Goal: Task Accomplishment & Management: Use online tool/utility

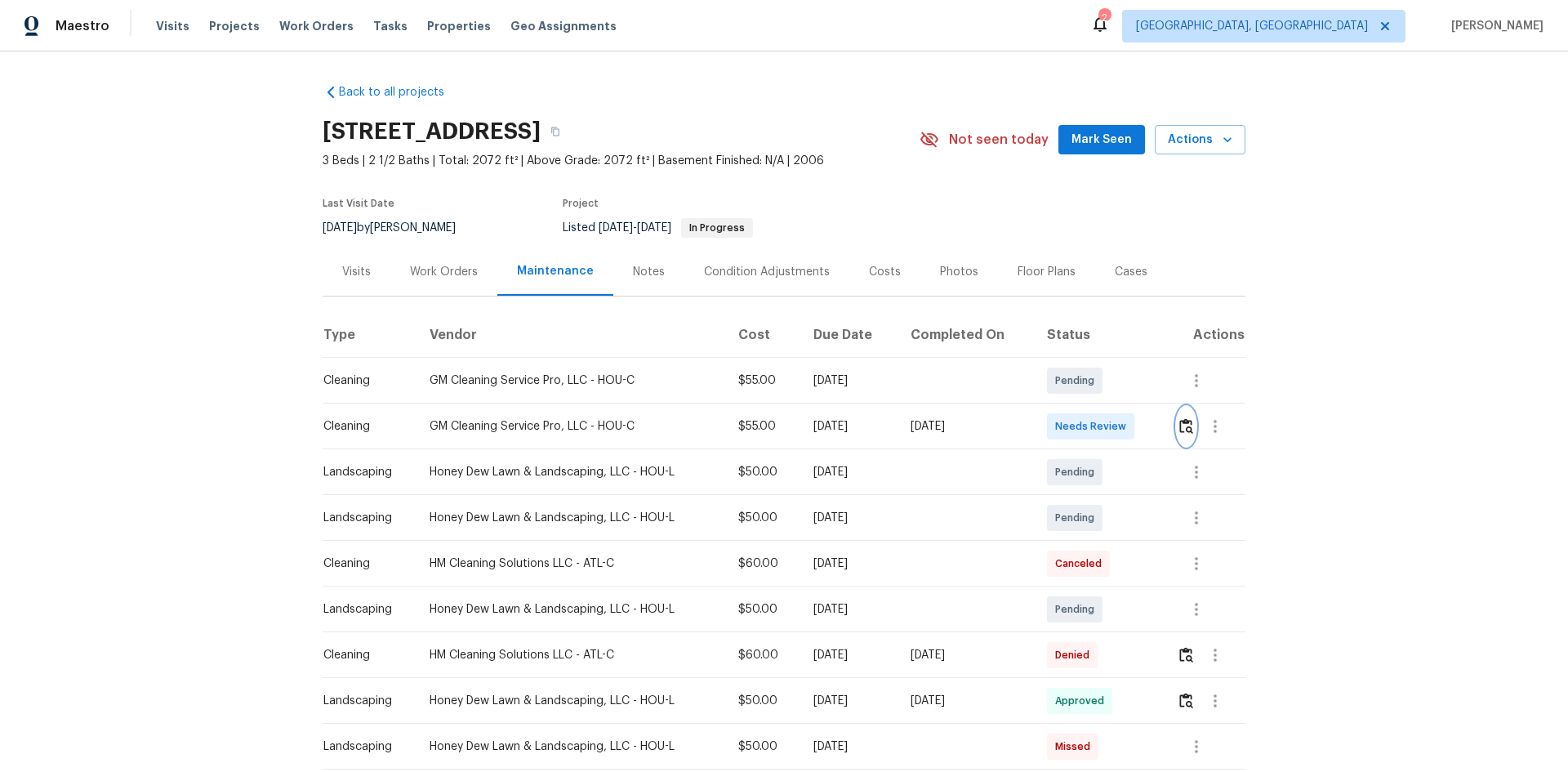
click at [1186, 429] on img "button" at bounding box center [1186, 426] width 14 height 16
click at [1184, 425] on img "button" at bounding box center [1186, 426] width 14 height 16
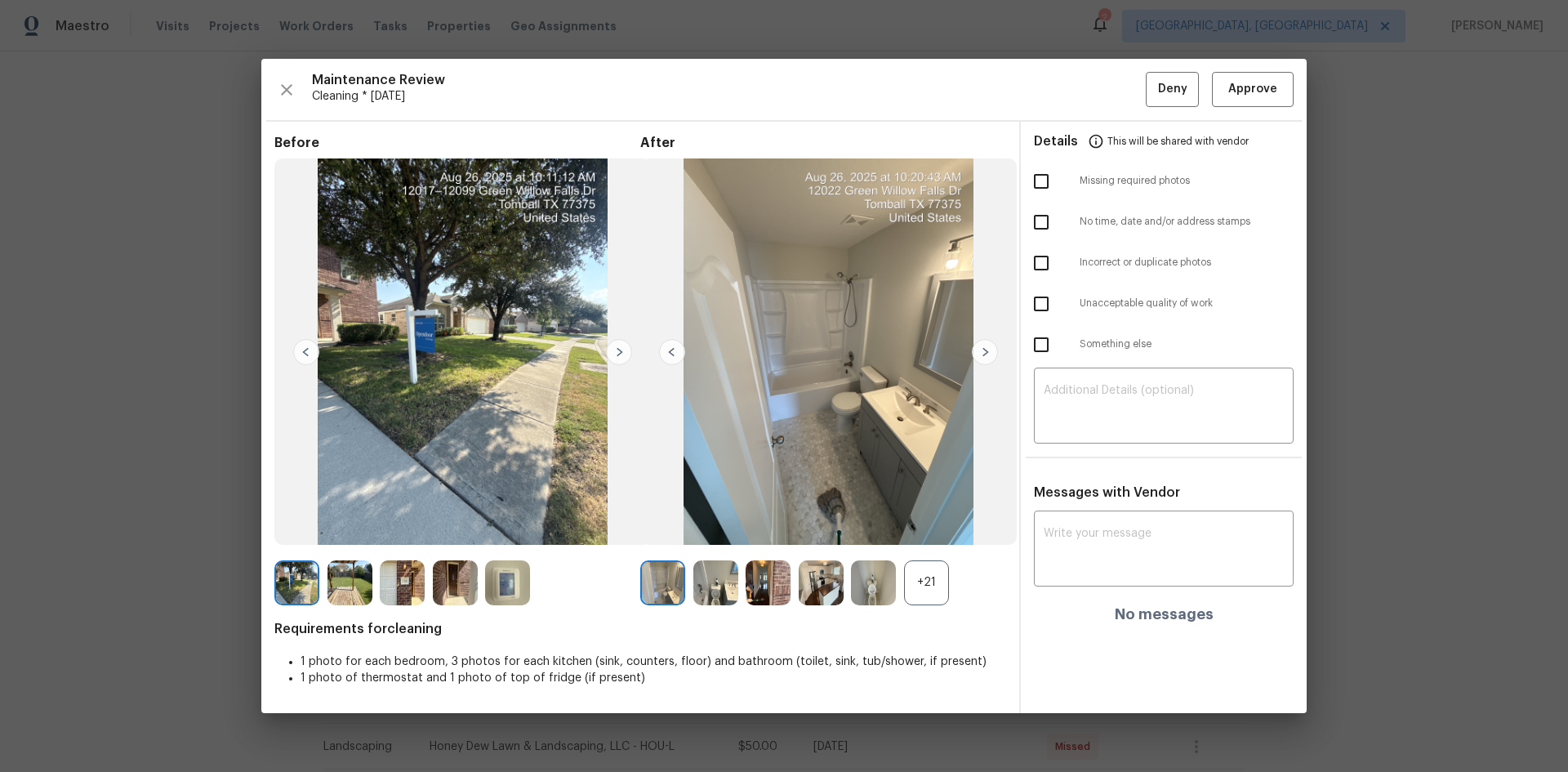
click at [915, 576] on div "+21" at bounding box center [927, 583] width 45 height 45
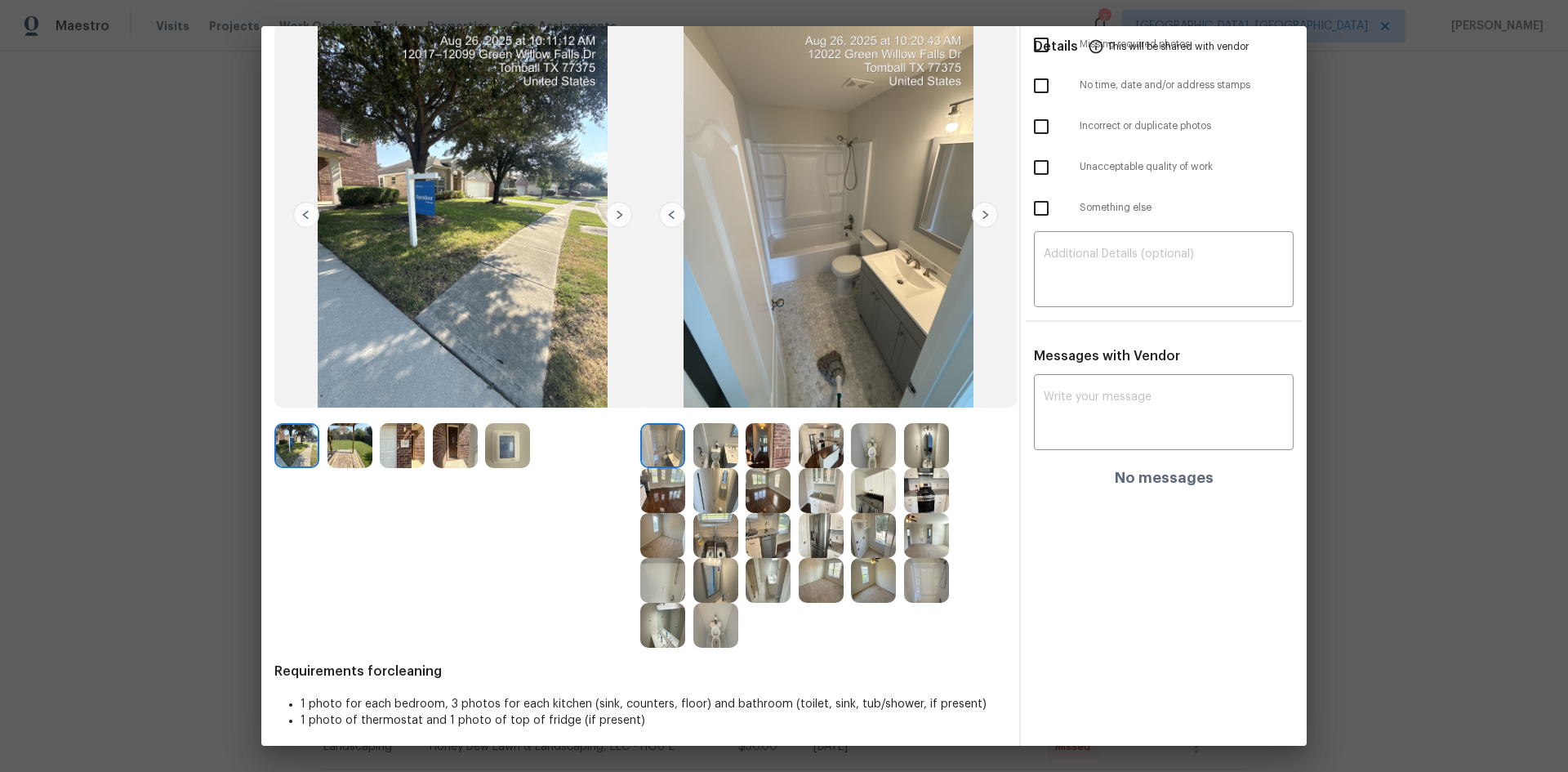
scroll to position [114, 0]
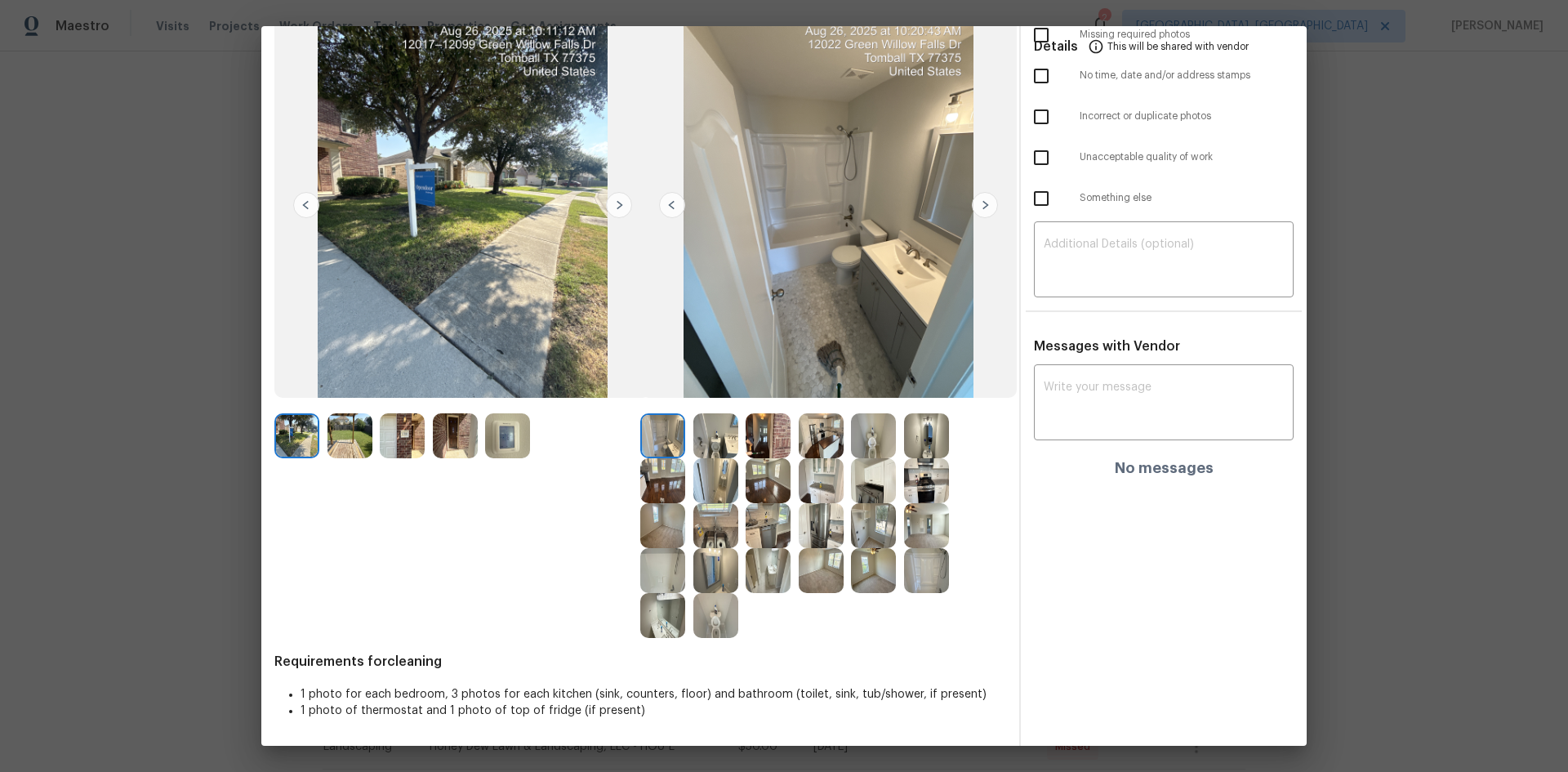
click at [717, 514] on img at bounding box center [716, 525] width 45 height 45
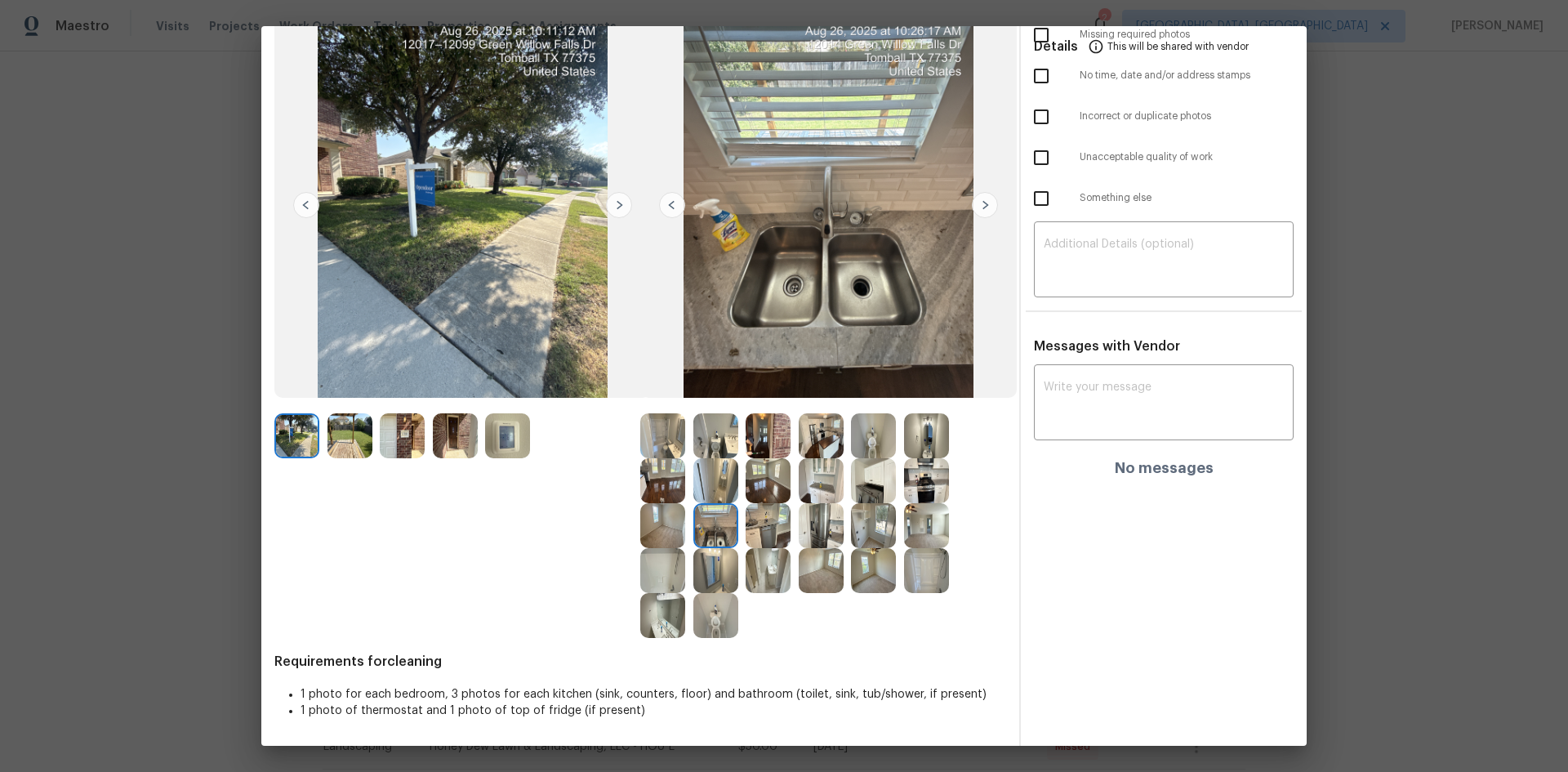
click at [714, 620] on img at bounding box center [716, 616] width 45 height 45
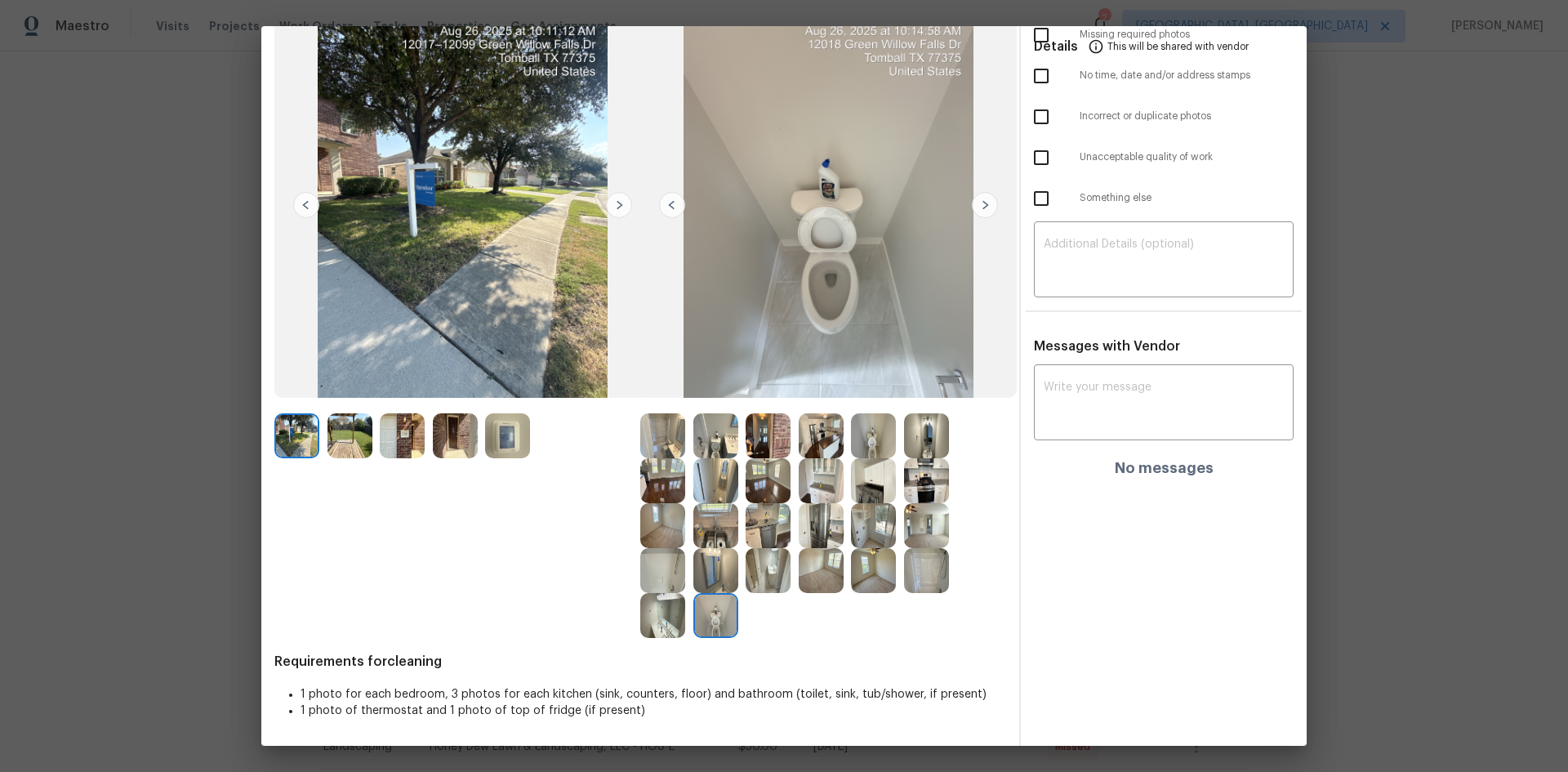
click at [712, 618] on img at bounding box center [716, 616] width 45 height 45
click at [711, 618] on img at bounding box center [716, 616] width 45 height 45
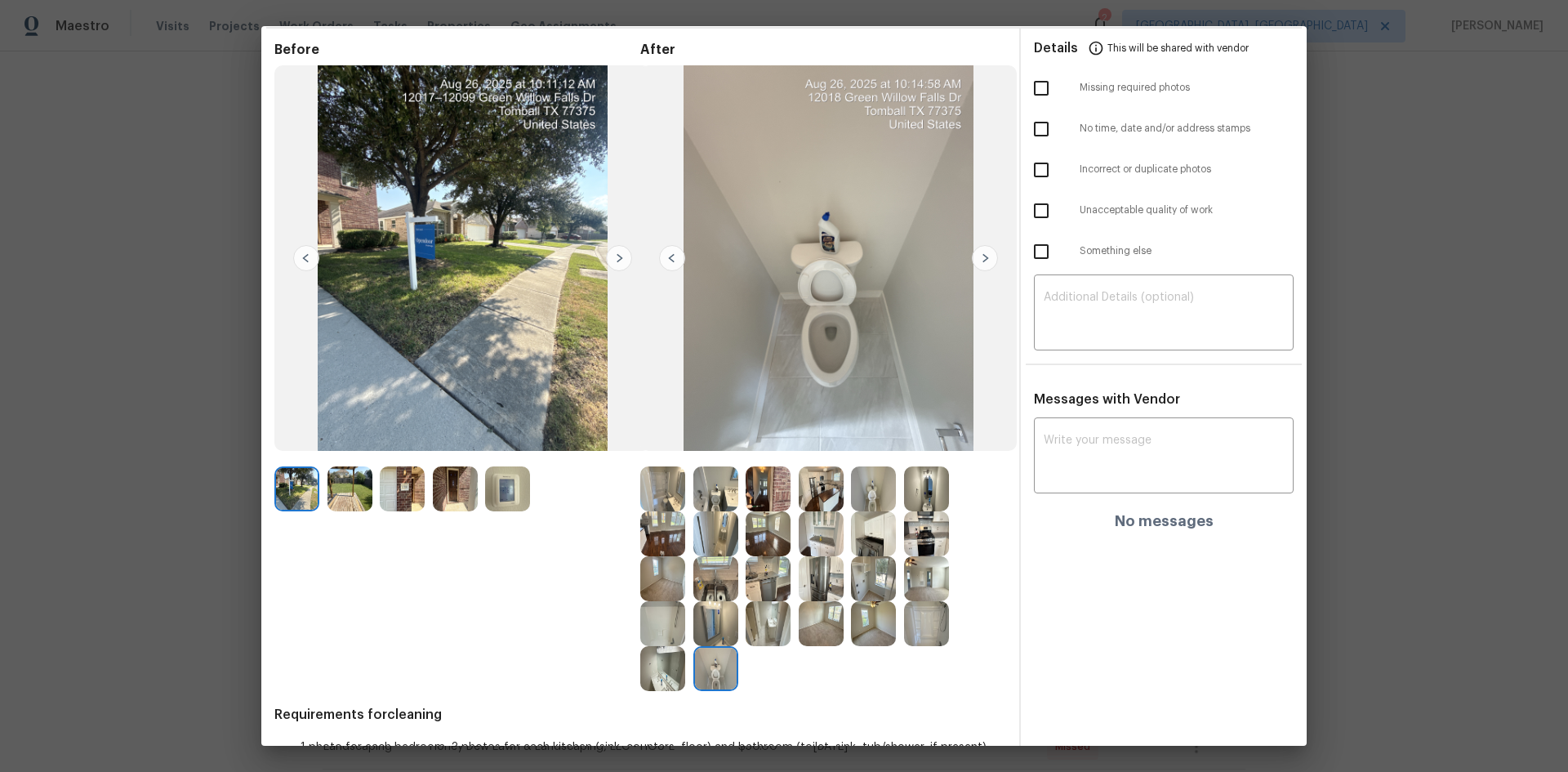
scroll to position [81, 0]
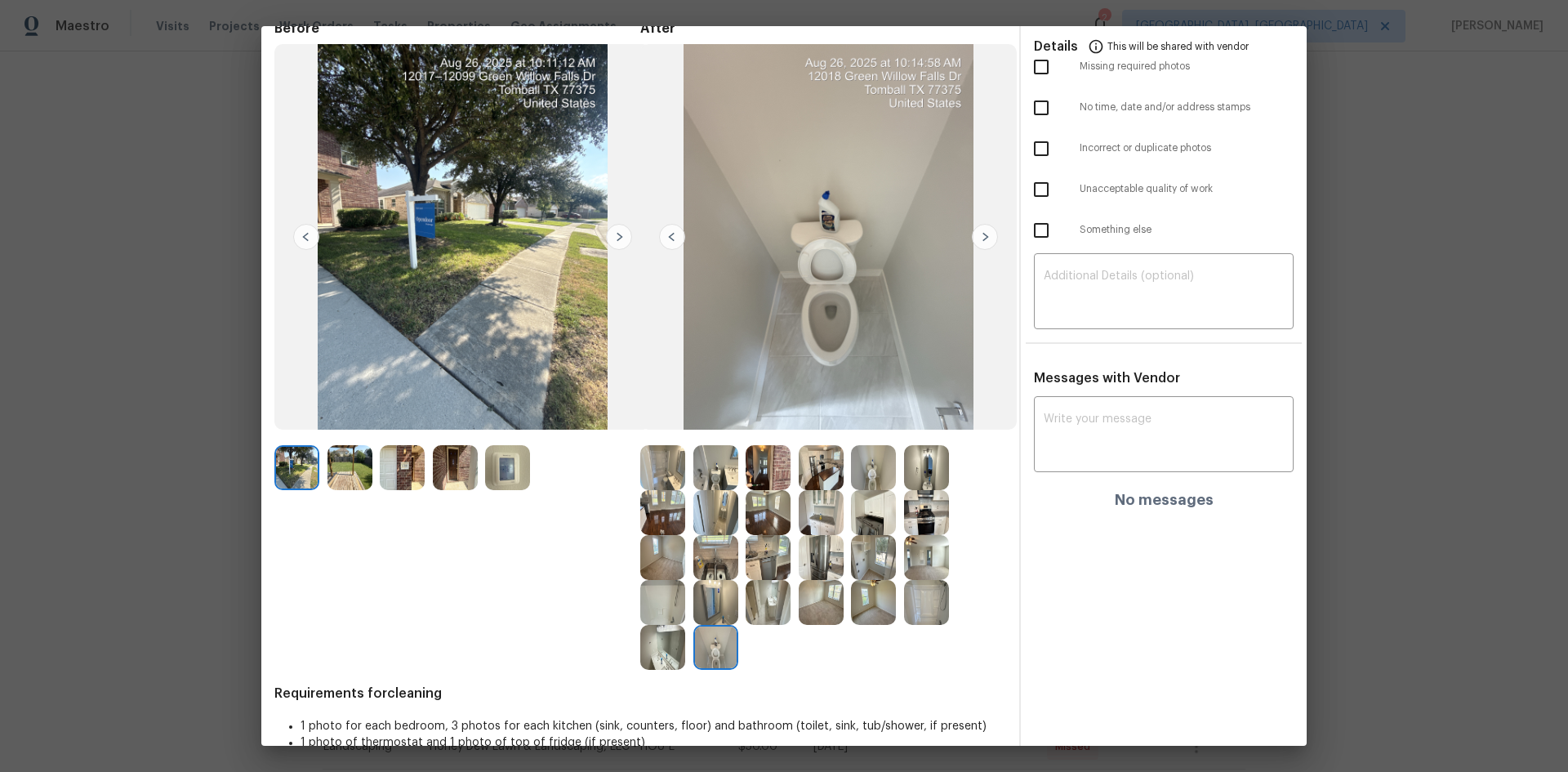
click at [703, 477] on img at bounding box center [716, 467] width 45 height 45
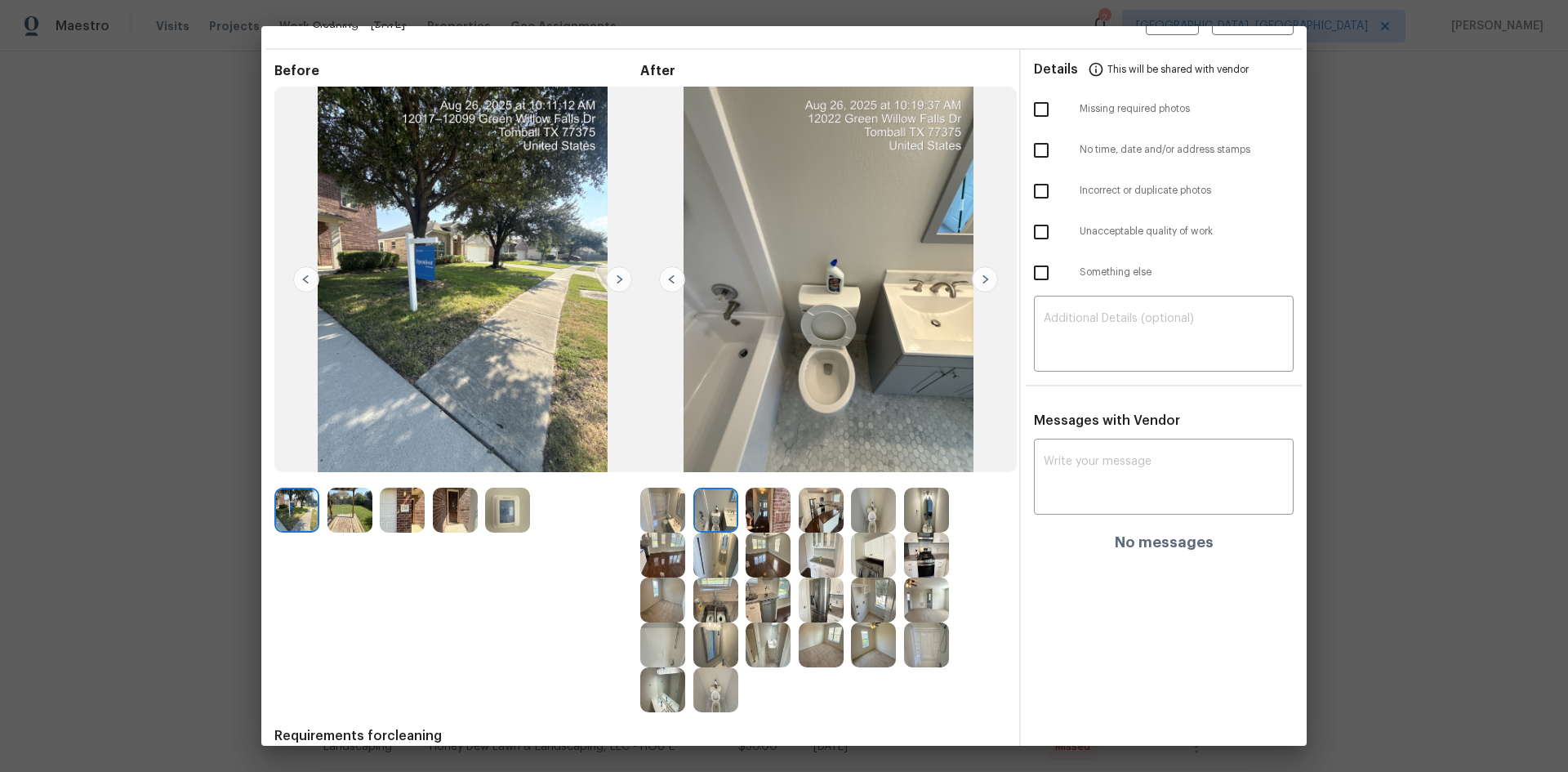
scroll to position [0, 0]
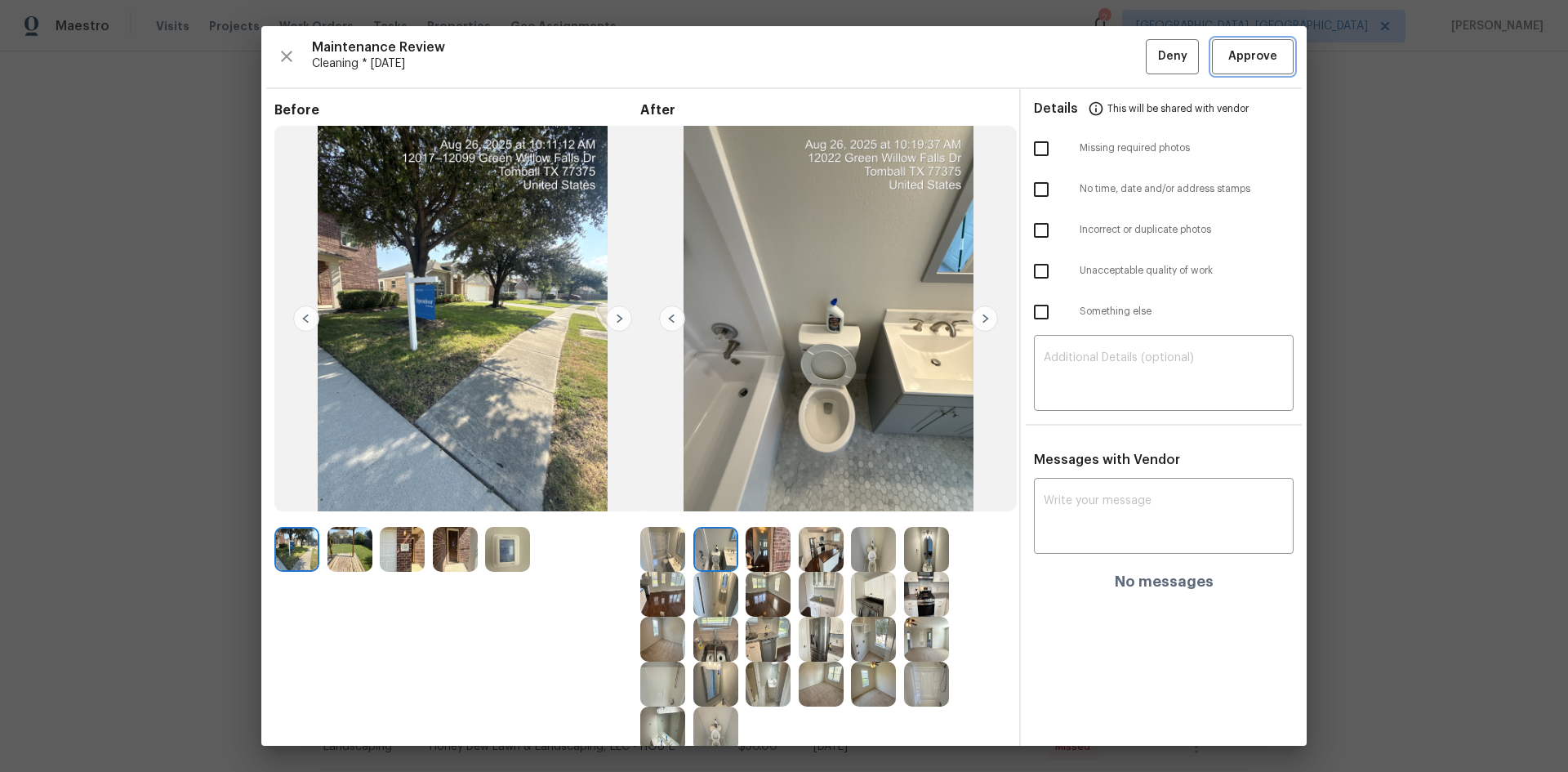
click at [1228, 57] on span "Approve" at bounding box center [1252, 56] width 49 height 21
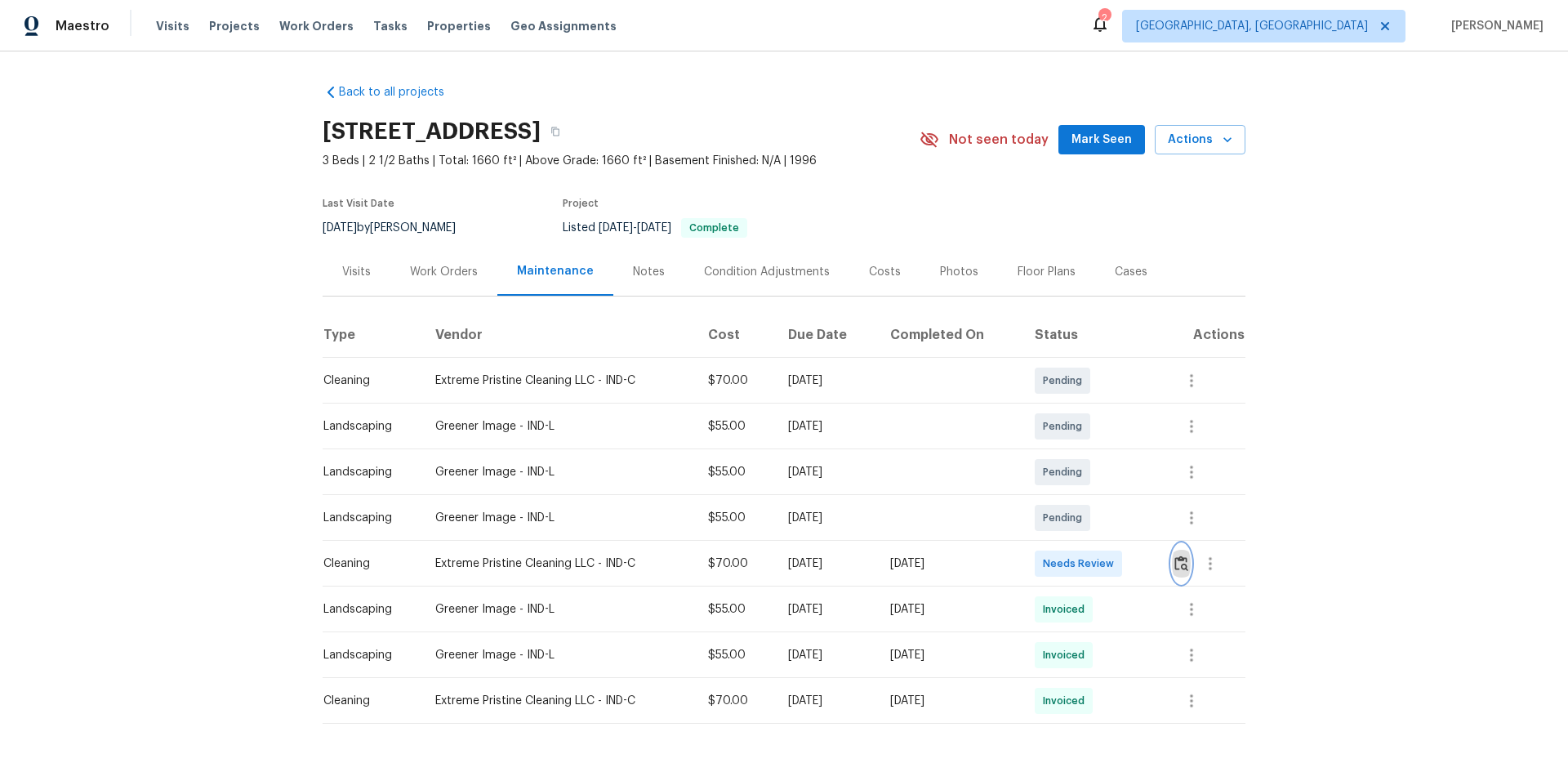
click at [1176, 574] on button "button" at bounding box center [1181, 564] width 19 height 39
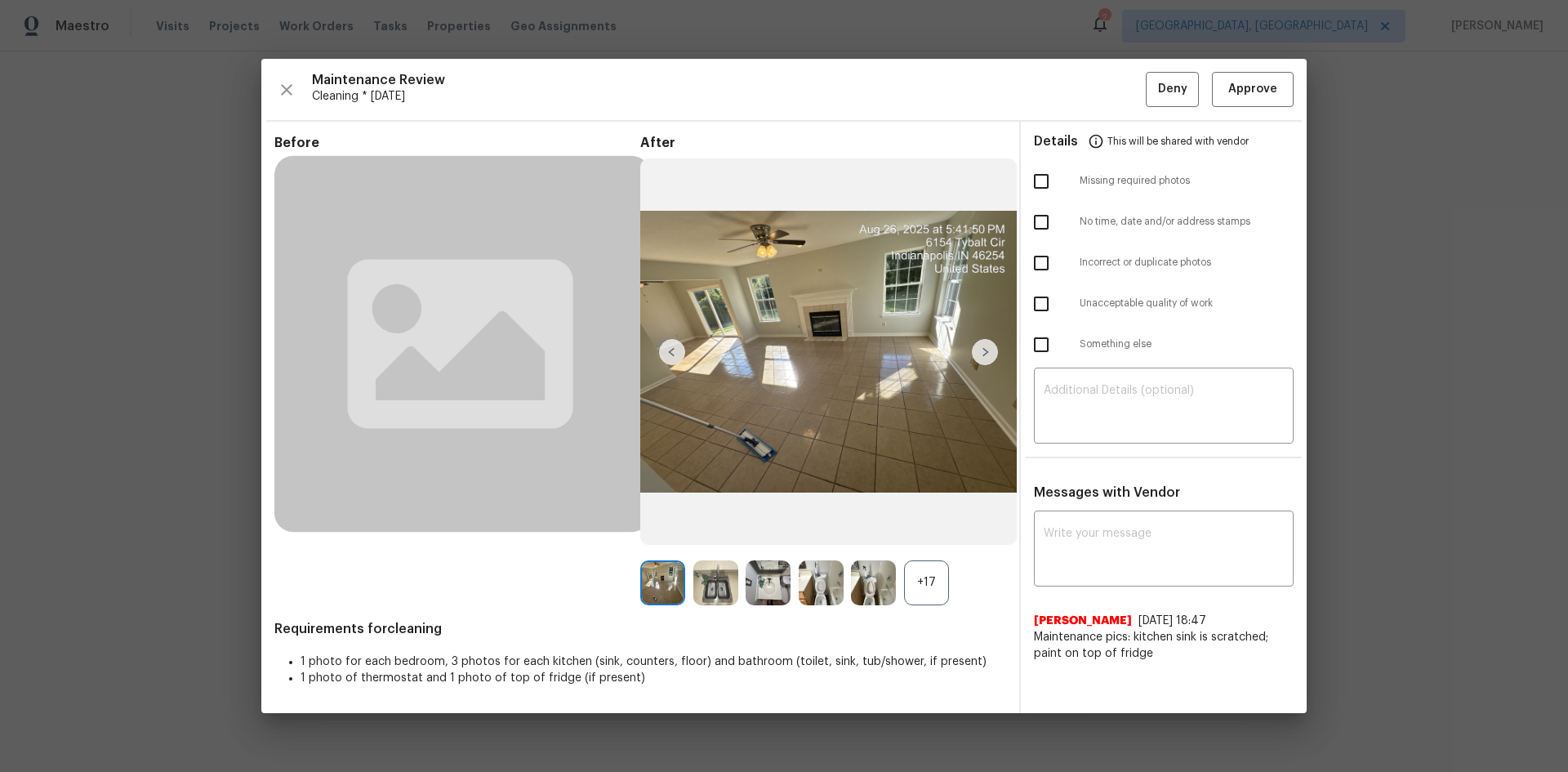
click at [929, 587] on div "+17" at bounding box center [927, 583] width 45 height 45
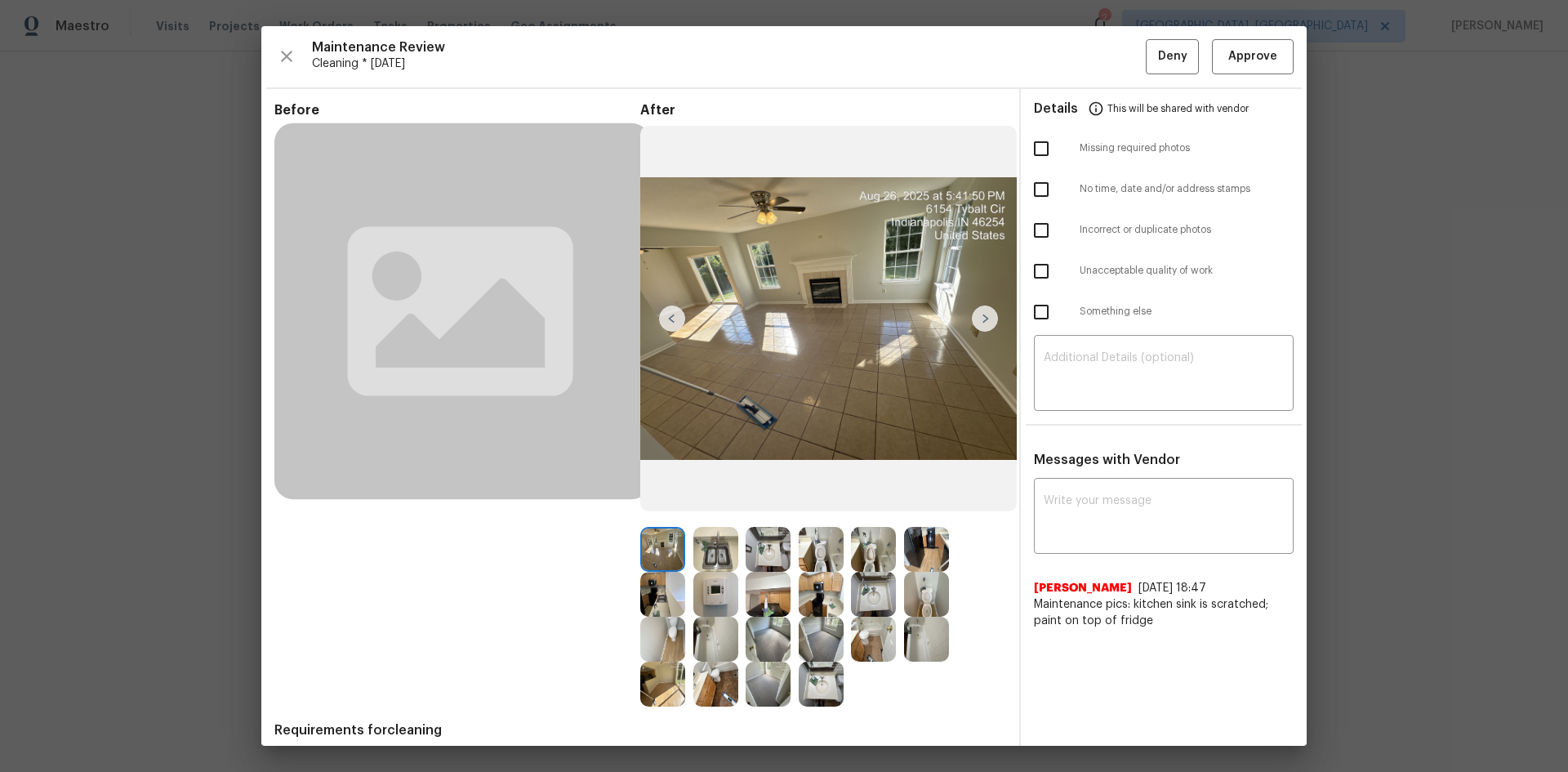
click at [714, 595] on img at bounding box center [716, 594] width 45 height 45
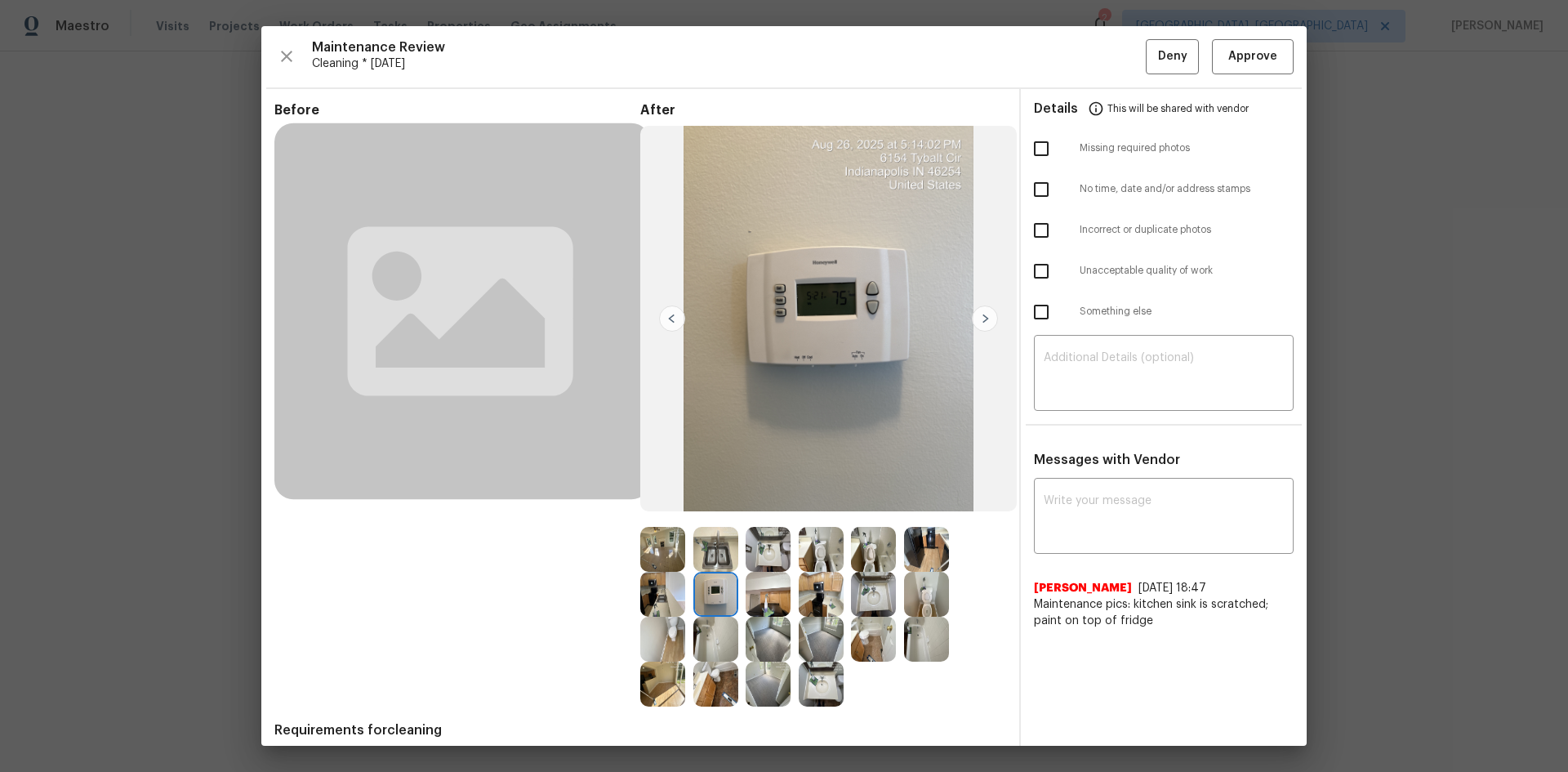
click at [714, 595] on img at bounding box center [716, 594] width 45 height 45
click at [1258, 60] on span "Approve" at bounding box center [1252, 56] width 49 height 21
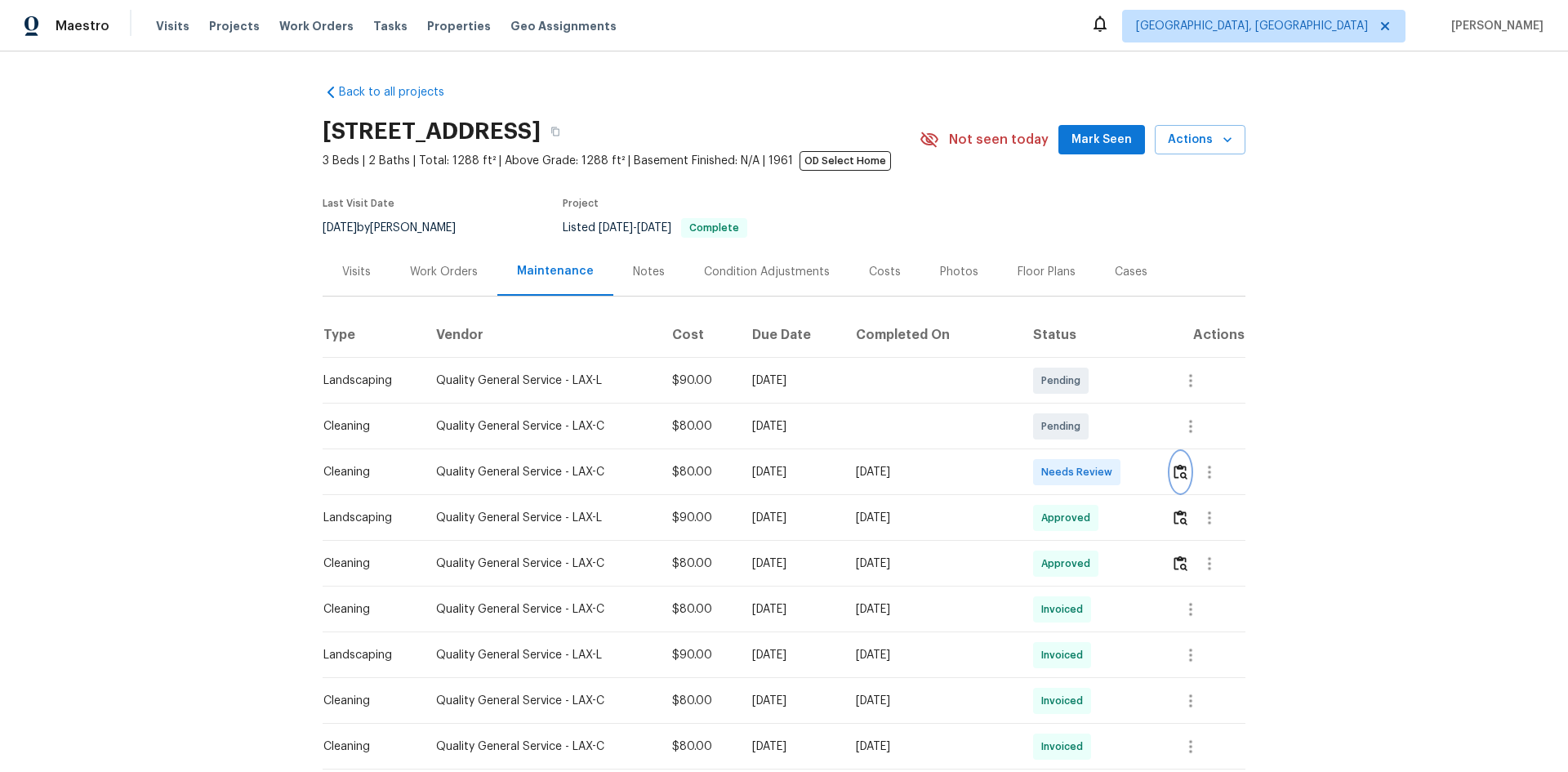
click at [1115, 472] on img "button" at bounding box center [1181, 472] width 14 height 16
click at [1115, 475] on img "button" at bounding box center [1181, 472] width 14 height 16
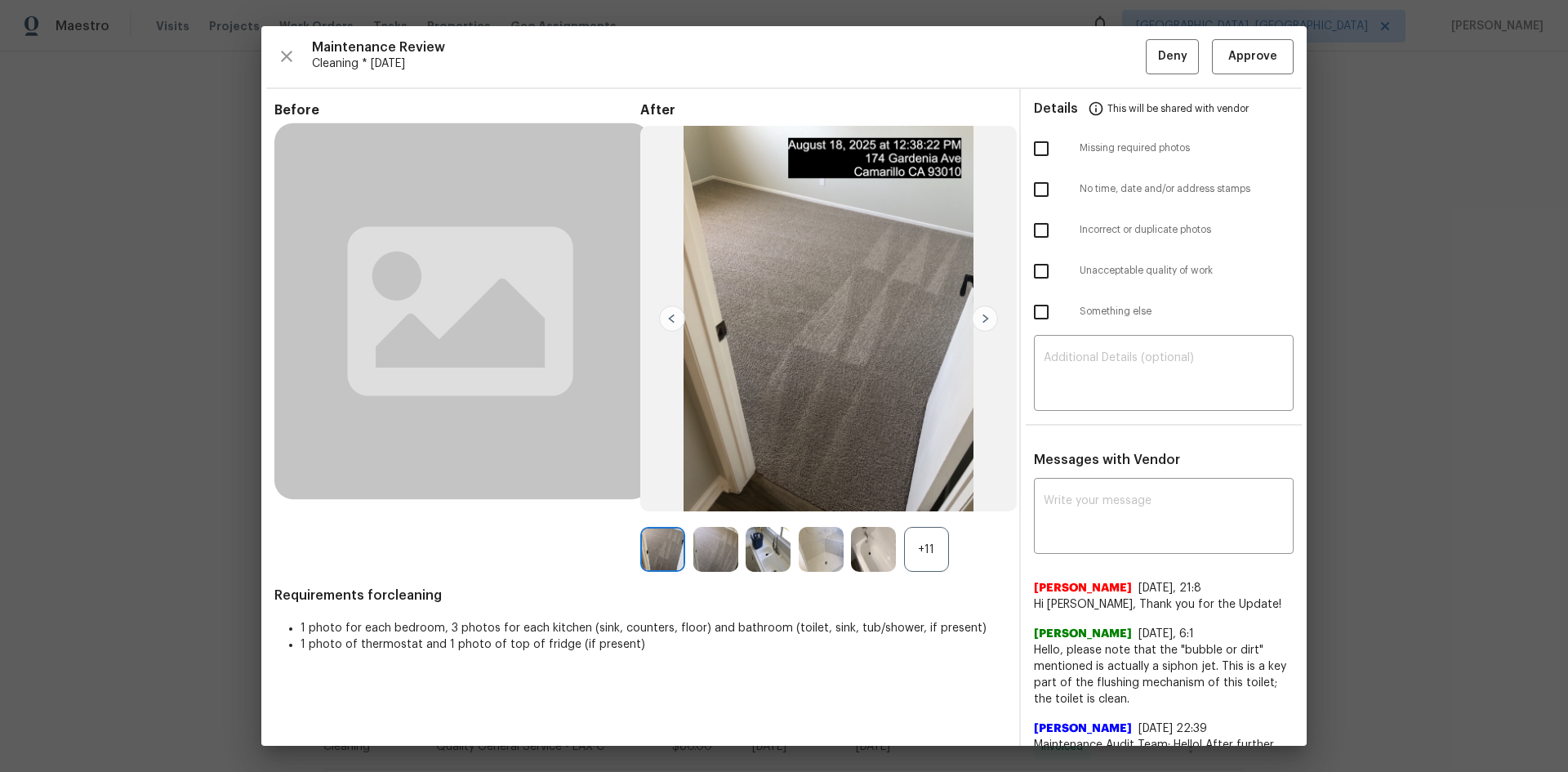
click at [947, 516] on div "+11" at bounding box center [823, 550] width 366 height 45
click at [930, 516] on div "+11" at bounding box center [927, 550] width 45 height 45
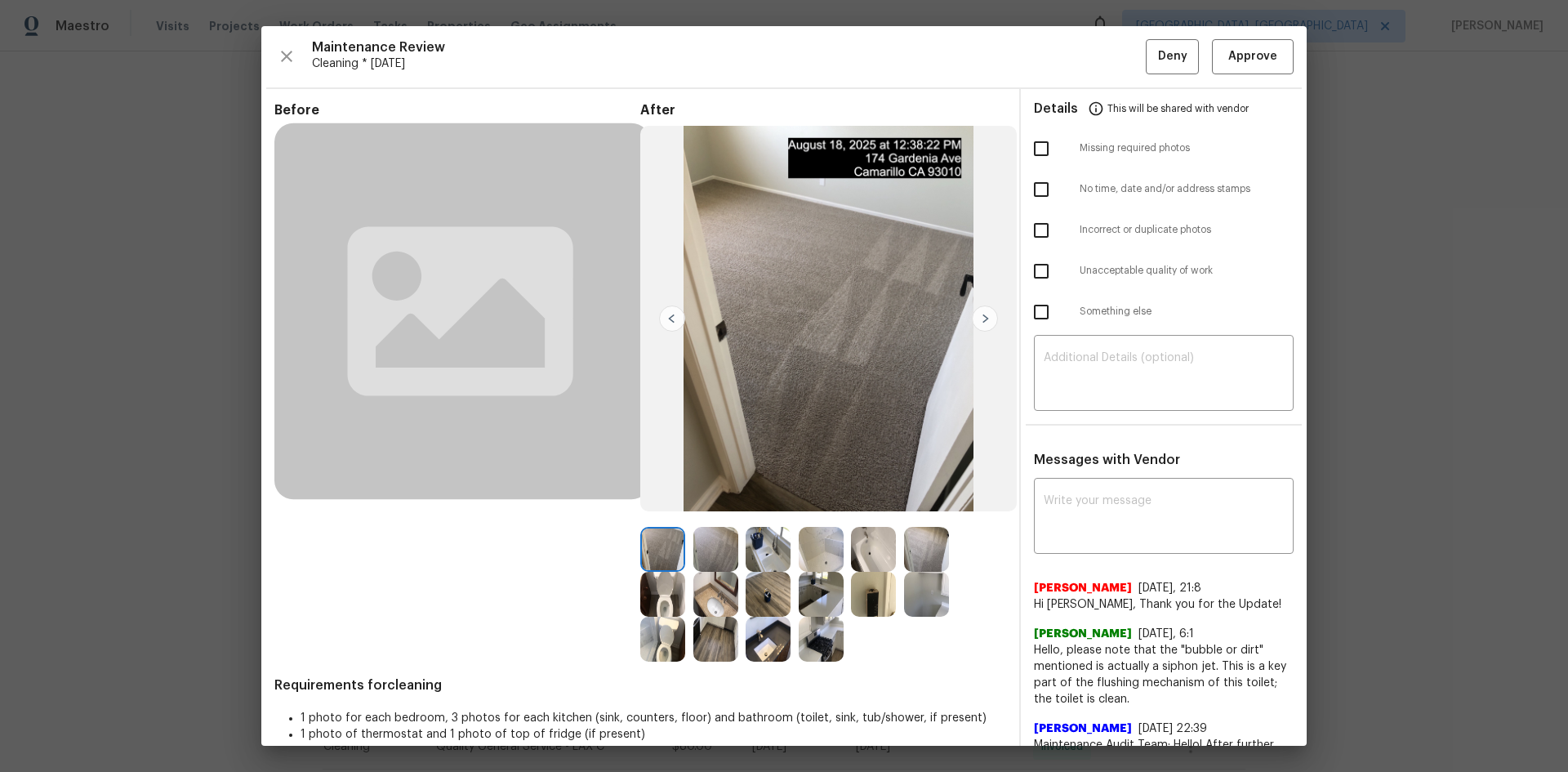
click at [863, 516] on img at bounding box center [874, 594] width 45 height 45
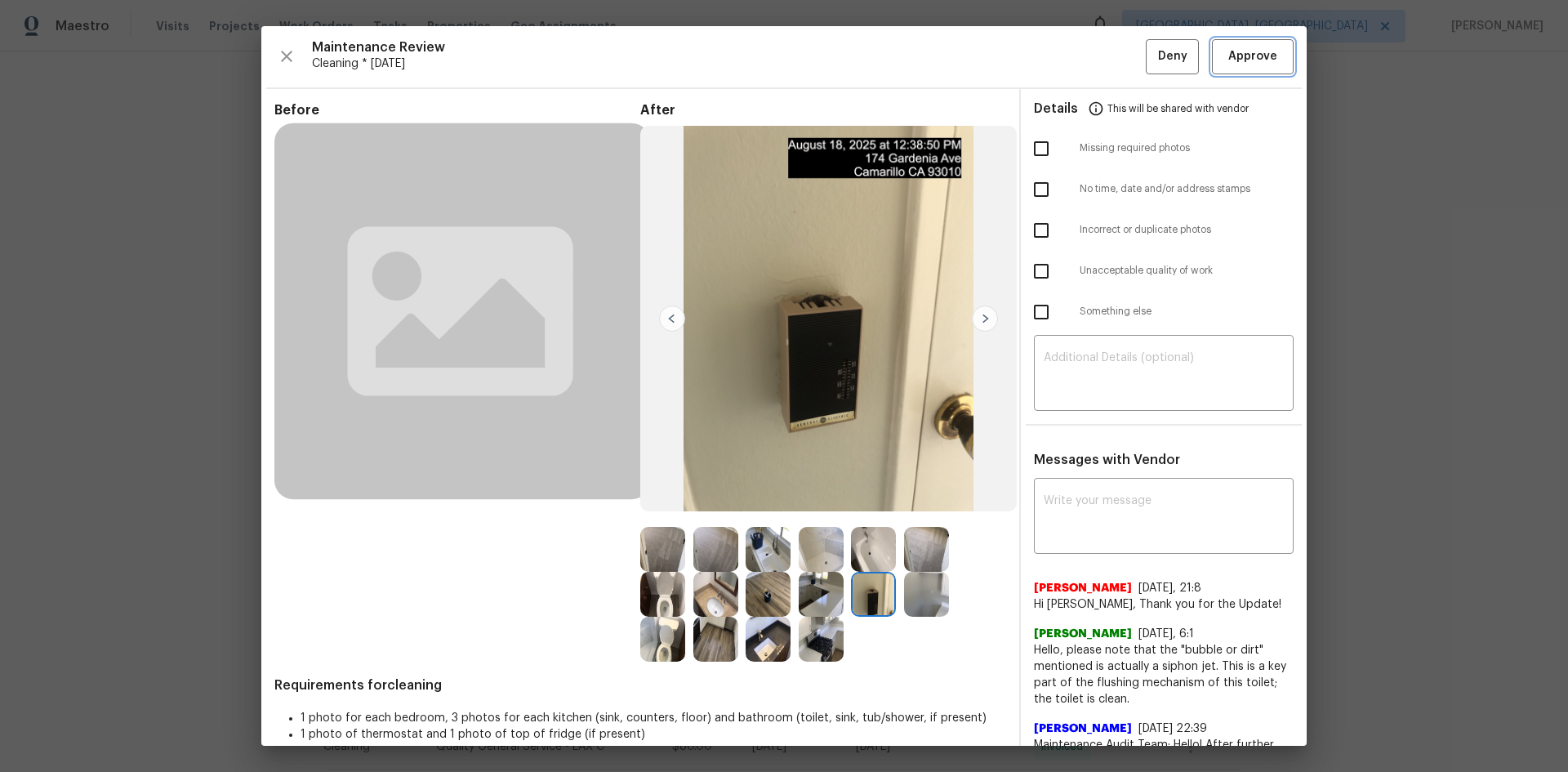
click at [1115, 74] on button "Approve" at bounding box center [1253, 56] width 81 height 35
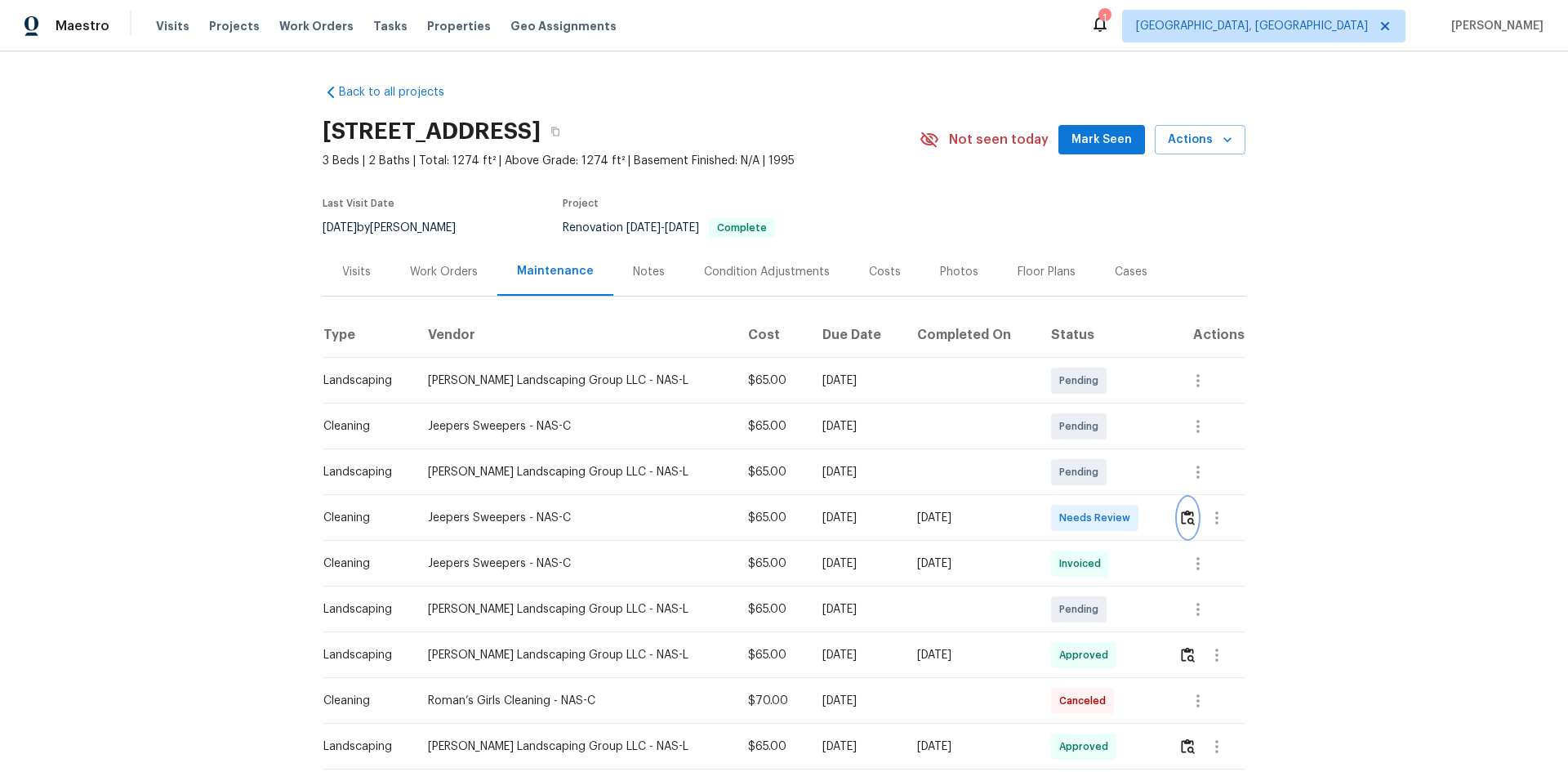
click at [1115, 516] on img "button" at bounding box center [1187, 517] width 14 height 16
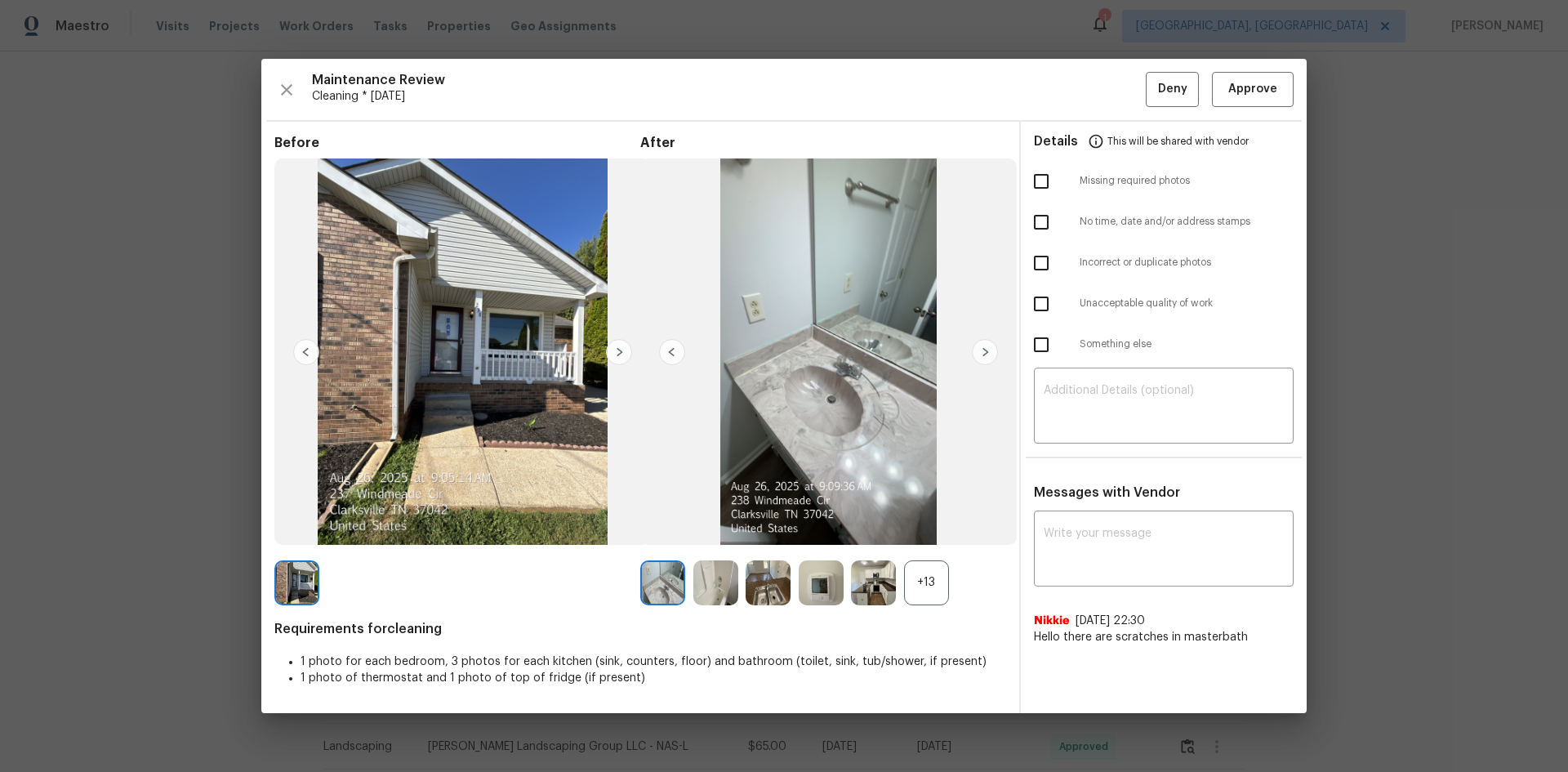
click at [924, 516] on div "+13" at bounding box center [927, 583] width 45 height 45
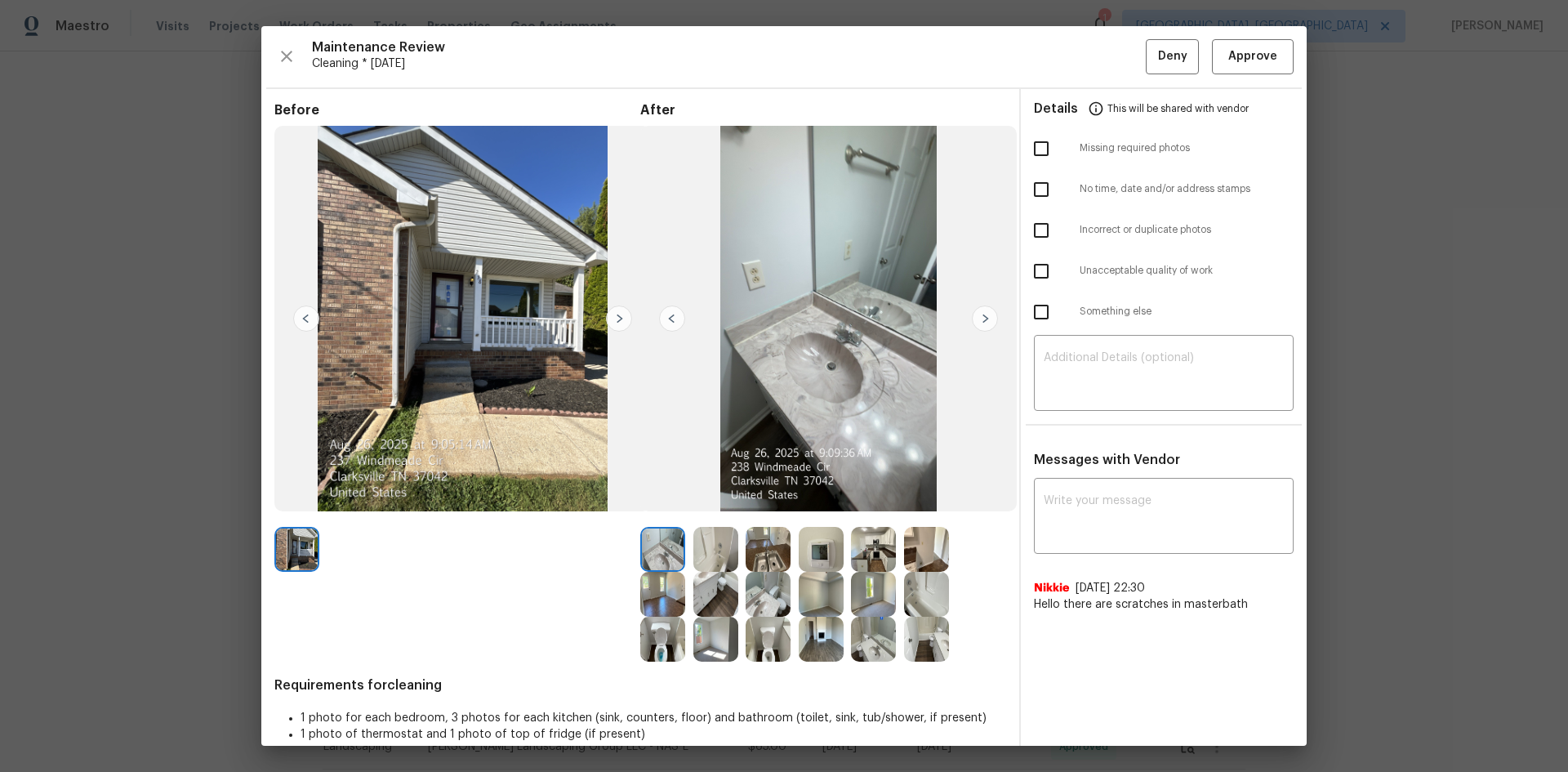
click at [812, 516] on img at bounding box center [821, 550] width 45 height 45
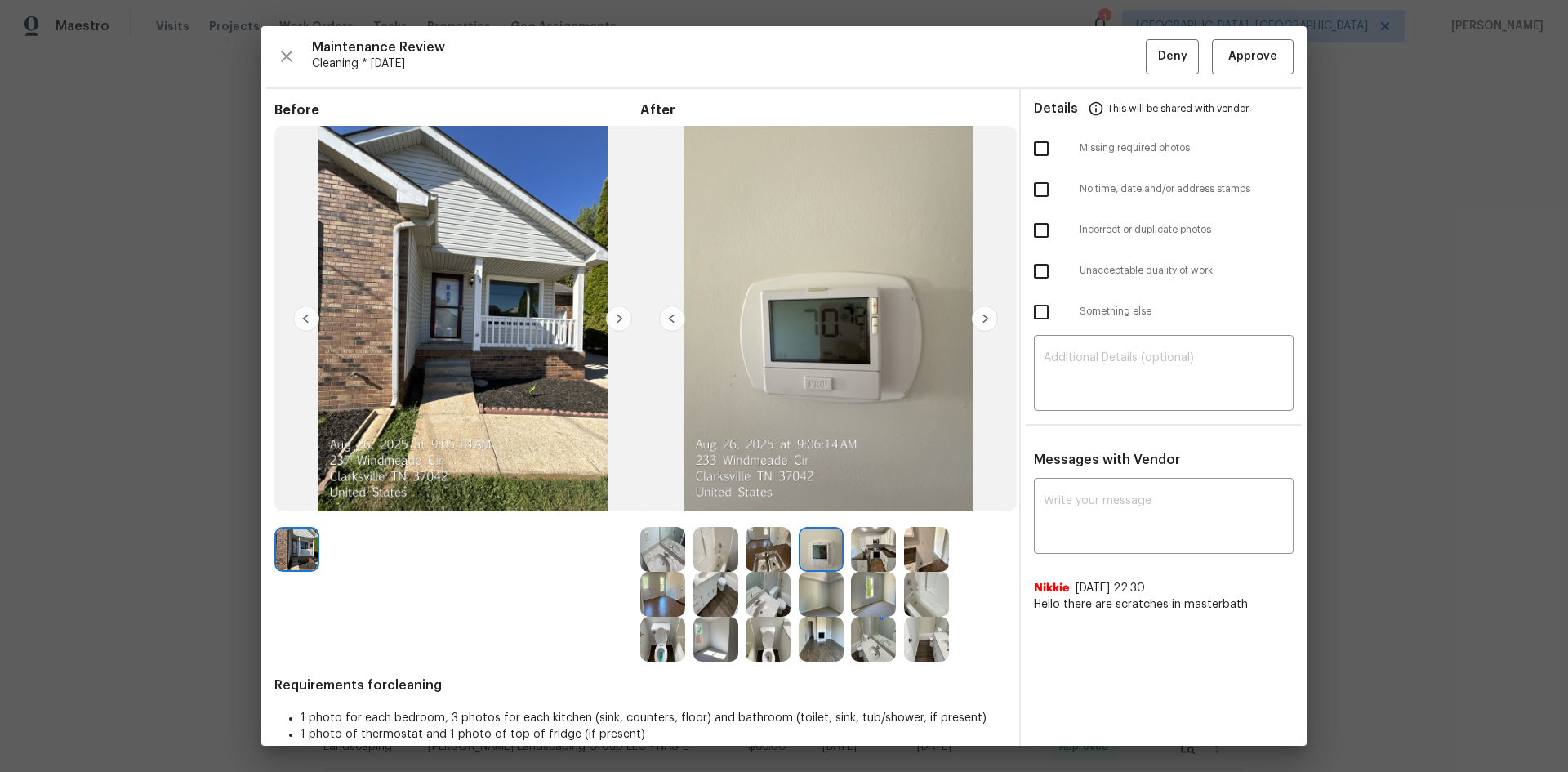
click at [812, 516] on img at bounding box center [821, 550] width 45 height 45
click at [1115, 61] on span "Approve" at bounding box center [1252, 56] width 49 height 21
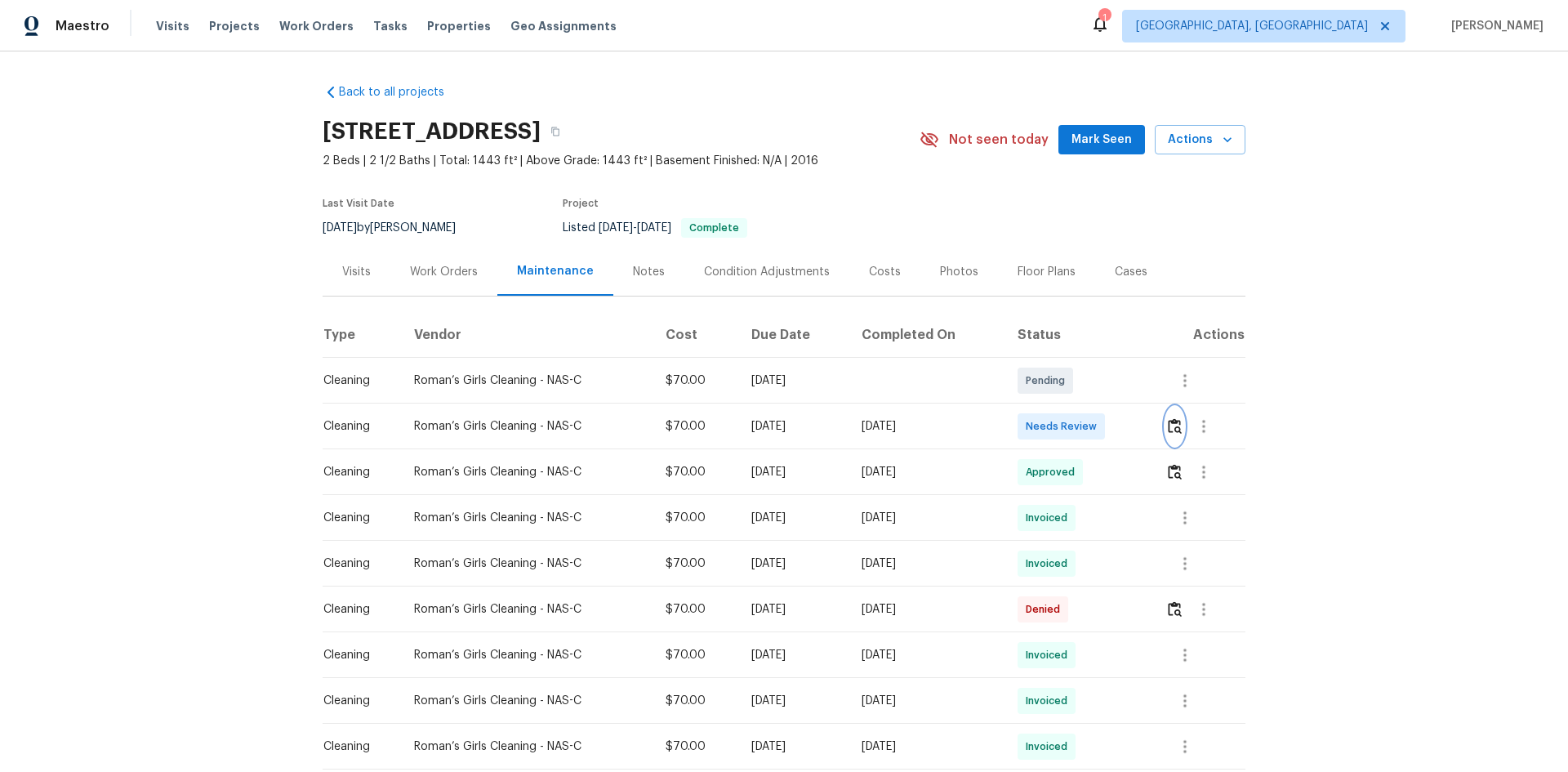
click at [1115, 428] on img "button" at bounding box center [1175, 426] width 14 height 16
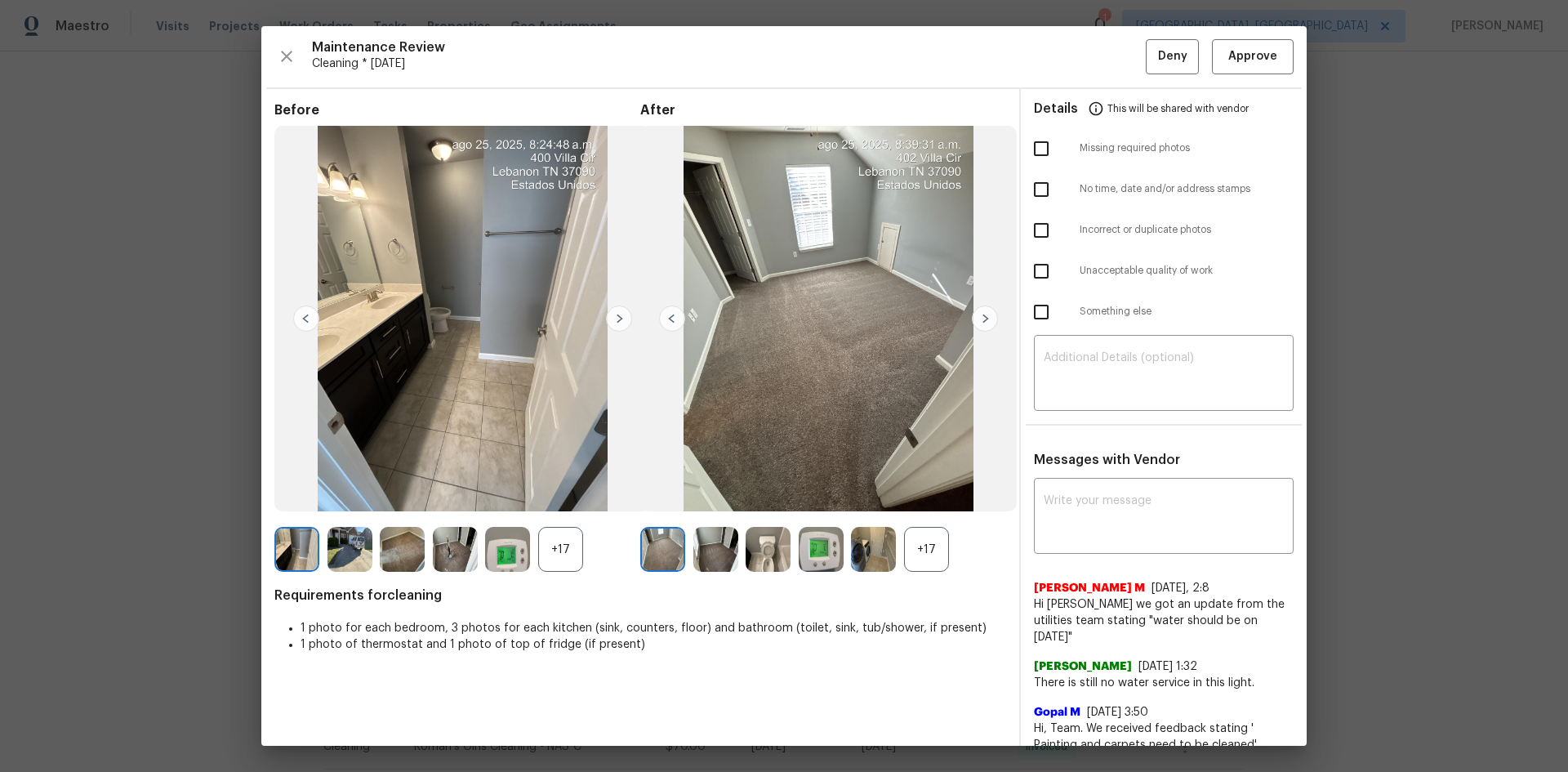
click at [835, 516] on img at bounding box center [821, 550] width 45 height 45
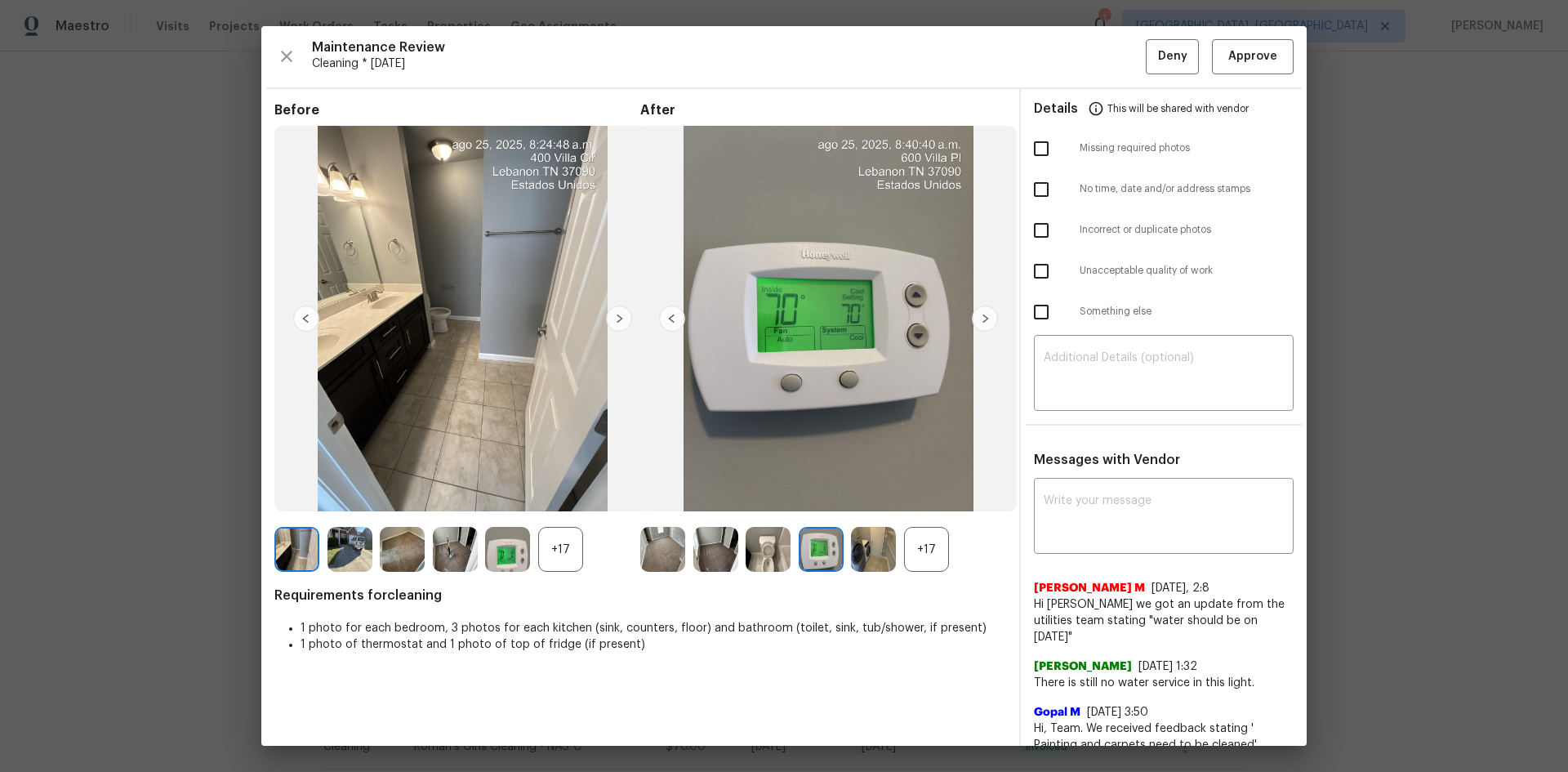
click at [820, 516] on img at bounding box center [821, 550] width 45 height 45
click at [946, 516] on div "+17" at bounding box center [823, 550] width 366 height 45
click at [932, 516] on div "+17" at bounding box center [927, 550] width 45 height 45
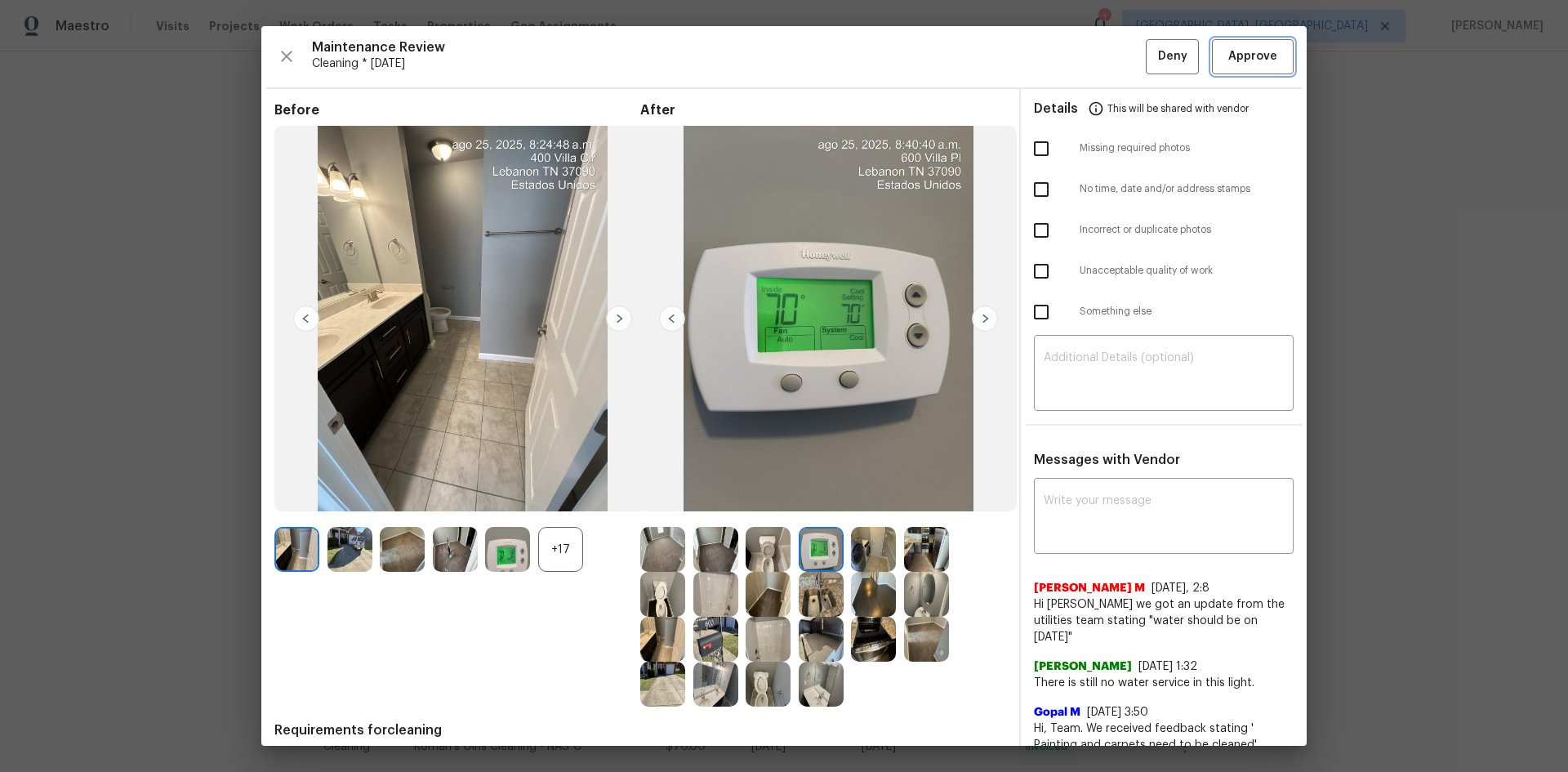
click at [1115, 61] on span "Approve" at bounding box center [1252, 56] width 49 height 21
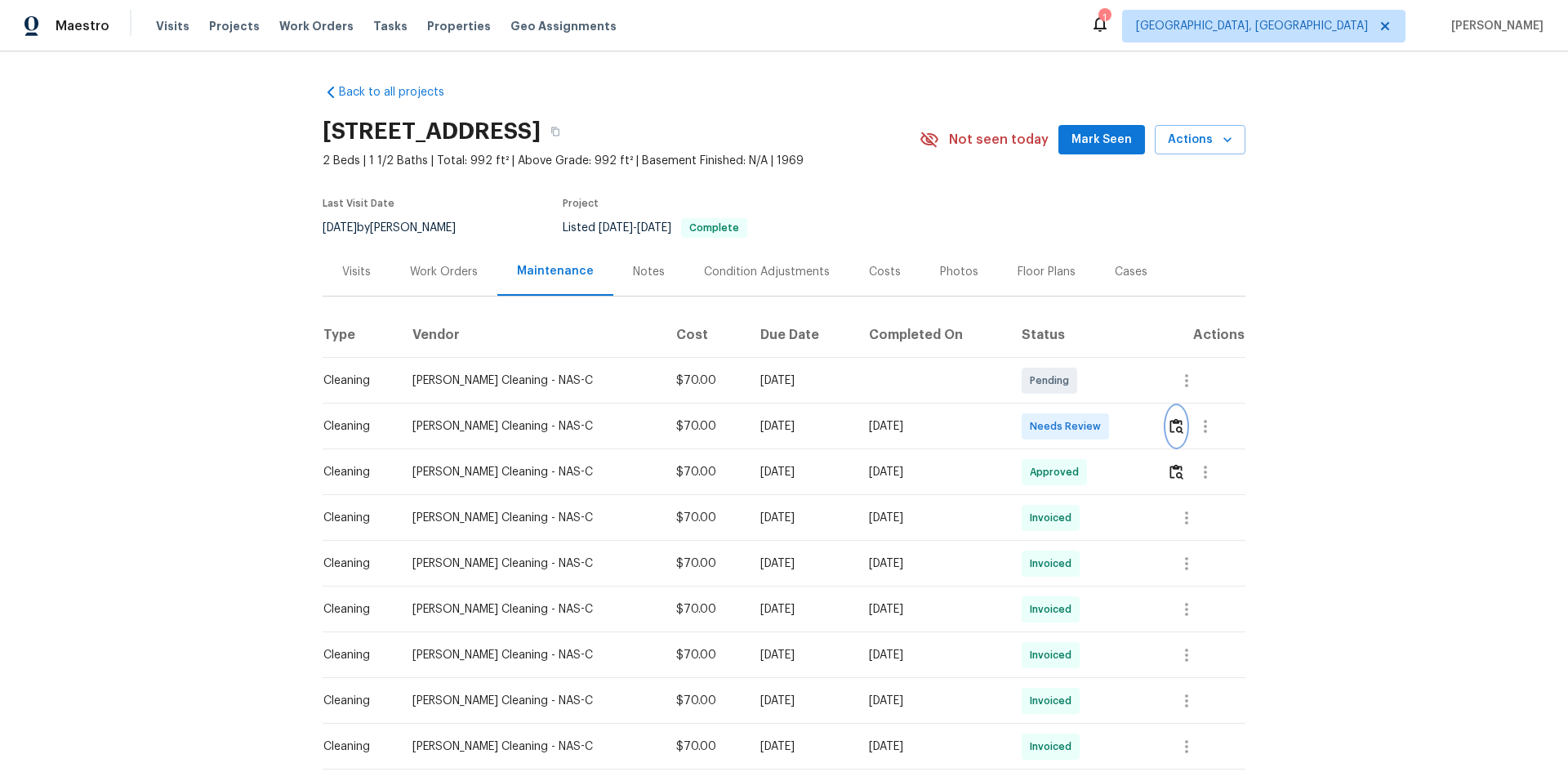
click at [1115, 429] on img "button" at bounding box center [1176, 426] width 14 height 16
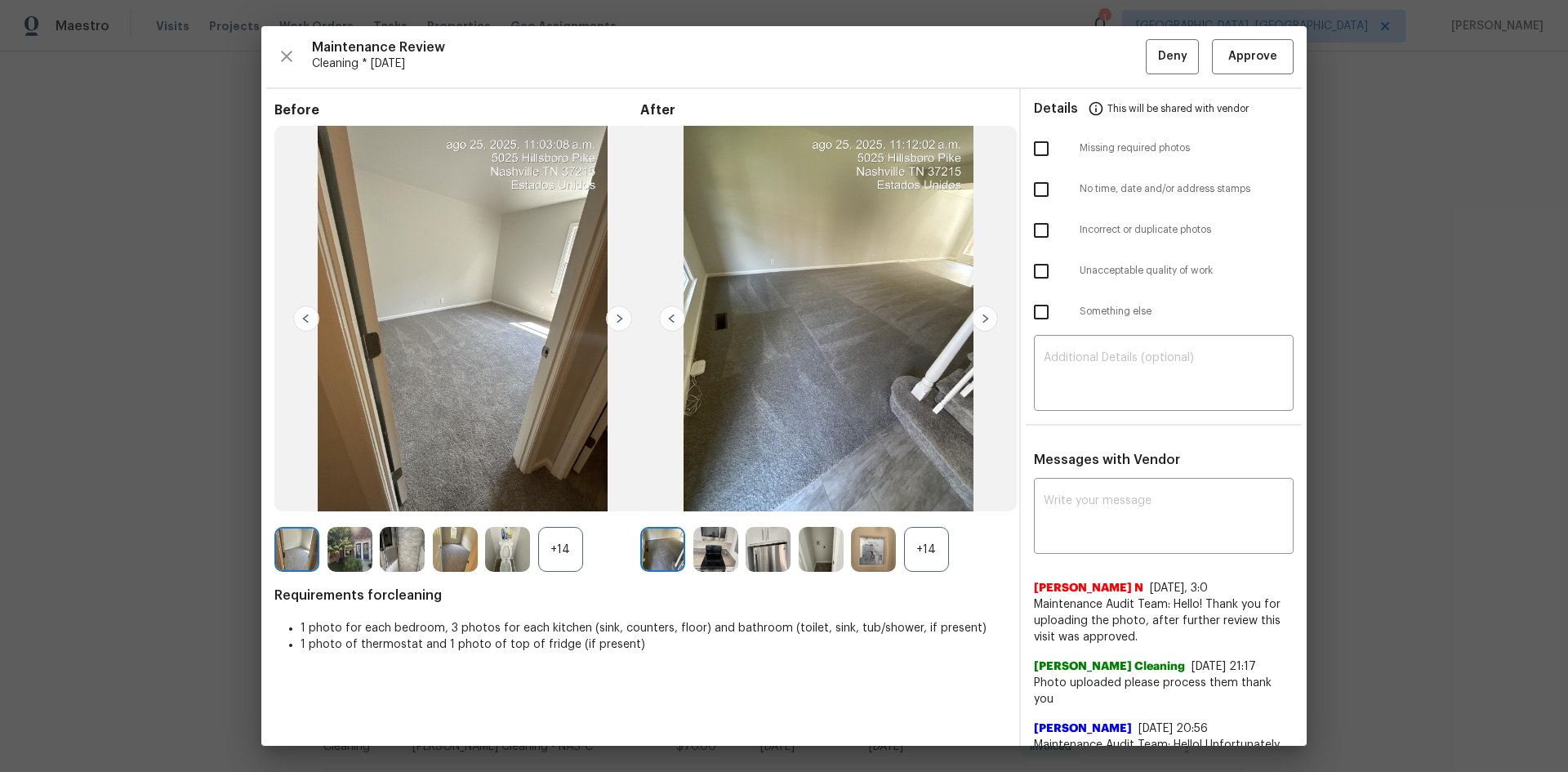
click at [922, 516] on div "+14" at bounding box center [927, 550] width 45 height 45
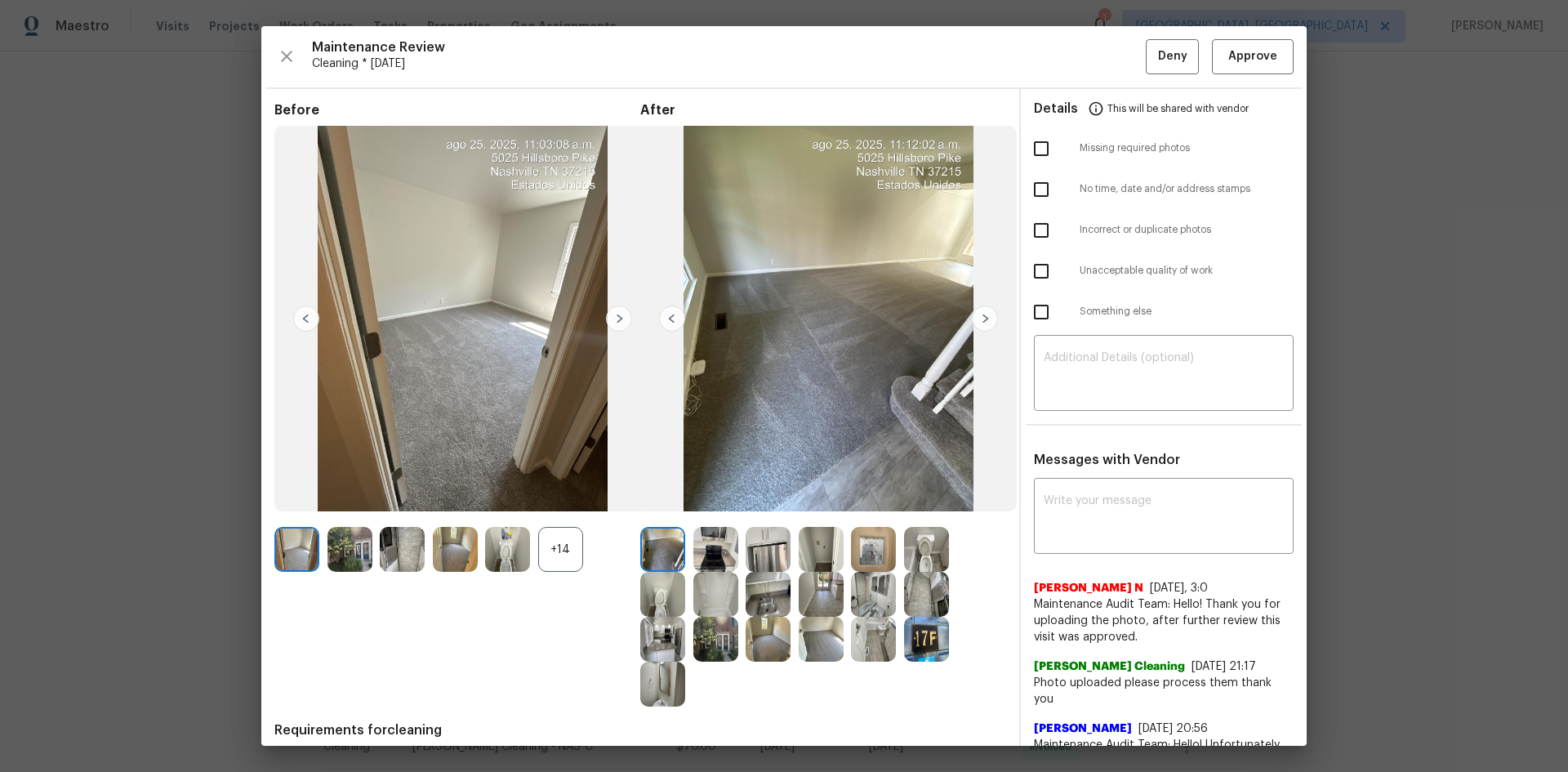
click at [869, 516] on img at bounding box center [874, 550] width 45 height 45
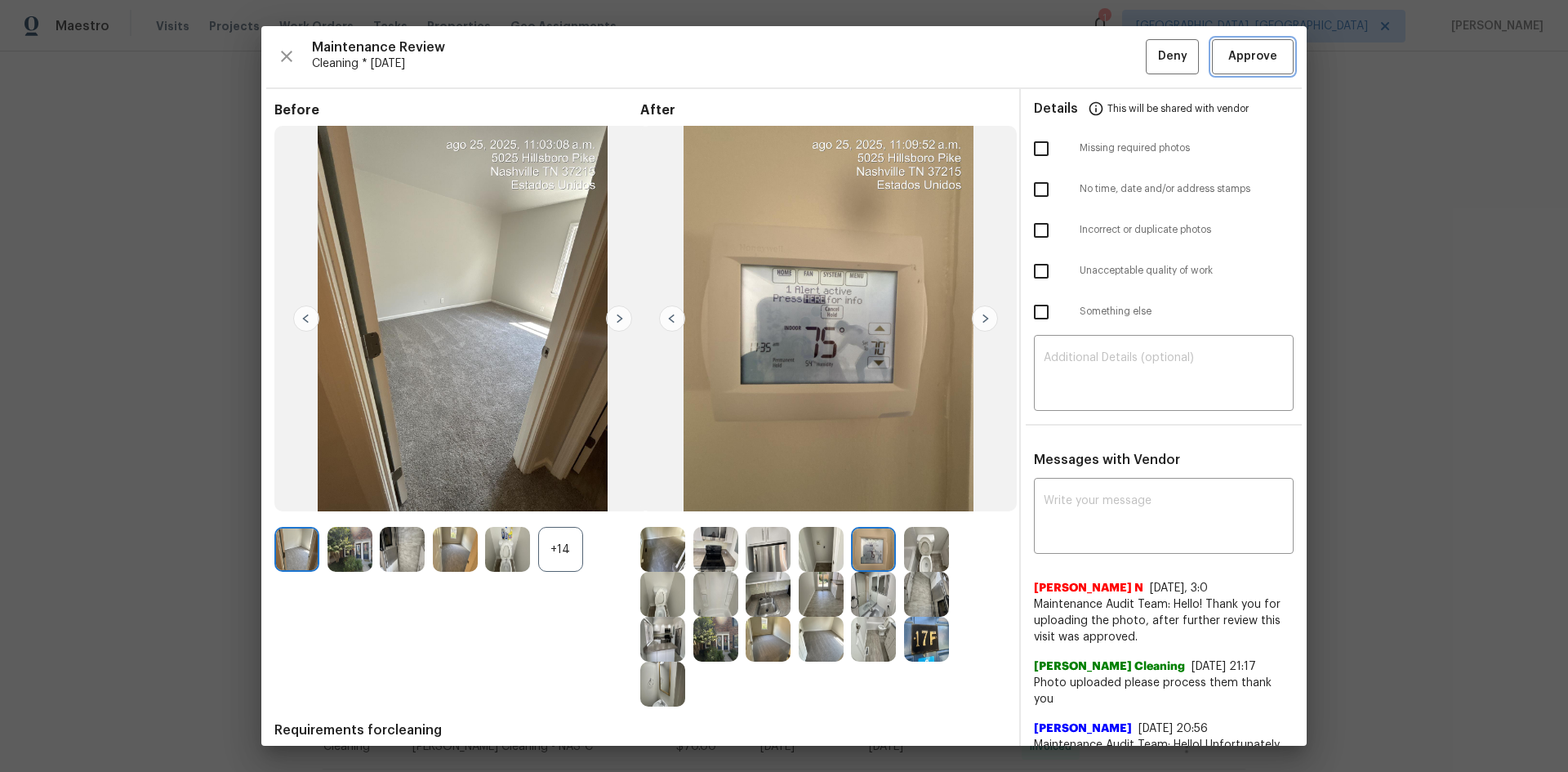
click at [1115, 52] on span "Approve" at bounding box center [1252, 56] width 49 height 21
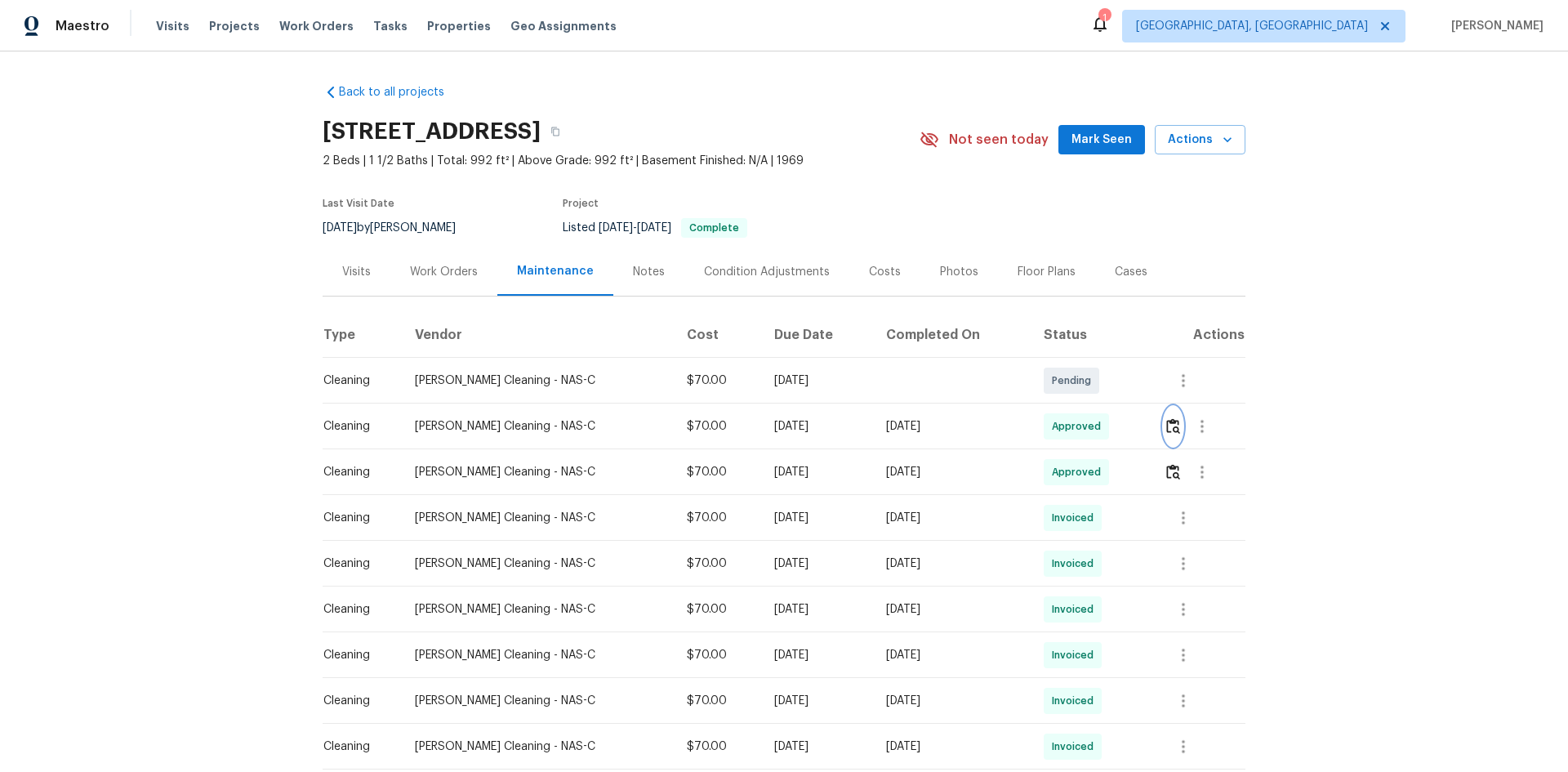
click at [1115, 417] on button "button" at bounding box center [1173, 426] width 19 height 39
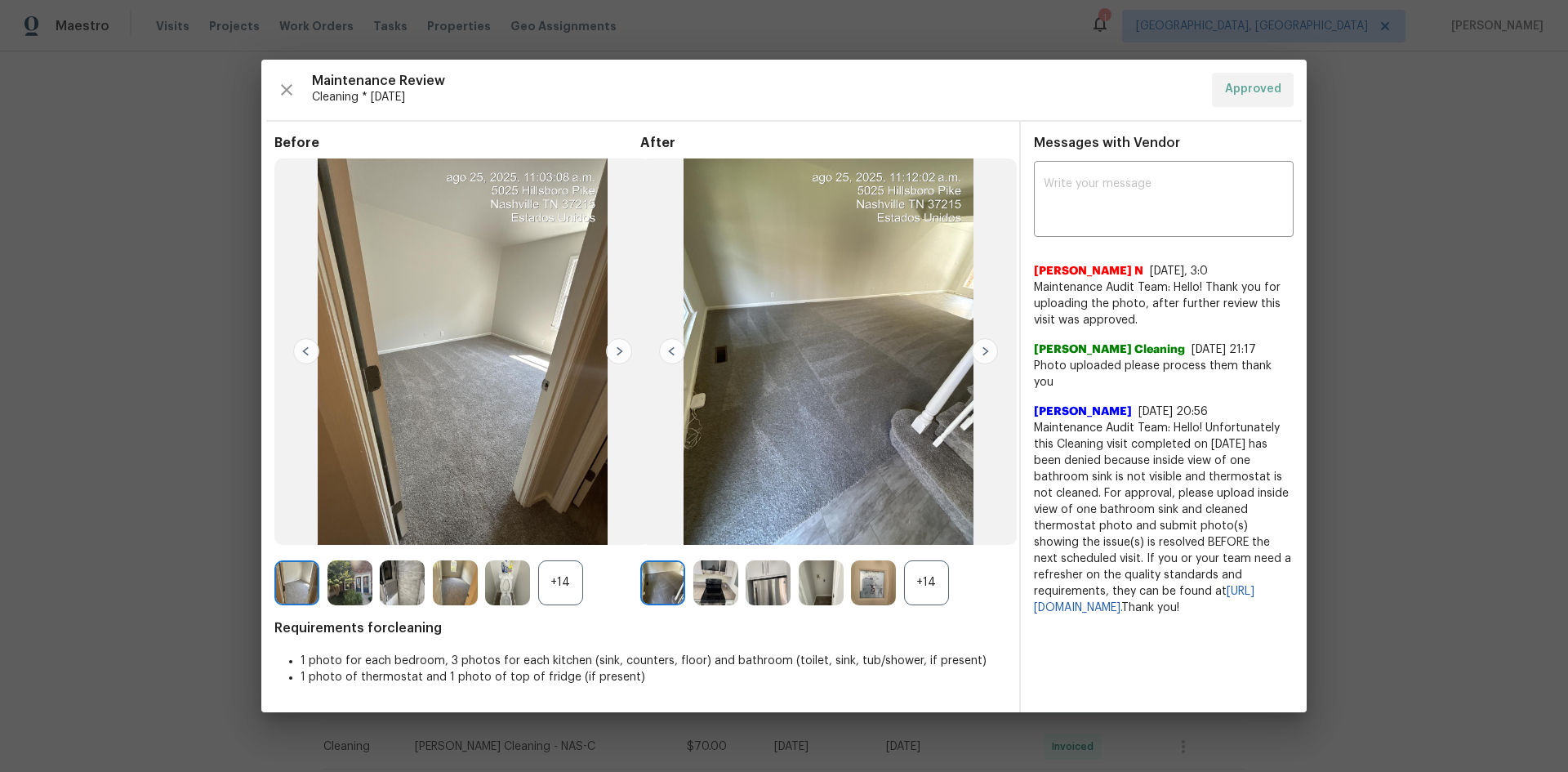
click at [871, 516] on img at bounding box center [874, 583] width 45 height 45
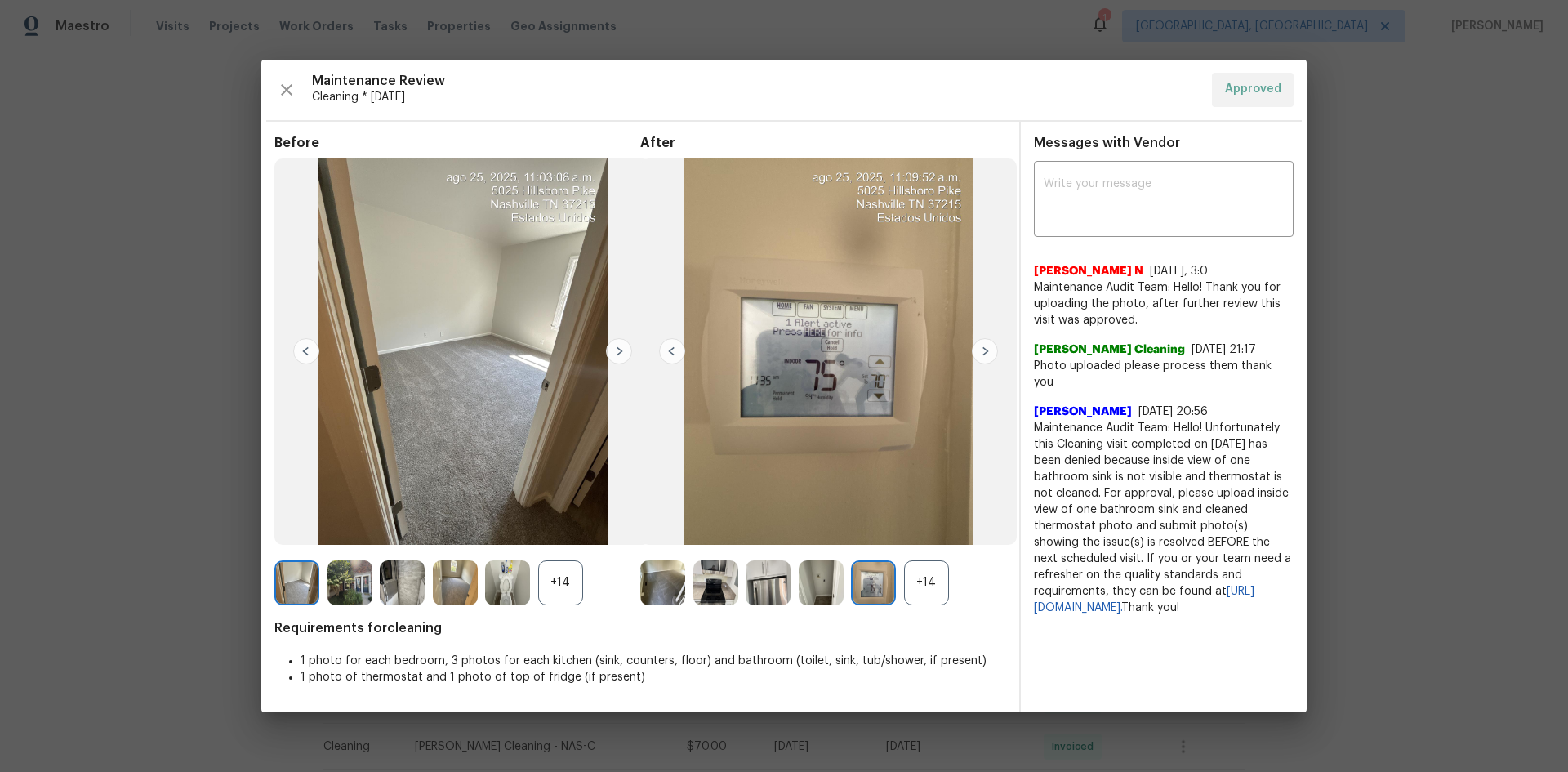
drag, startPoint x: 1485, startPoint y: 335, endPoint x: 1444, endPoint y: 374, distance: 56.6
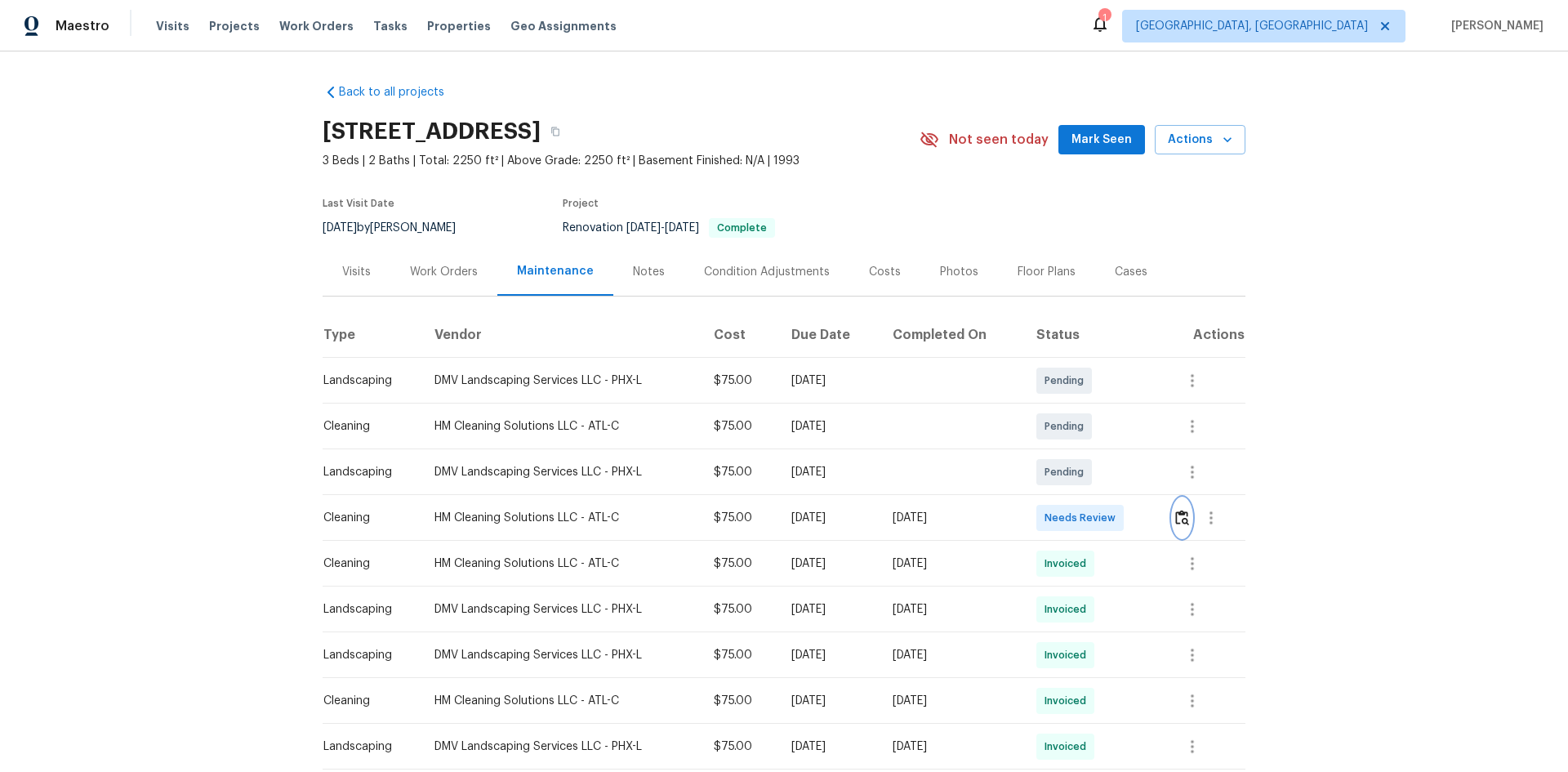
click at [1185, 530] on button "button" at bounding box center [1182, 517] width 19 height 39
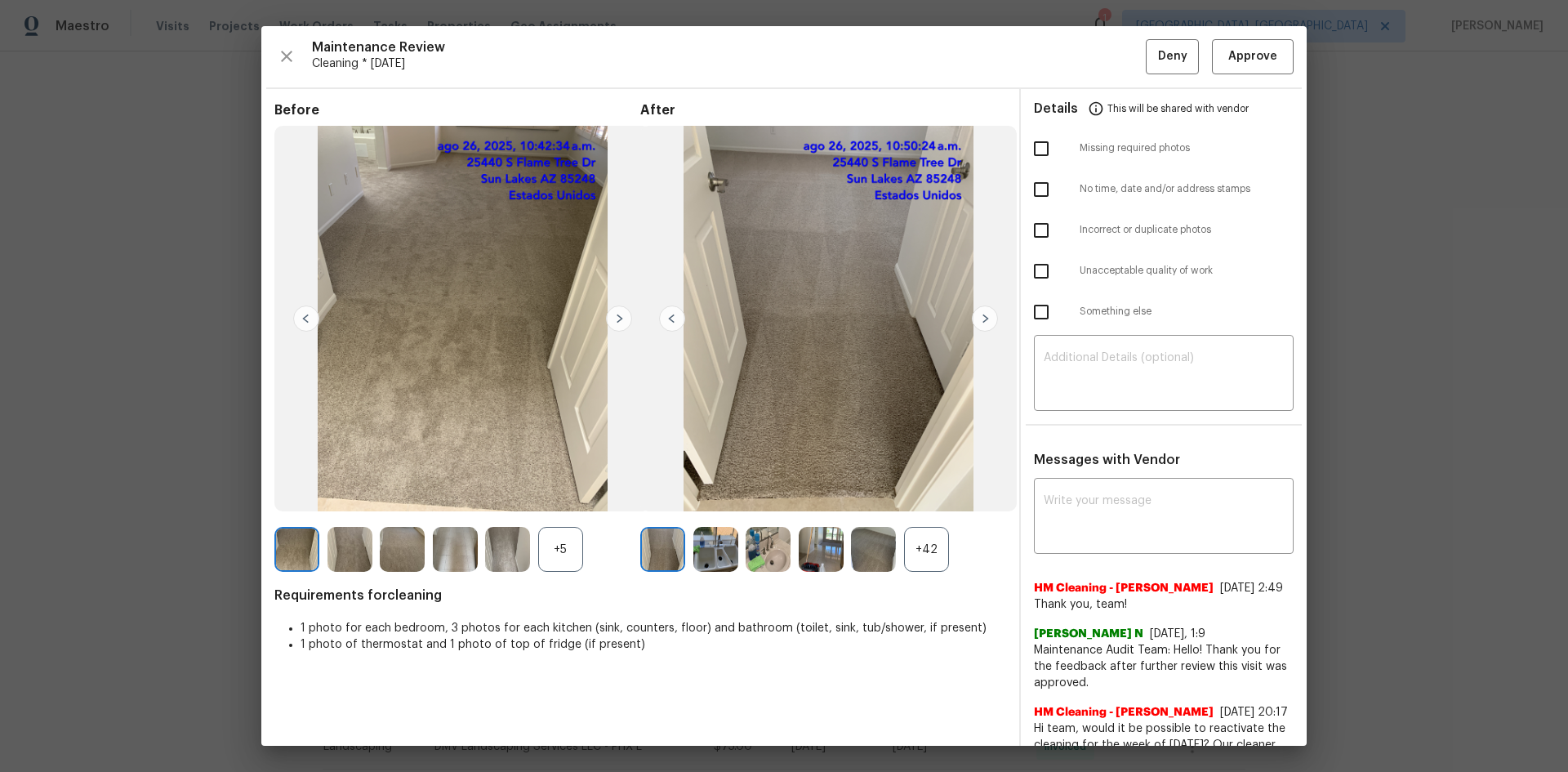
click at [933, 544] on div "+42" at bounding box center [927, 550] width 45 height 45
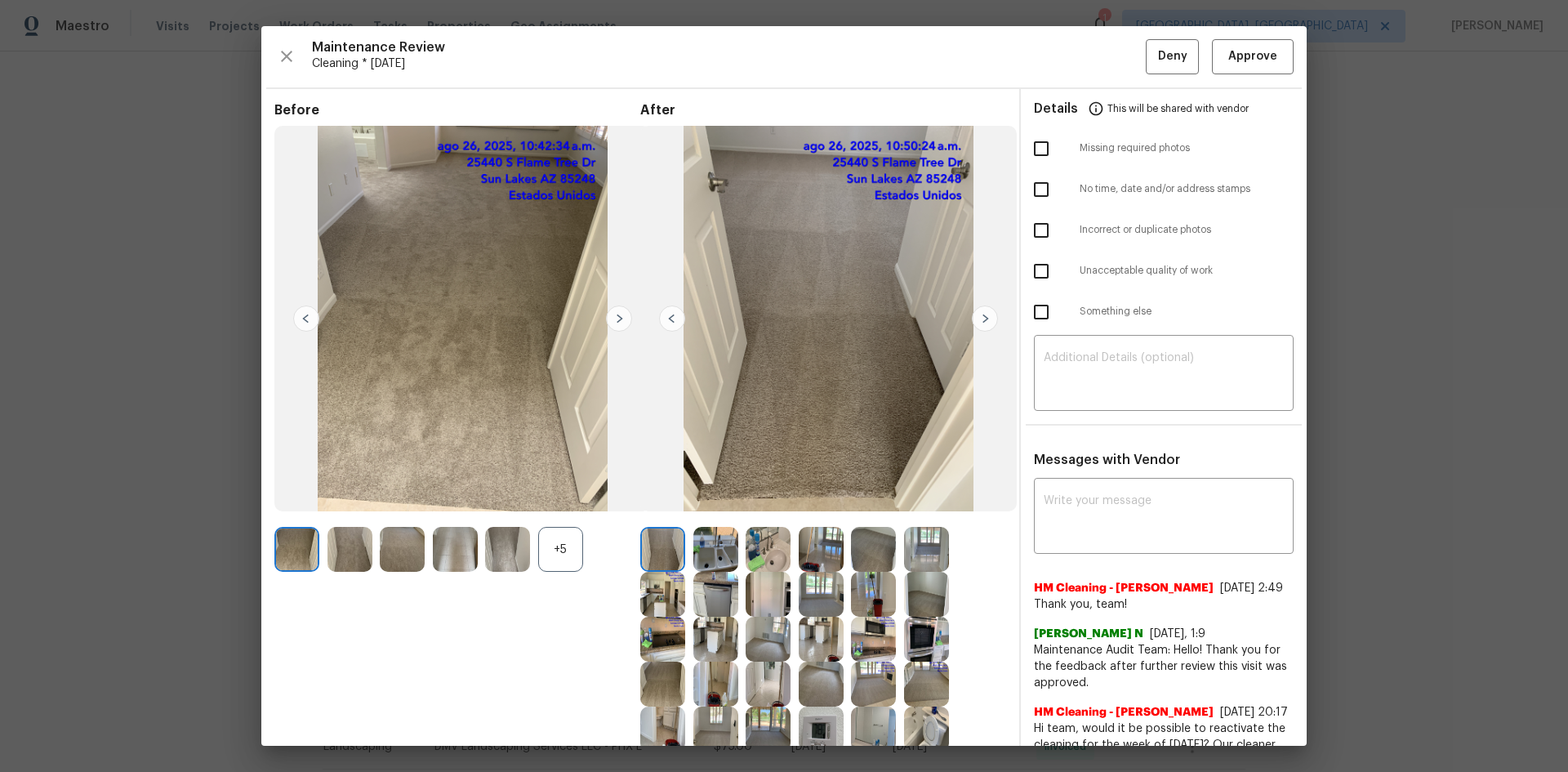
click at [818, 724] on img at bounding box center [821, 729] width 45 height 45
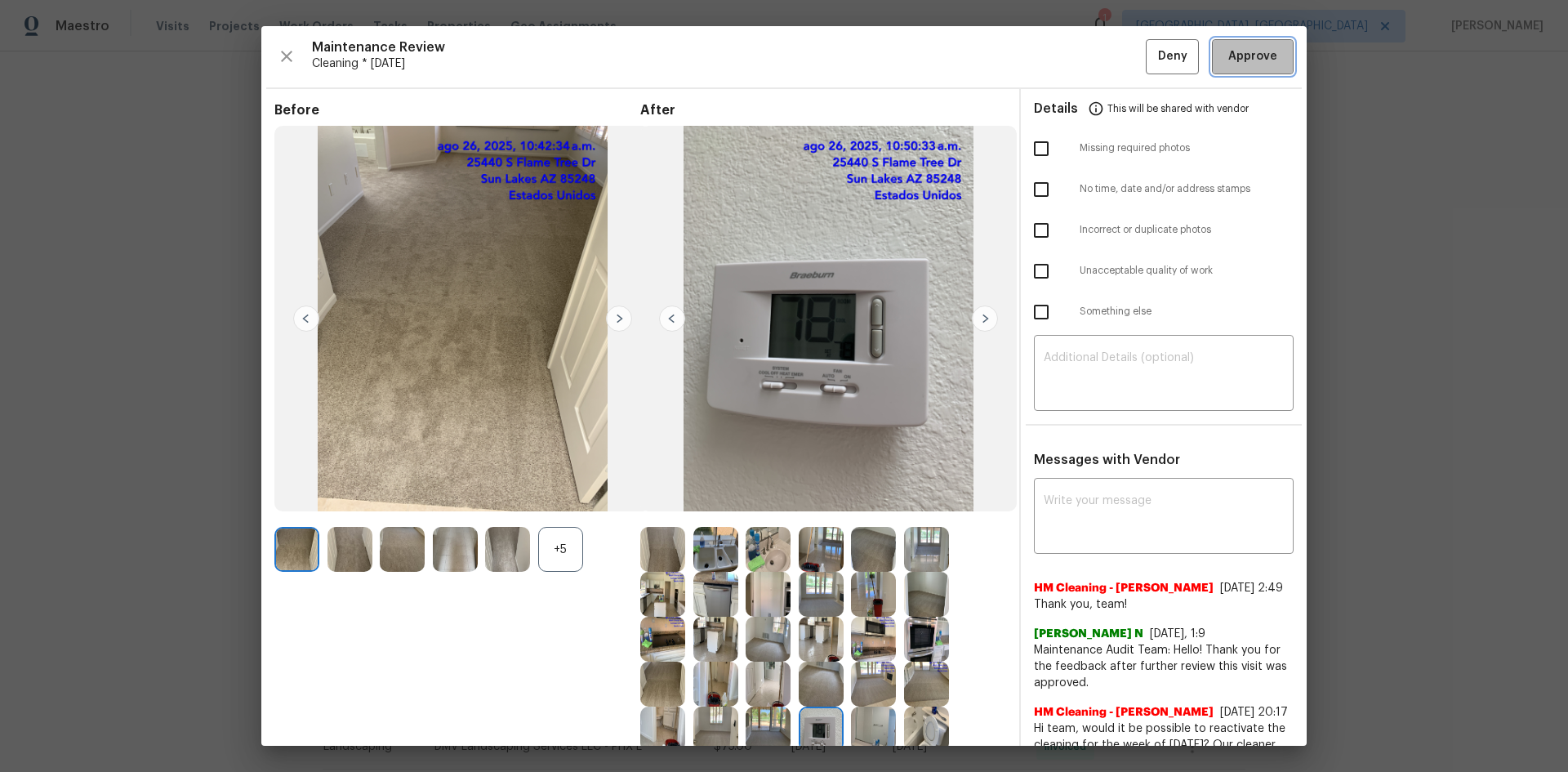
click at [1239, 51] on span "Approve" at bounding box center [1252, 56] width 49 height 21
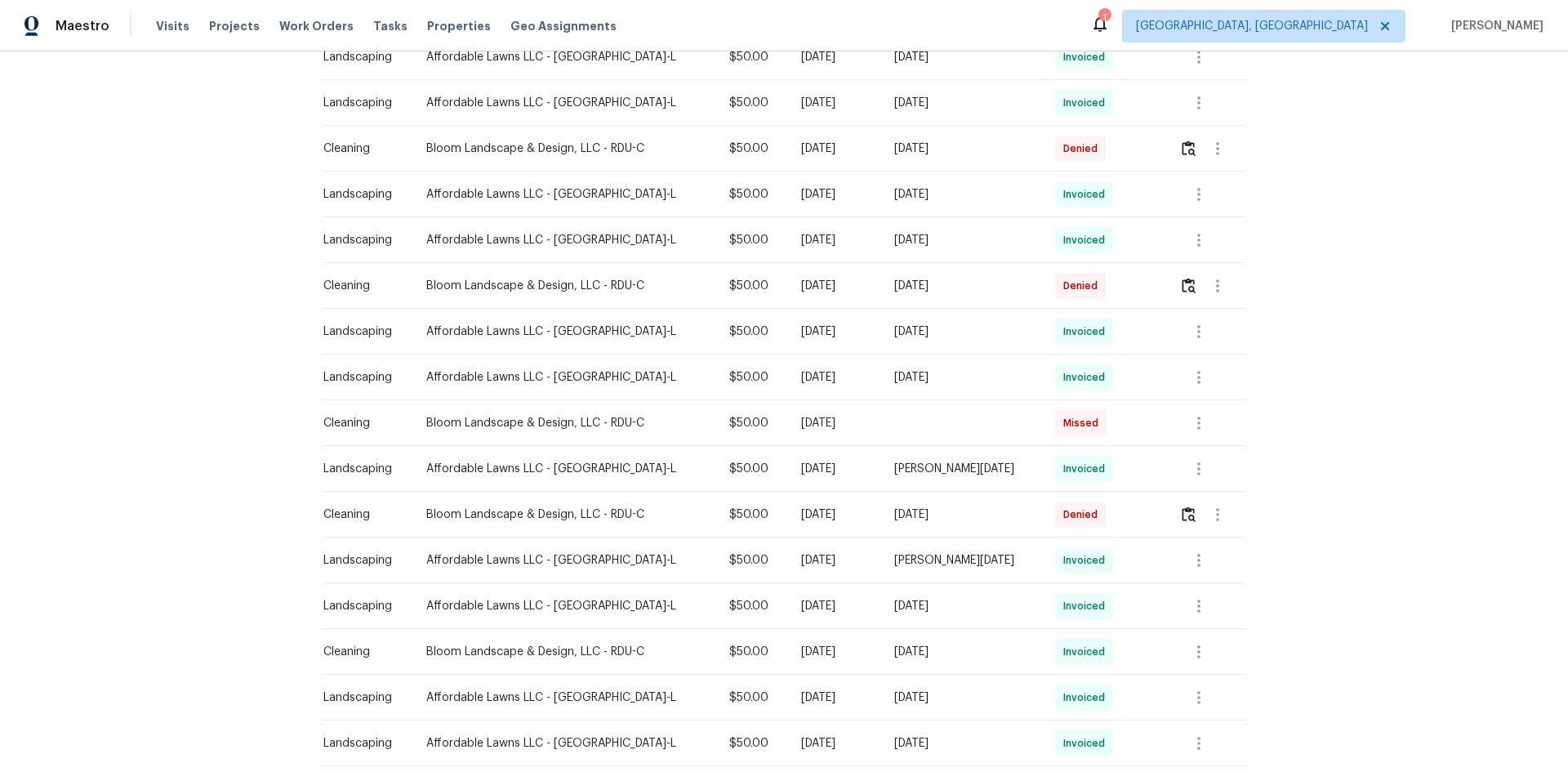
scroll to position [817, 0]
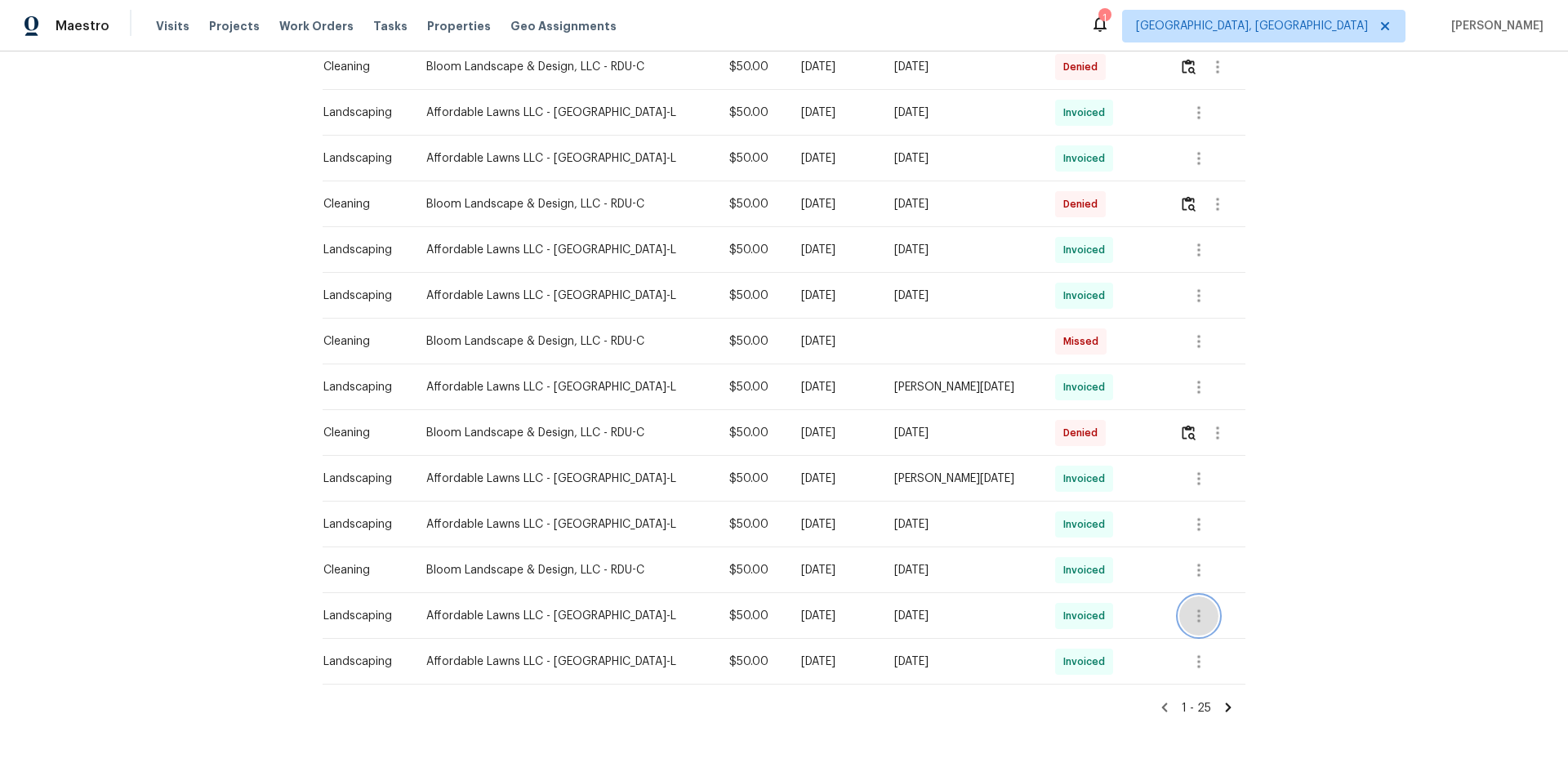
click at [1115, 516] on icon "button" at bounding box center [1199, 616] width 20 height 20
click at [1115, 516] on div at bounding box center [784, 386] width 1568 height 772
click at [1115, 516] on icon "button" at bounding box center [1199, 570] width 20 height 20
click at [1115, 516] on li "View details" at bounding box center [1229, 597] width 114 height 27
drag, startPoint x: 674, startPoint y: 305, endPoint x: 652, endPoint y: 492, distance: 188.3
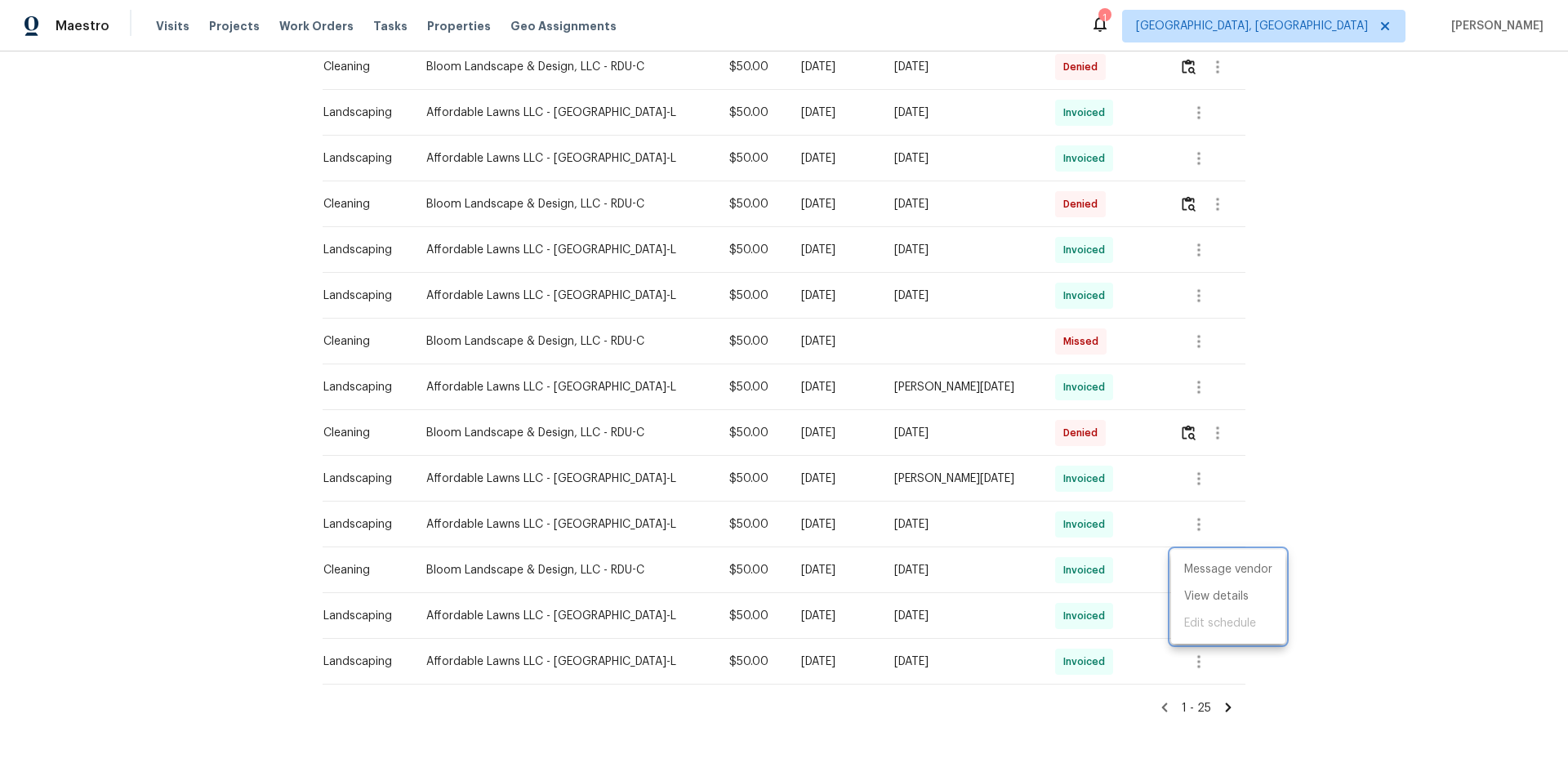
click at [652, 492] on div at bounding box center [784, 386] width 1568 height 772
click at [227, 271] on div "Back to all projects [STREET_ADDRESS][PERSON_NAME] 3 Beds | 1 1/2 Baths | Total…" at bounding box center [784, 412] width 1568 height 721
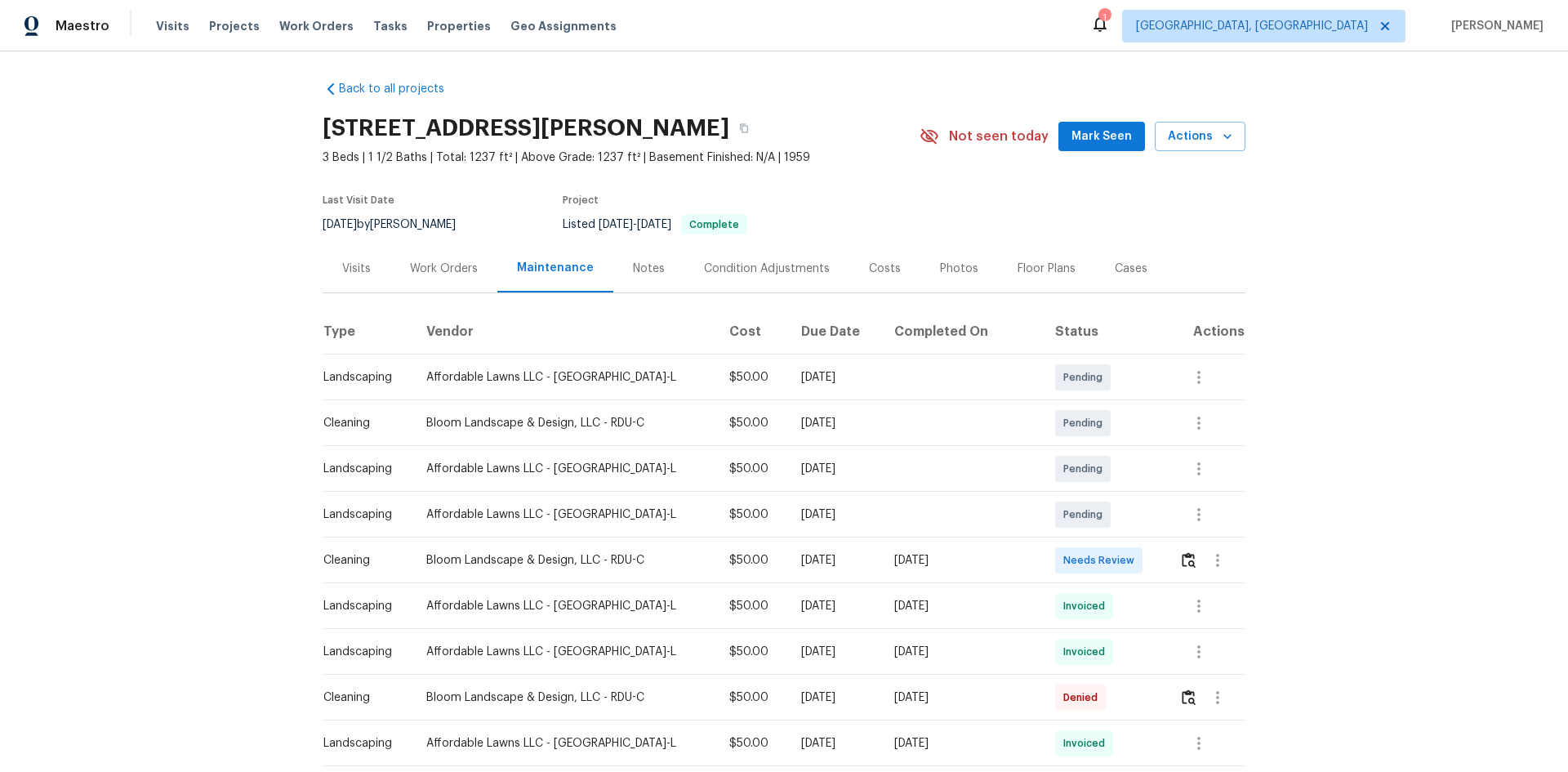
scroll to position [0, 0]
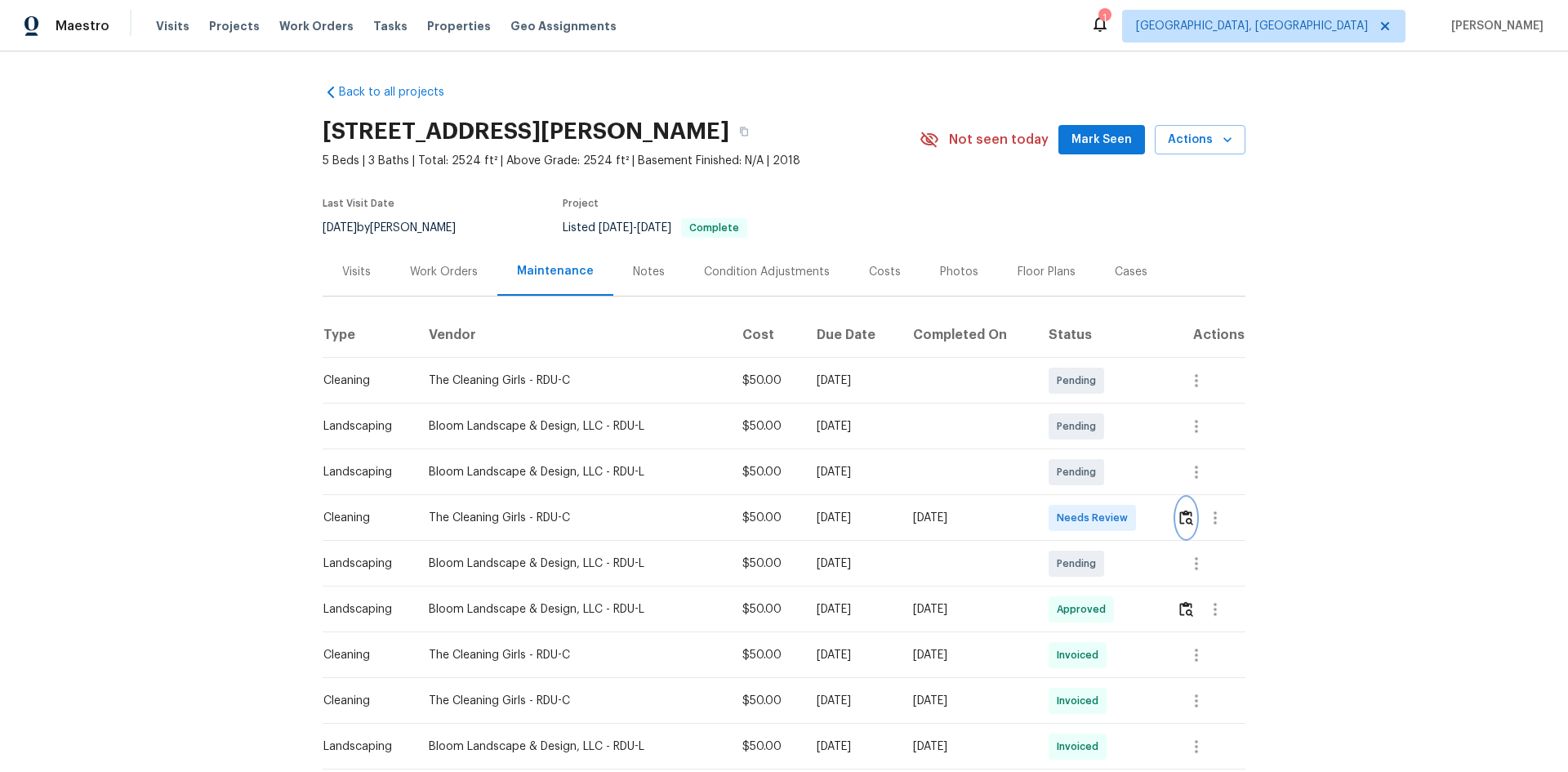
click at [1179, 522] on img "button" at bounding box center [1186, 517] width 14 height 16
click at [1186, 516] on img "button" at bounding box center [1186, 517] width 14 height 16
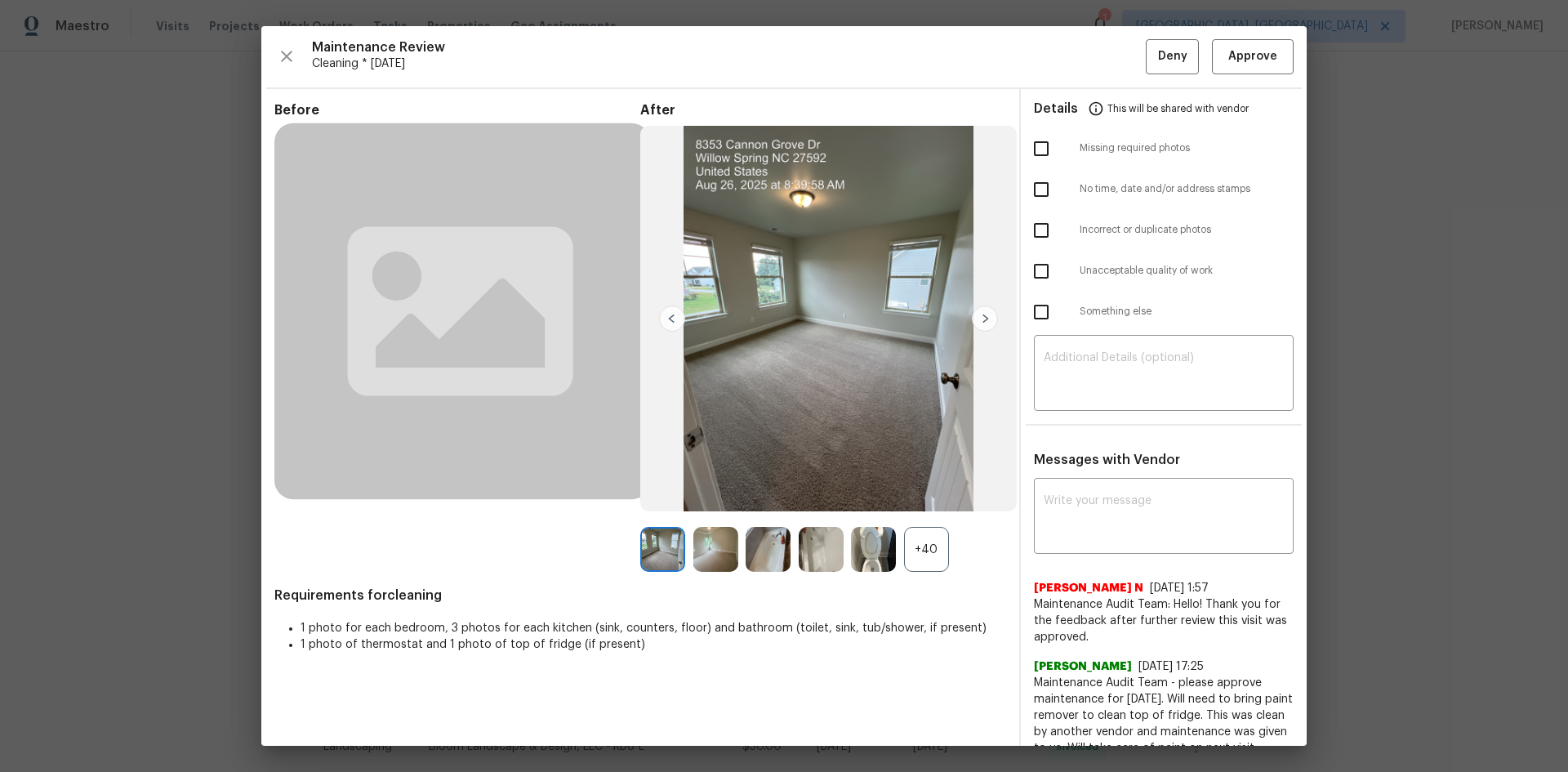
click at [918, 549] on div "+40" at bounding box center [927, 550] width 45 height 45
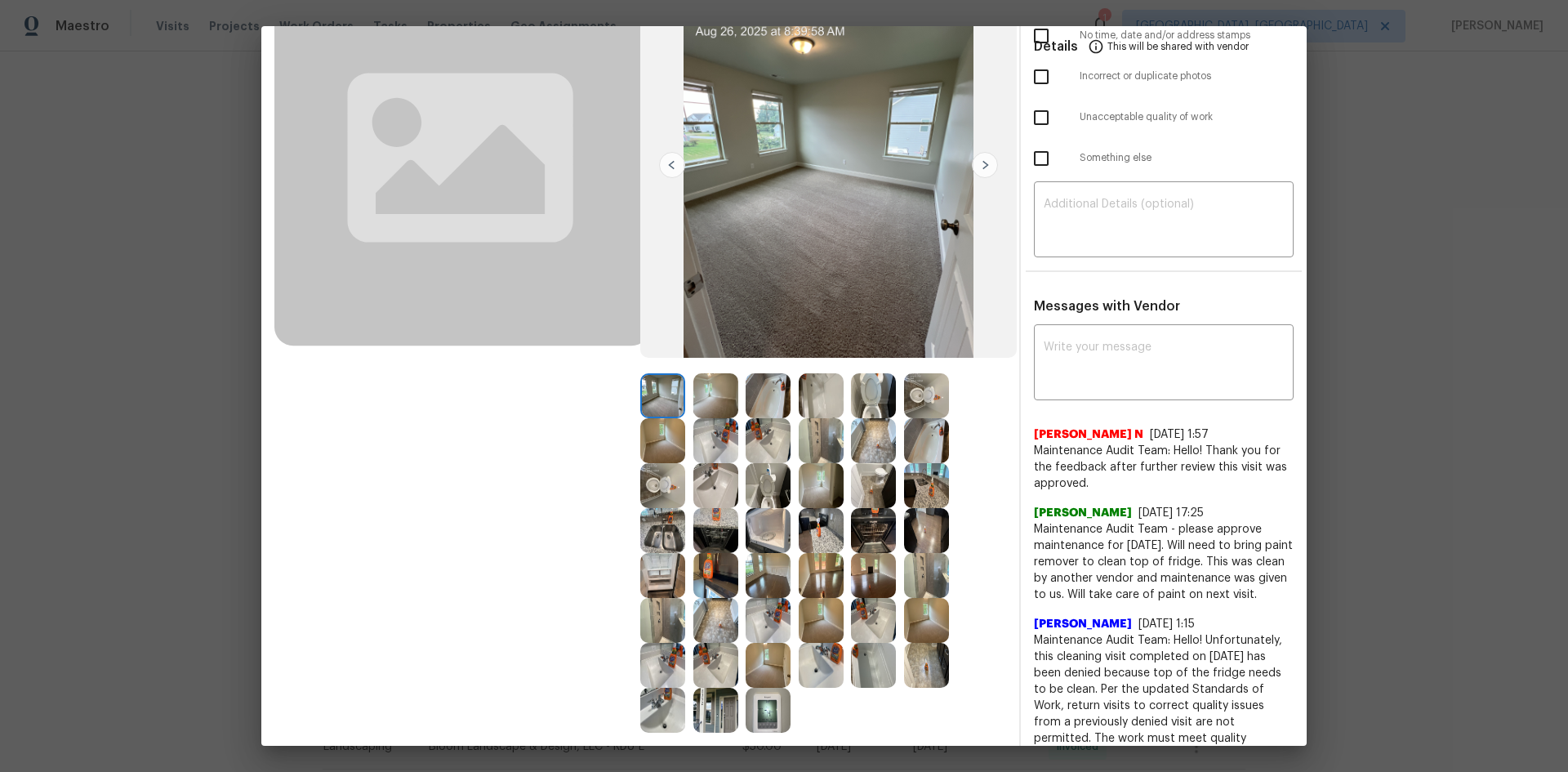
scroll to position [164, 0]
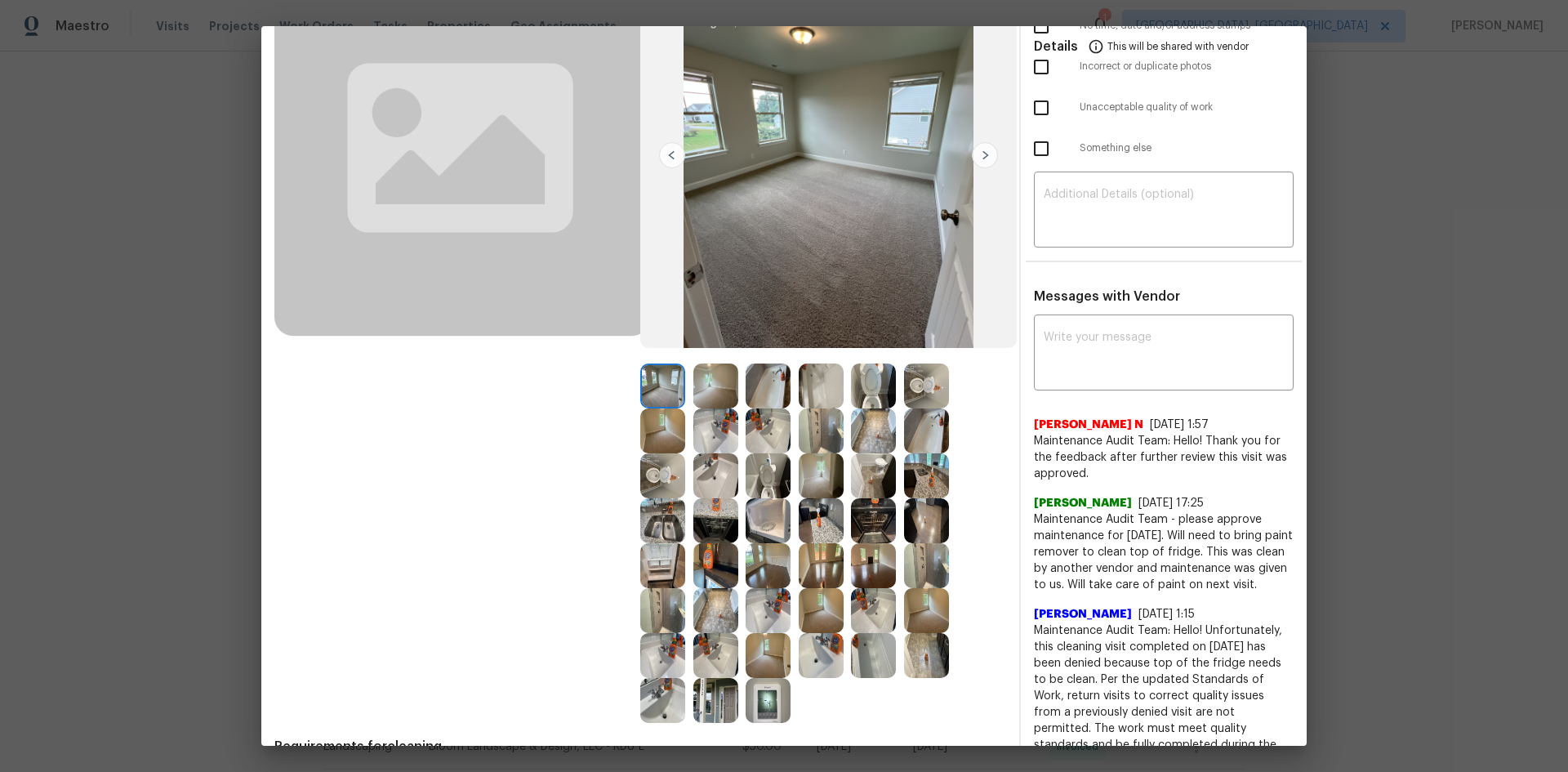
click at [777, 704] on img at bounding box center [768, 701] width 45 height 45
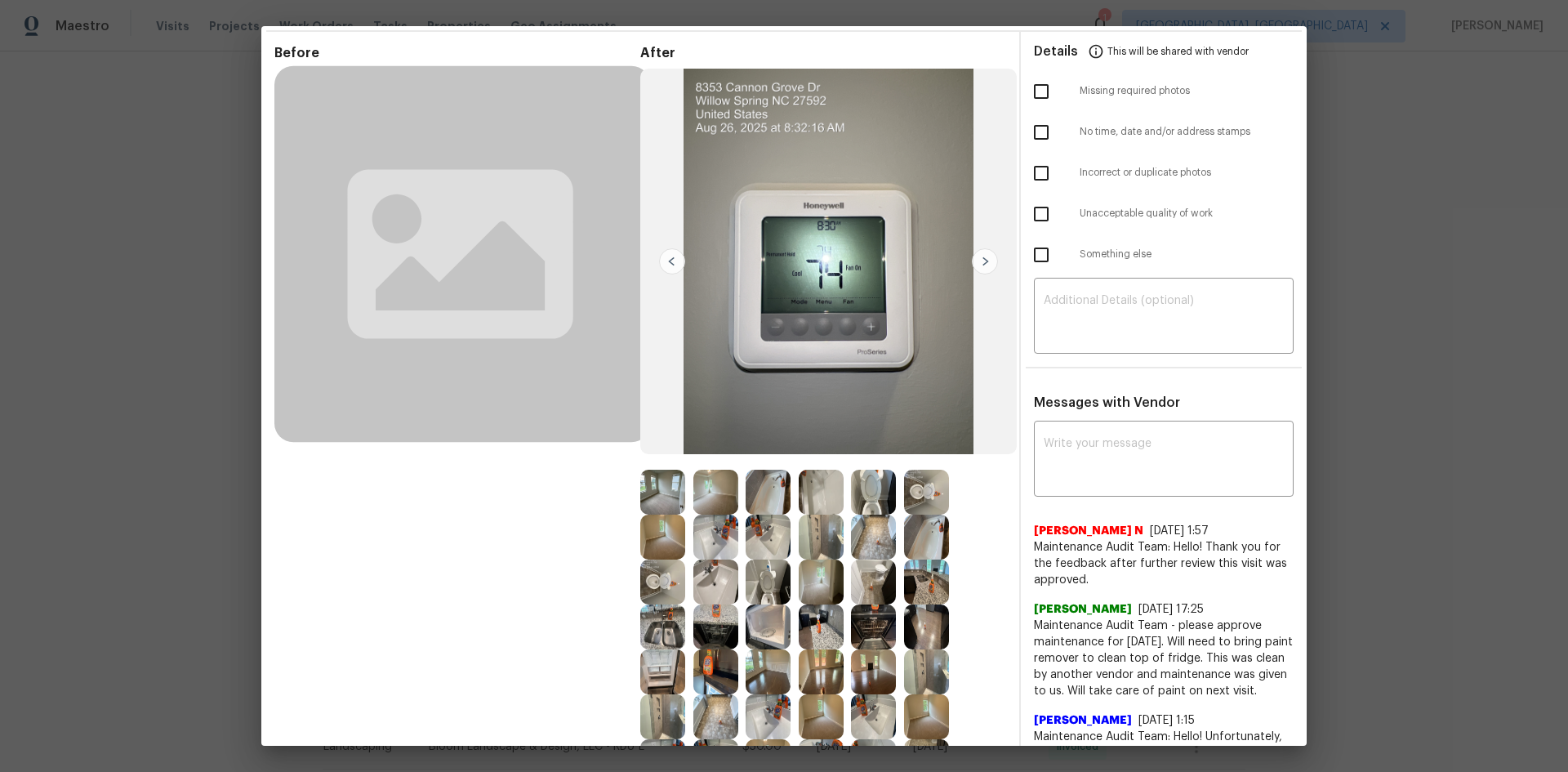
scroll to position [0, 0]
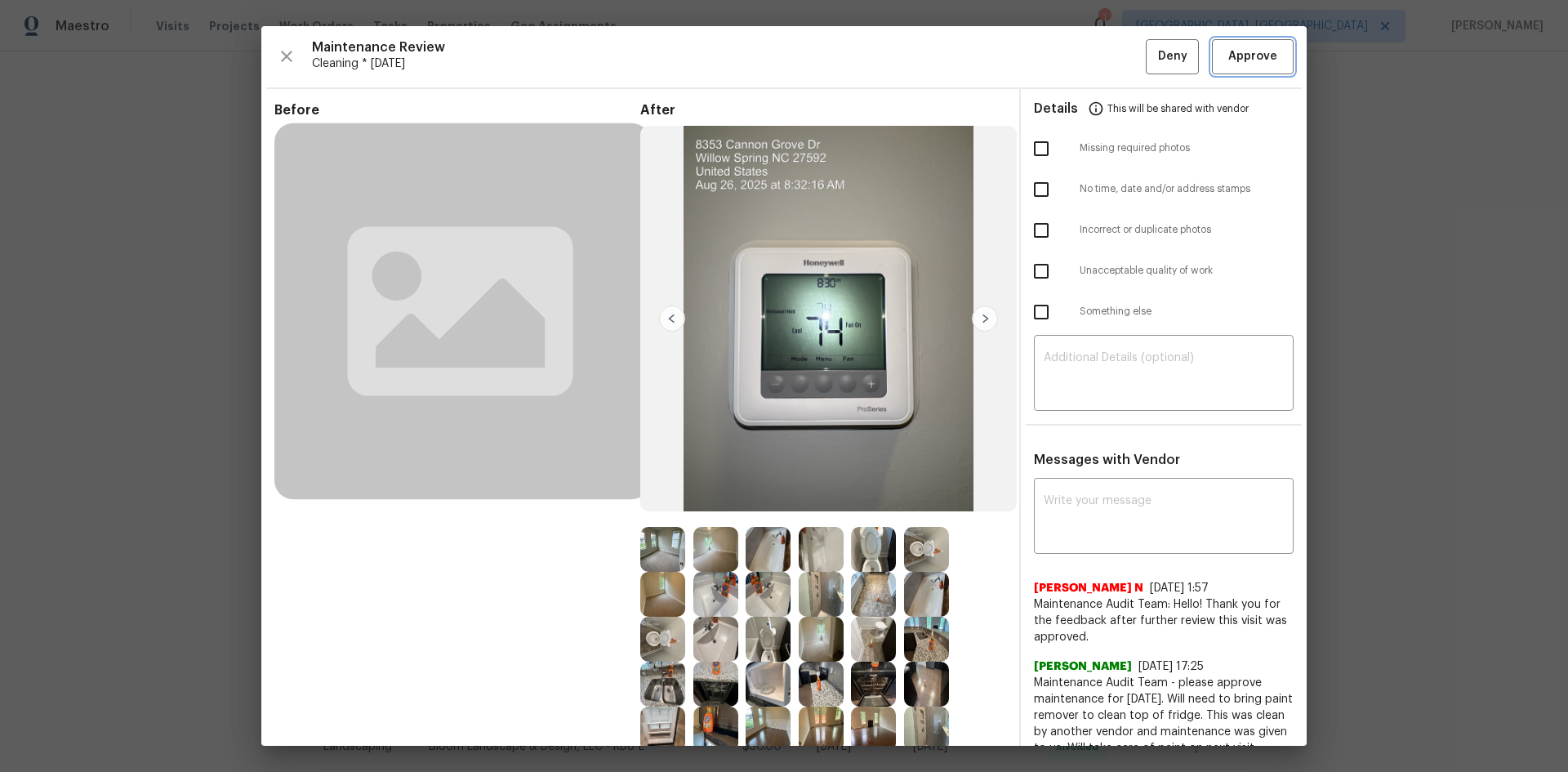
click at [1228, 62] on span "Approve" at bounding box center [1252, 56] width 49 height 21
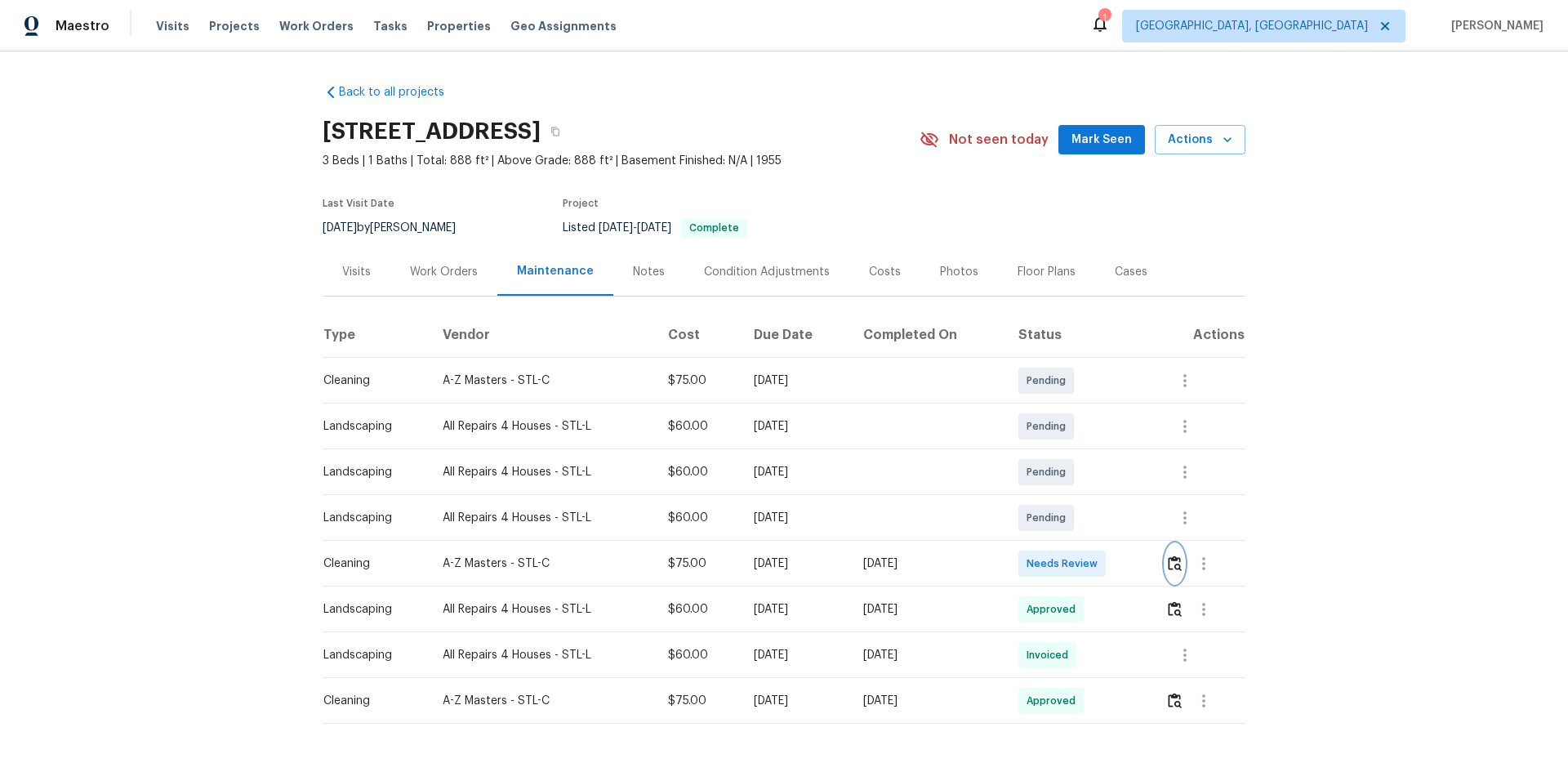
click at [1176, 567] on img "button" at bounding box center [1175, 563] width 14 height 16
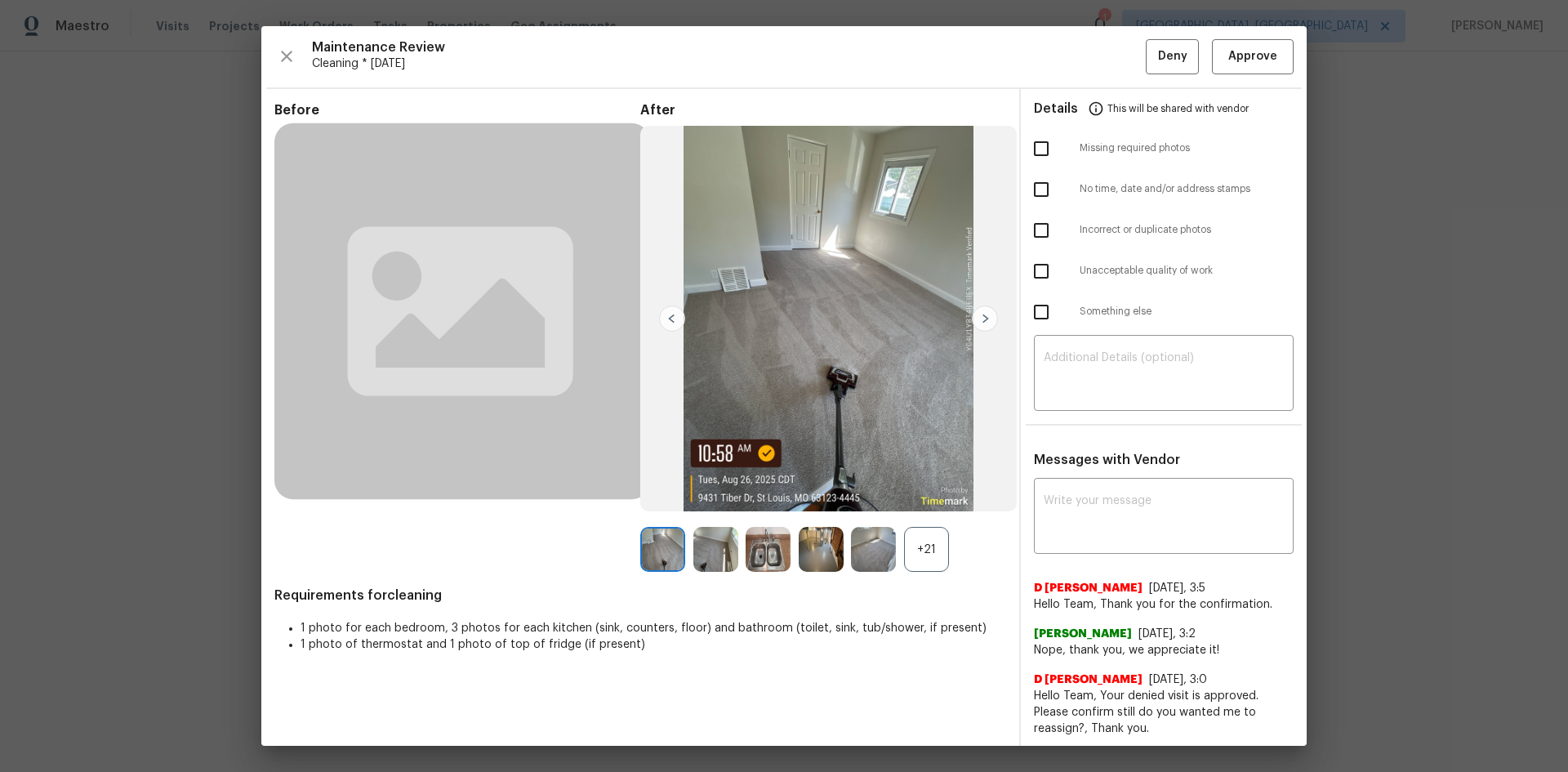
click at [918, 559] on div "+21" at bounding box center [927, 550] width 45 height 45
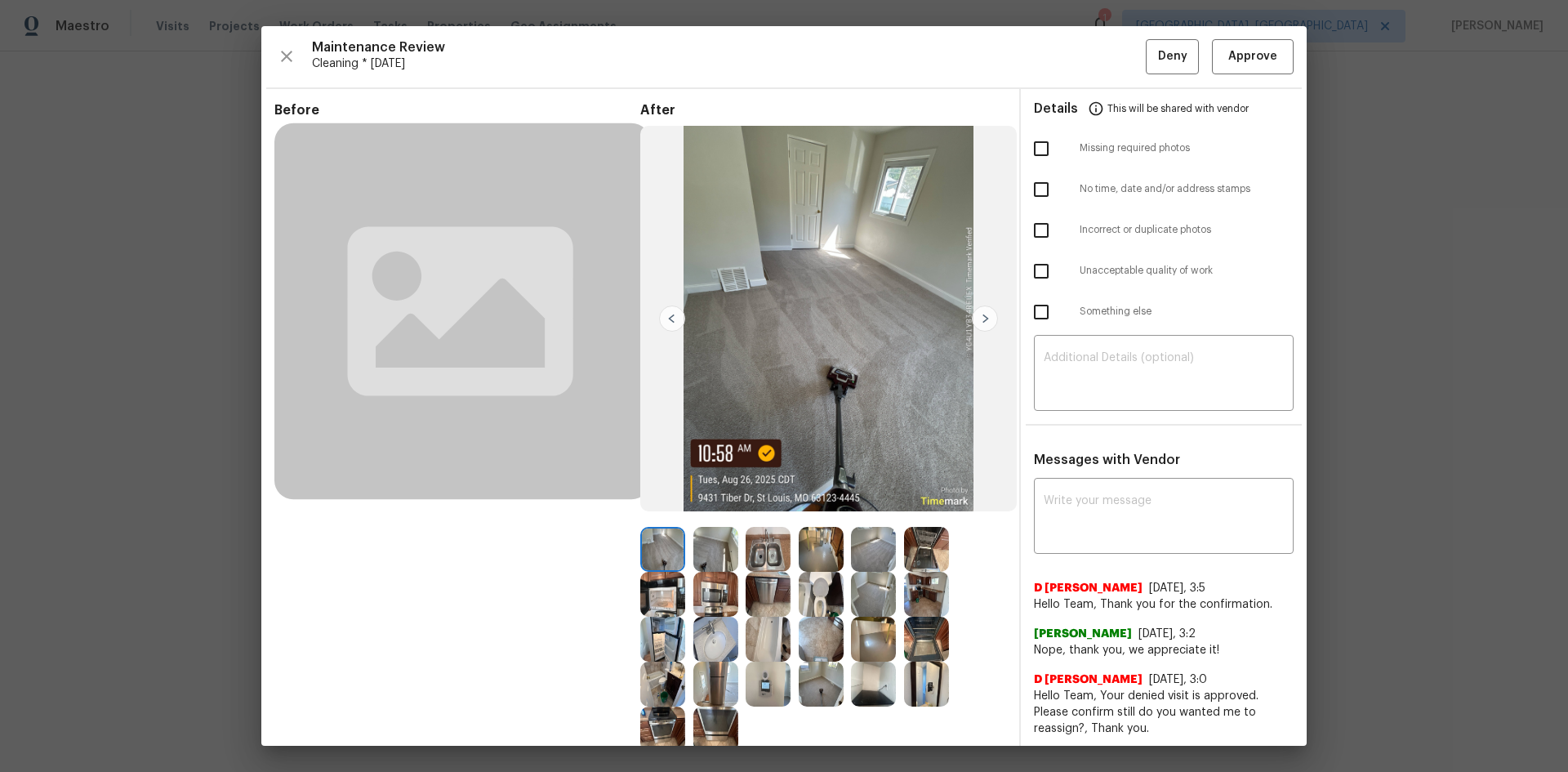
click at [762, 675] on img at bounding box center [768, 684] width 45 height 45
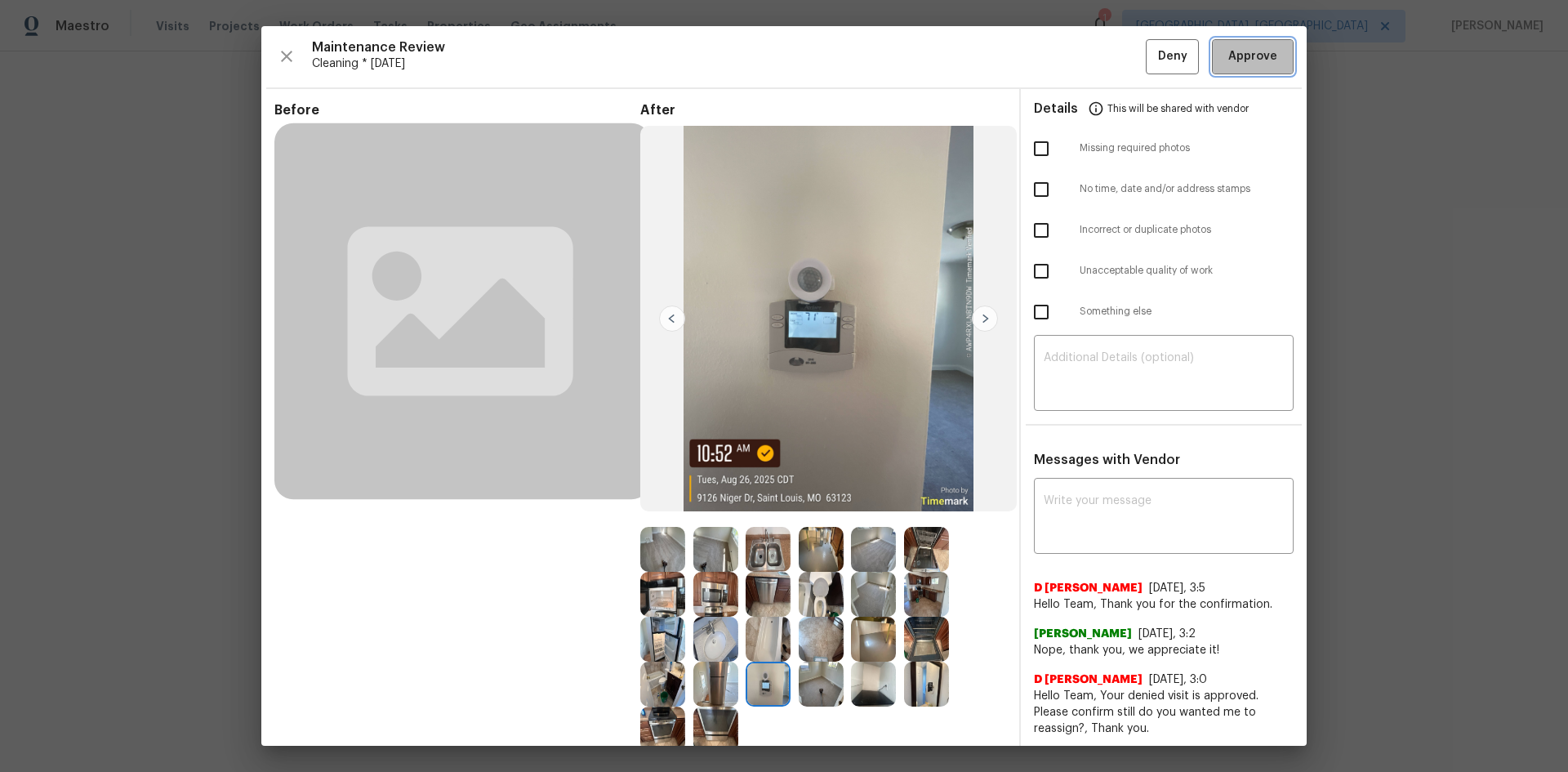
click at [1250, 50] on span "Approve" at bounding box center [1252, 56] width 49 height 21
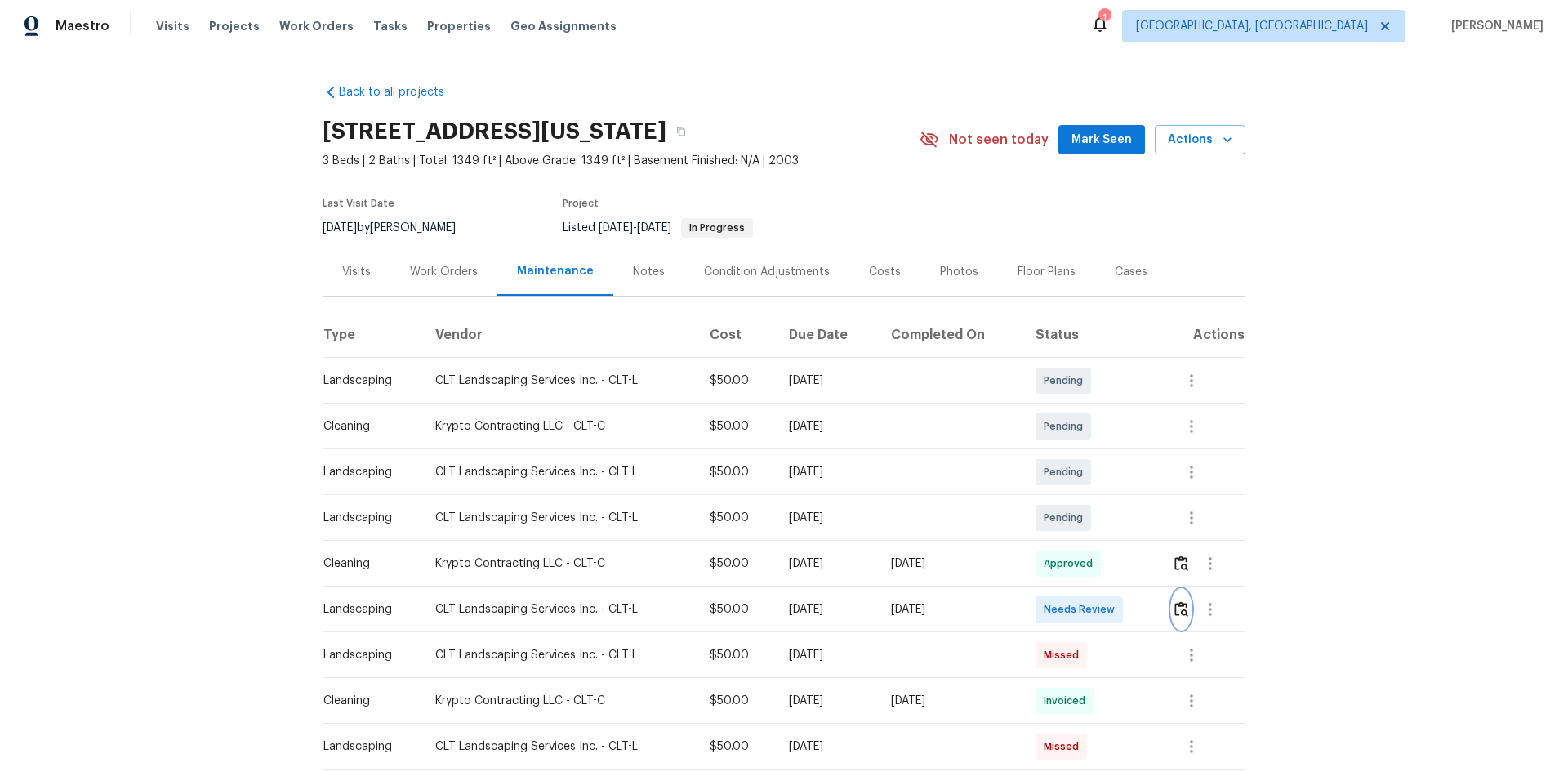
click at [1115, 516] on button "button" at bounding box center [1181, 609] width 19 height 39
click at [1115, 516] on img "button" at bounding box center [1181, 608] width 14 height 16
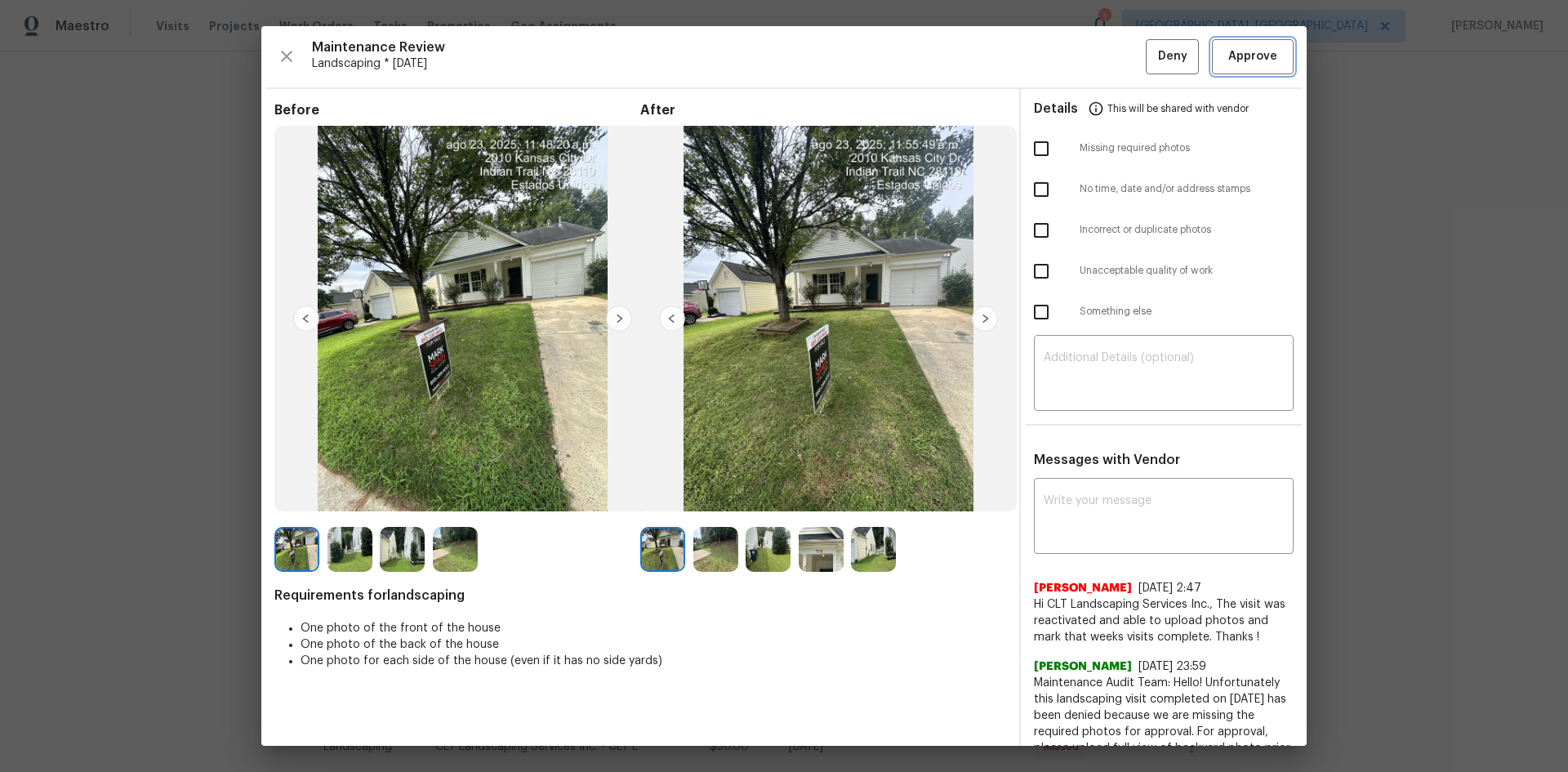
click at [1115, 55] on span "Approve" at bounding box center [1252, 56] width 49 height 21
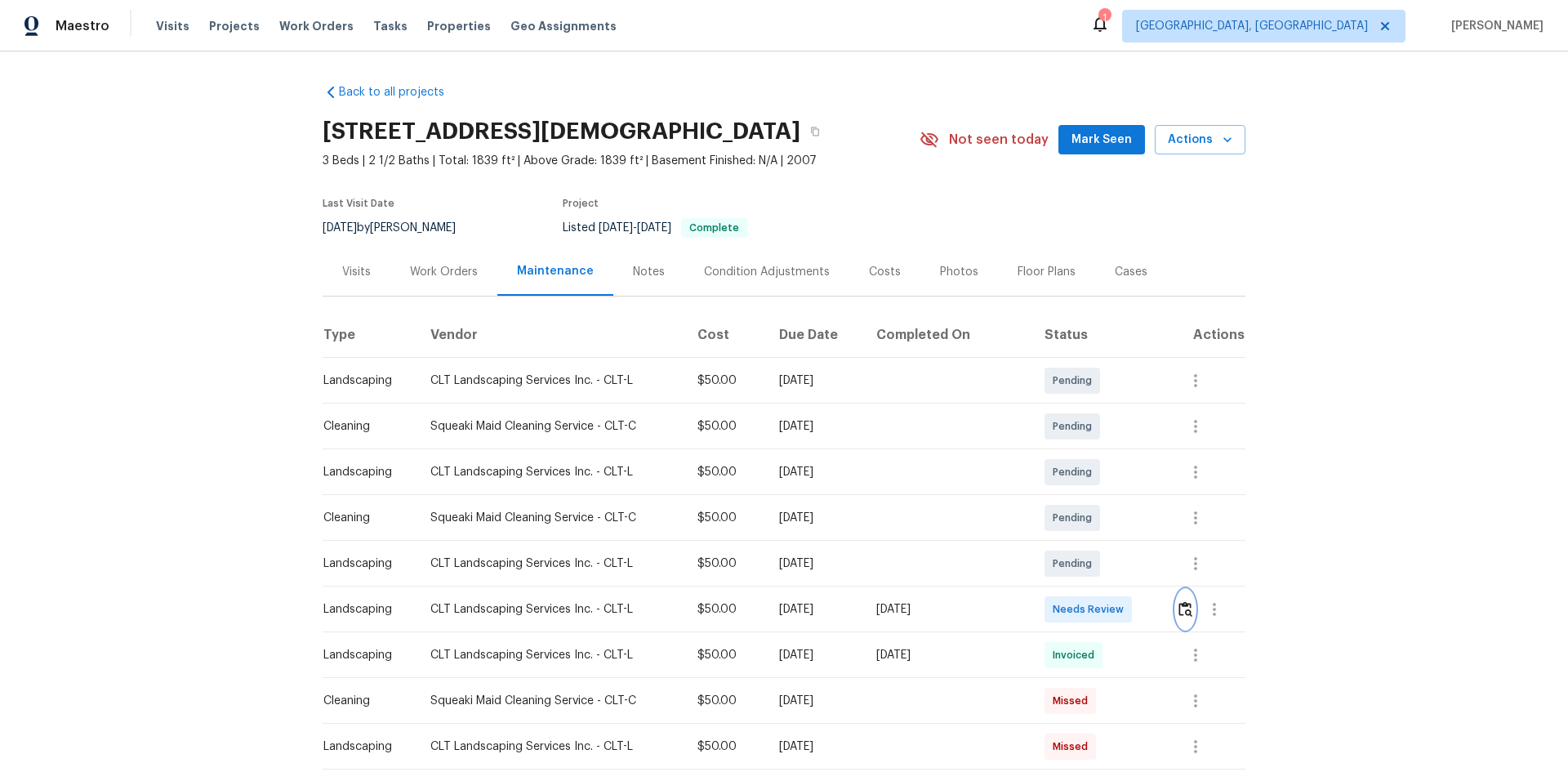
click at [1115, 516] on img "button" at bounding box center [1185, 608] width 14 height 16
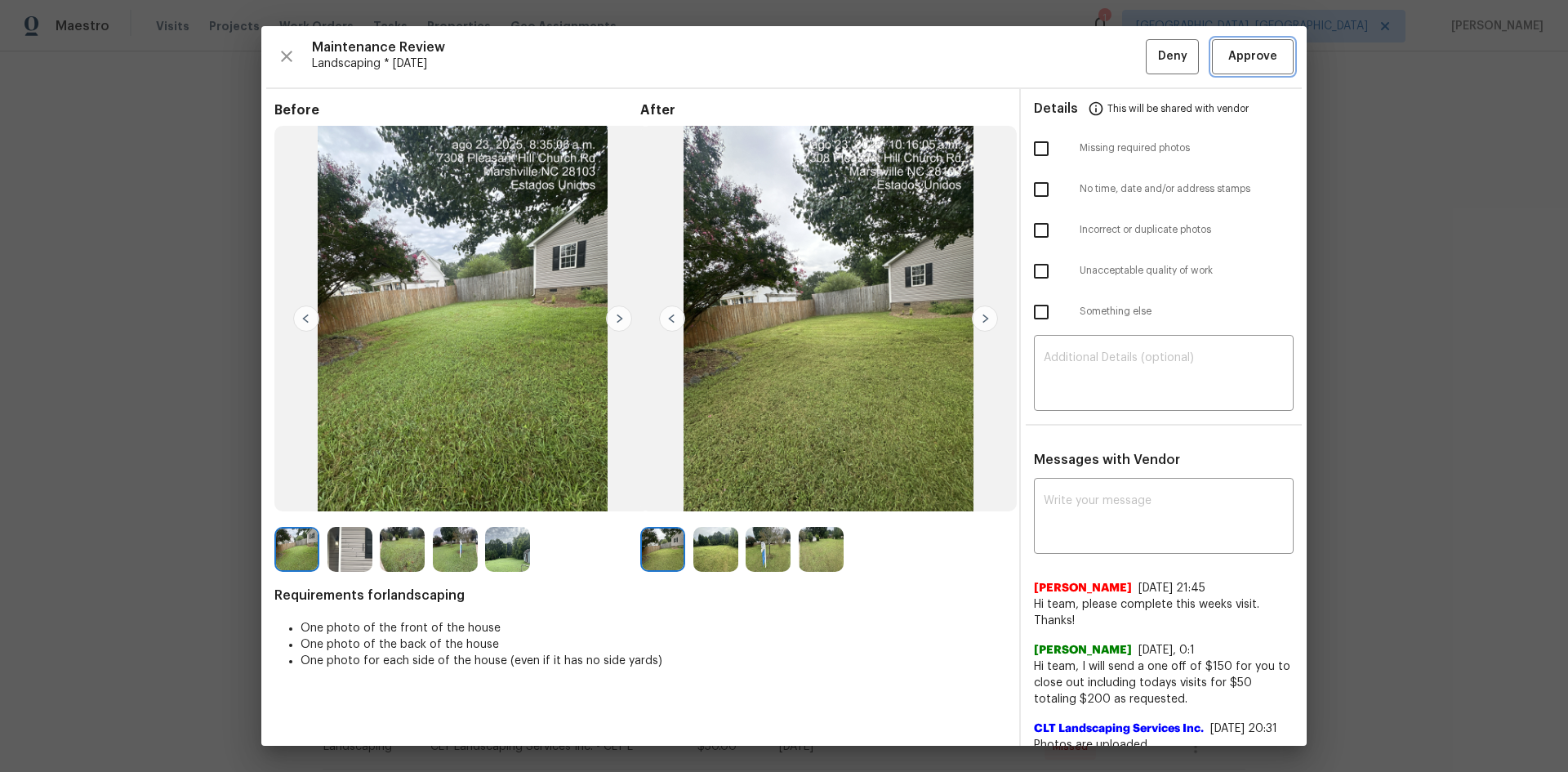
click at [1115, 50] on span "Approve" at bounding box center [1252, 56] width 49 height 21
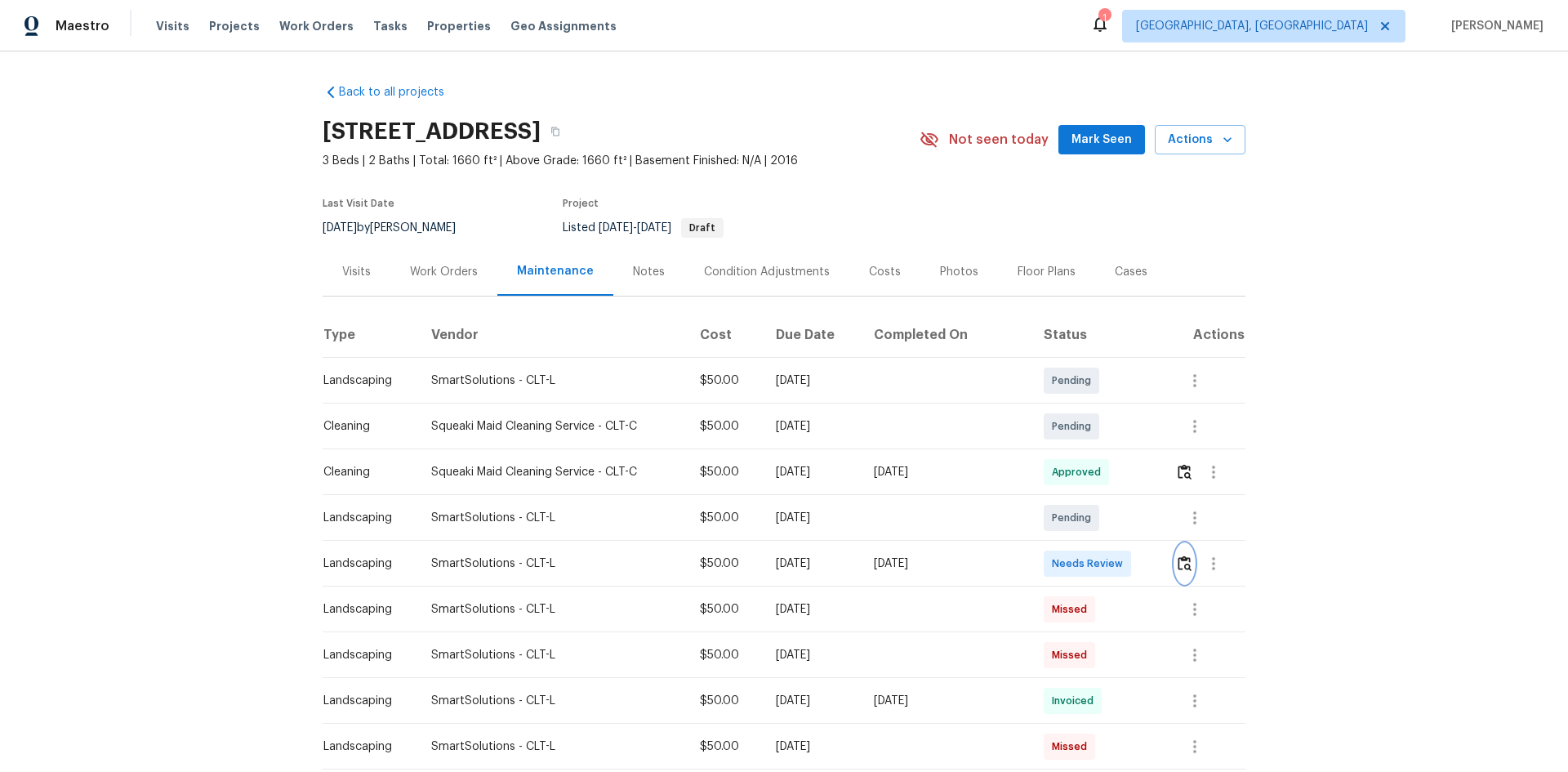
click at [1115, 516] on img "button" at bounding box center [1184, 563] width 14 height 16
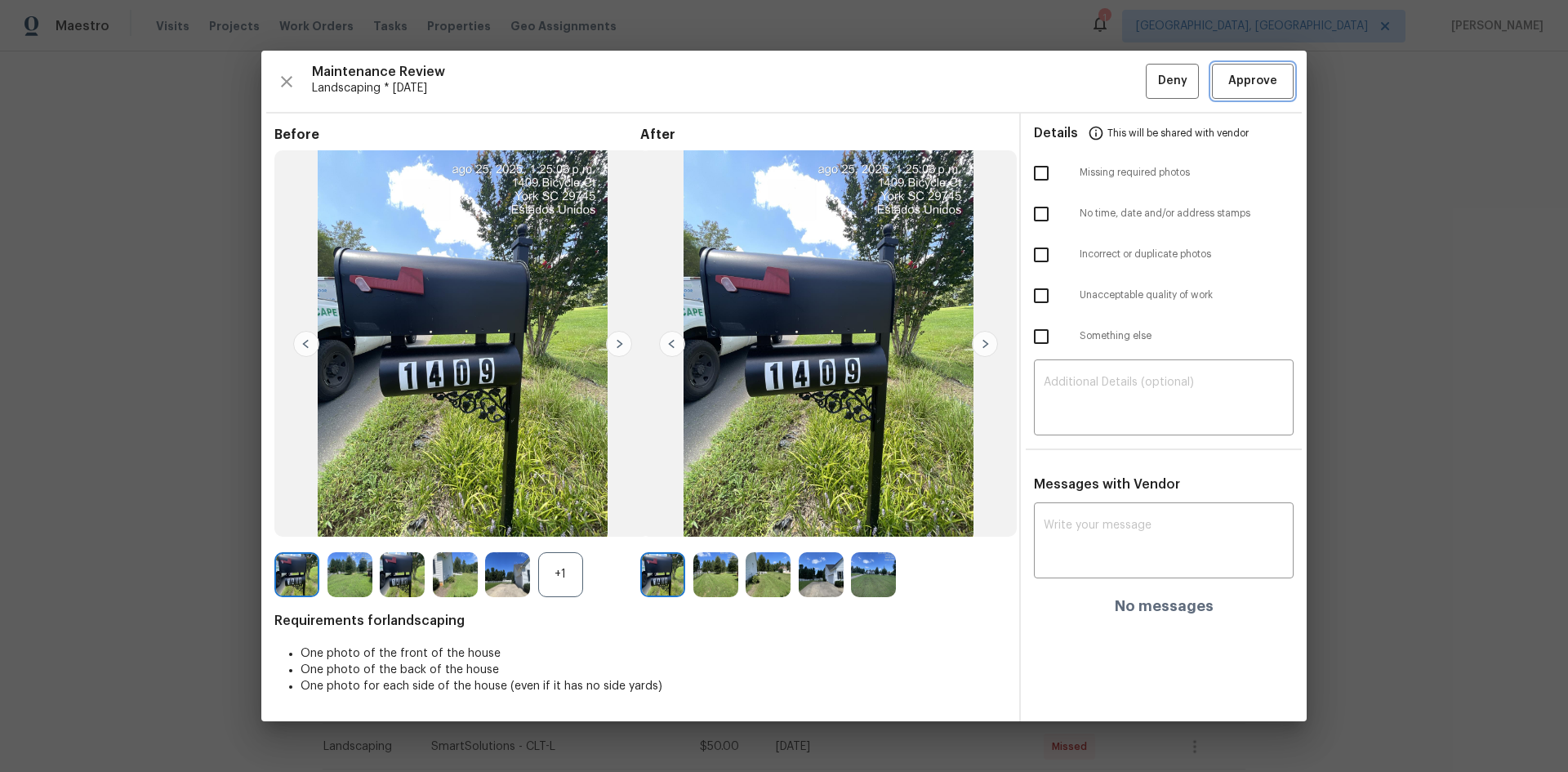
click at [1115, 94] on button "Approve" at bounding box center [1253, 81] width 81 height 35
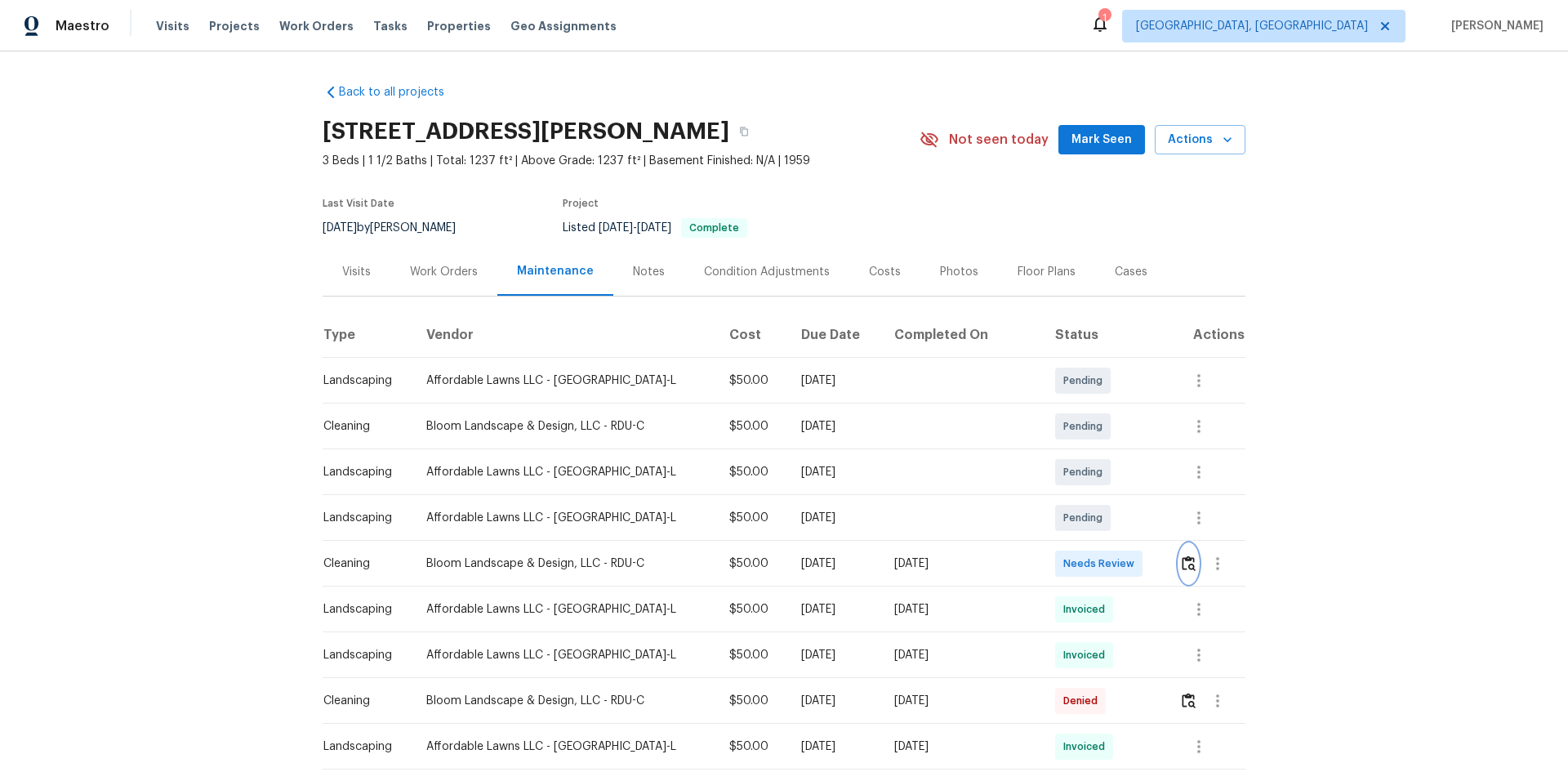
click at [1181, 560] on img "button" at bounding box center [1188, 563] width 14 height 16
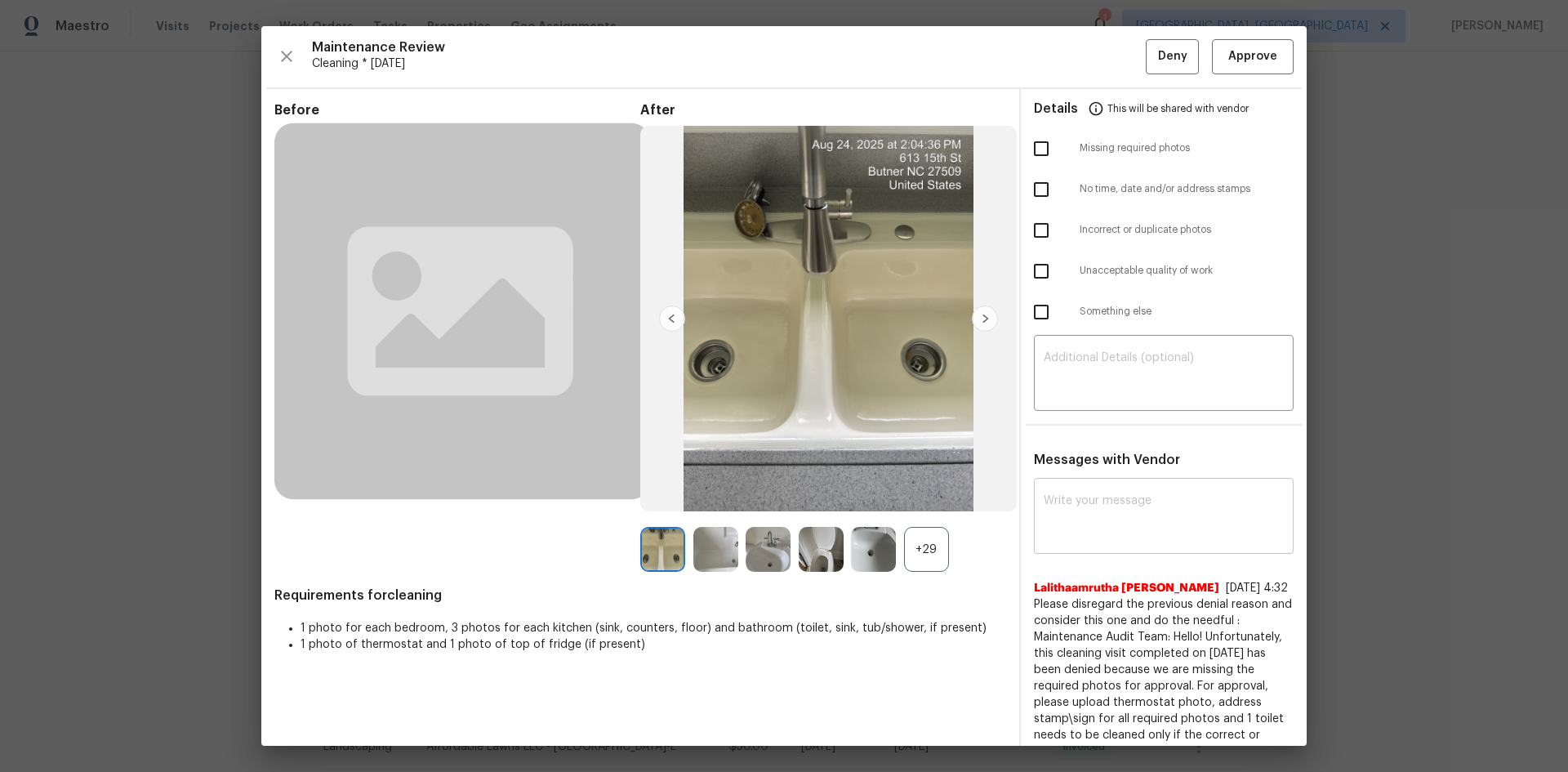
click at [1081, 531] on textarea at bounding box center [1163, 518] width 240 height 46
paste textarea "Maintenance Audit Team: Hello! After further review, the visit(08/26/2025) has …"
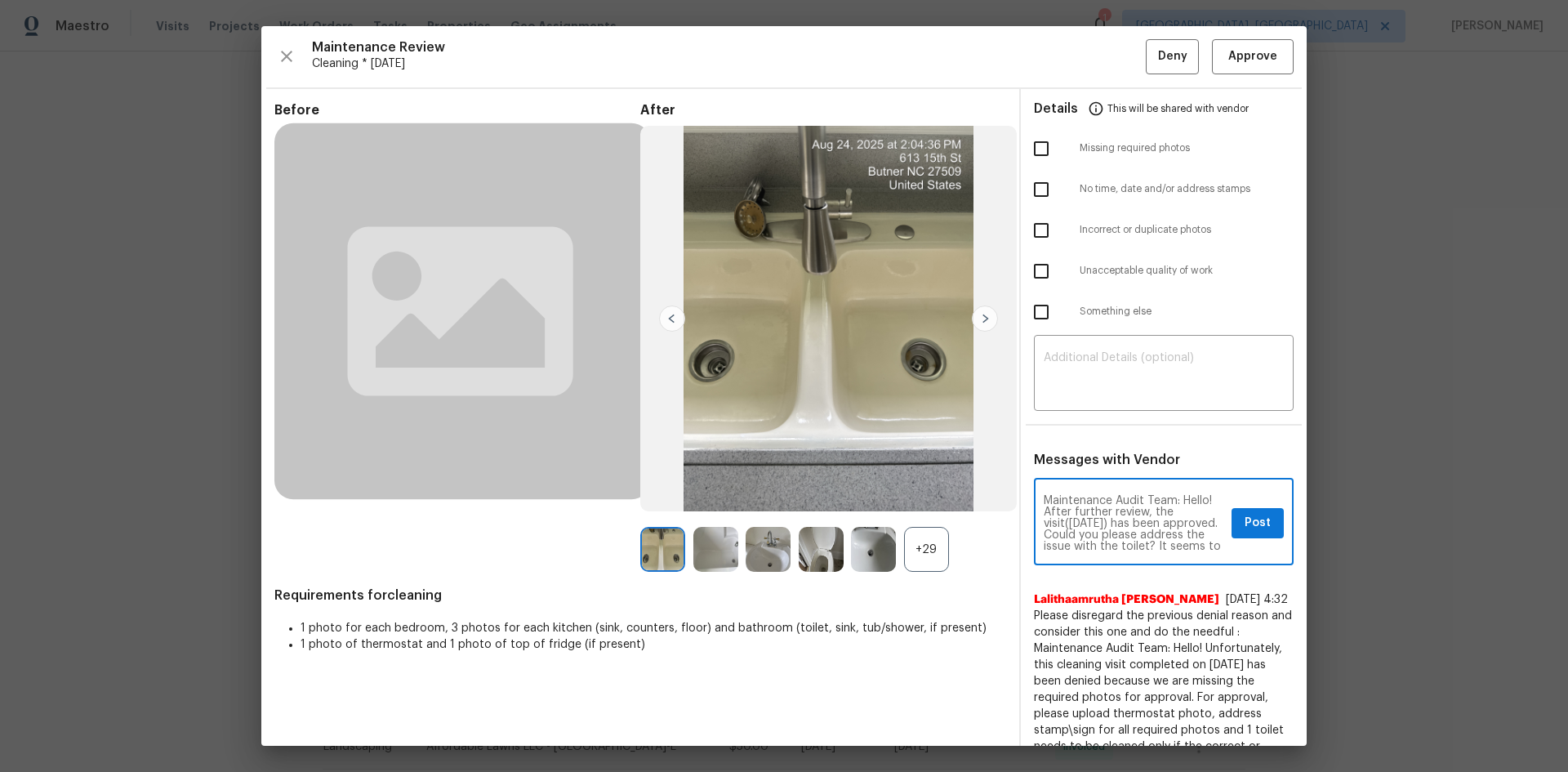
scroll to position [69, 0]
click at [1105, 516] on textarea "Maintenance Audit Team: Hello! After further review, the visit(08/26/2025) has …" at bounding box center [1134, 524] width 182 height 57
type textarea "Maintenance Audit Team: Hello! After further review, the visit(08/26/2025) has …"
click at [1244, 525] on span "Post" at bounding box center [1257, 523] width 26 height 21
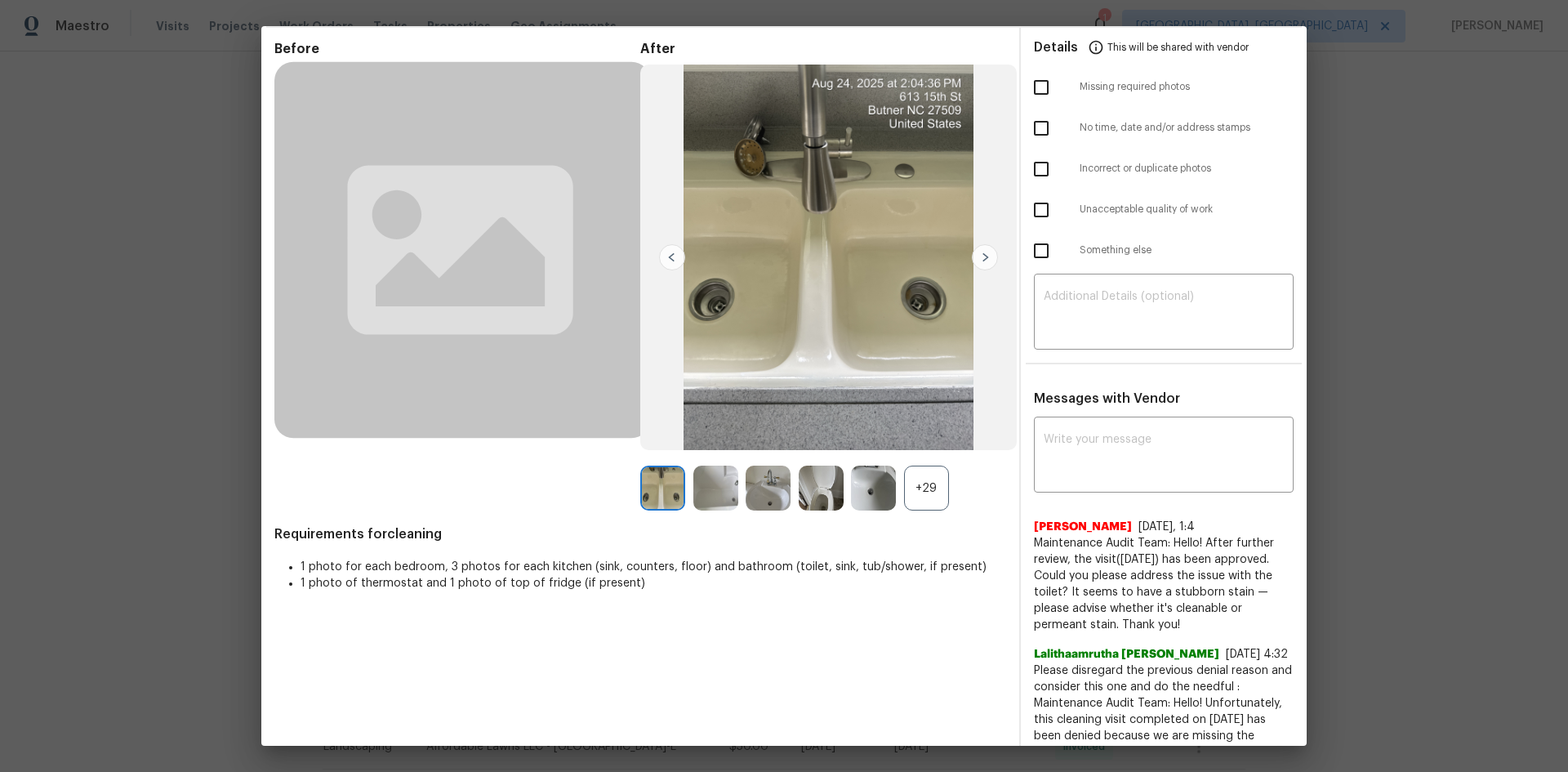
scroll to position [0, 0]
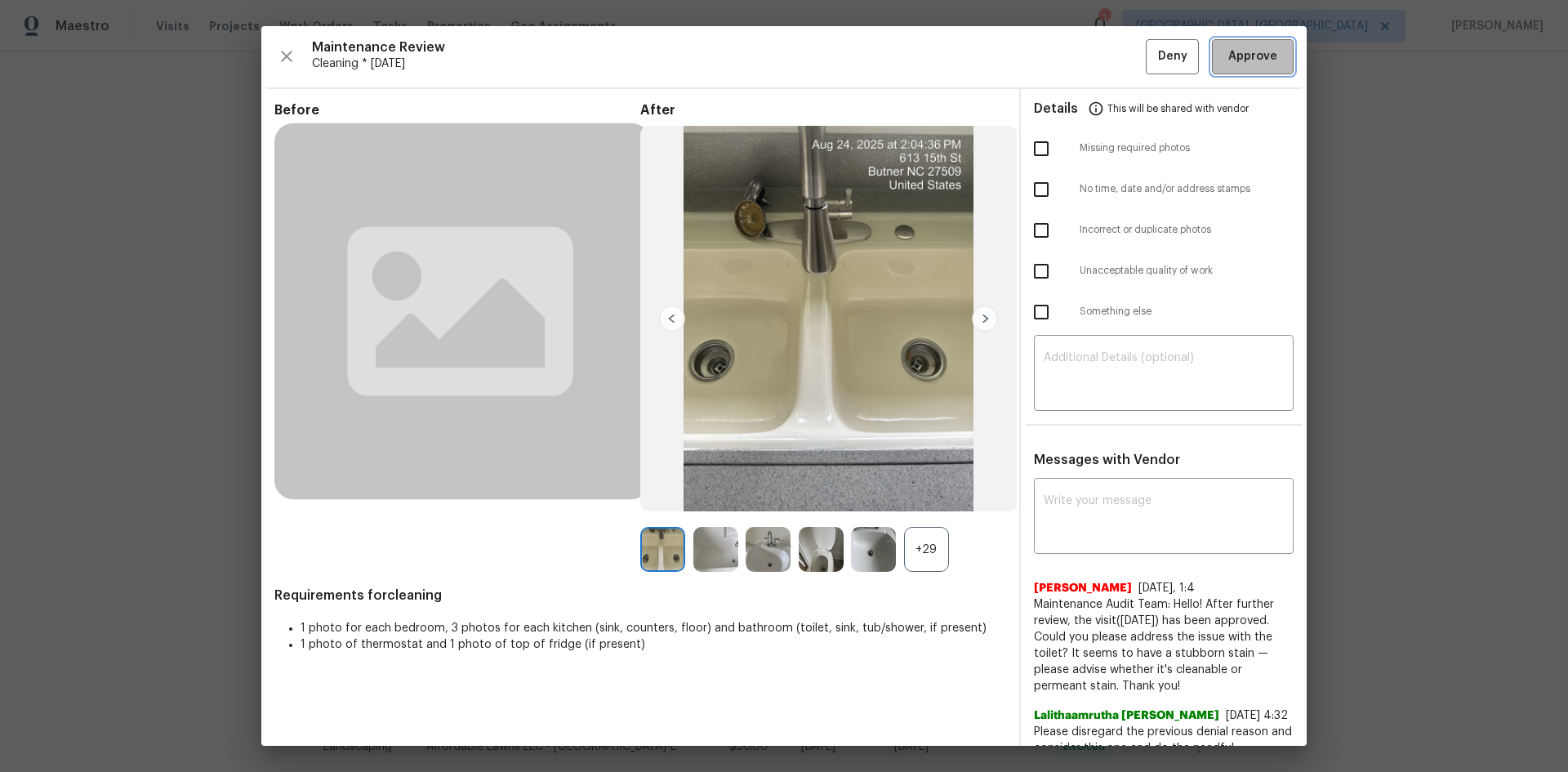
click at [1225, 59] on span "Approve" at bounding box center [1253, 56] width 56 height 21
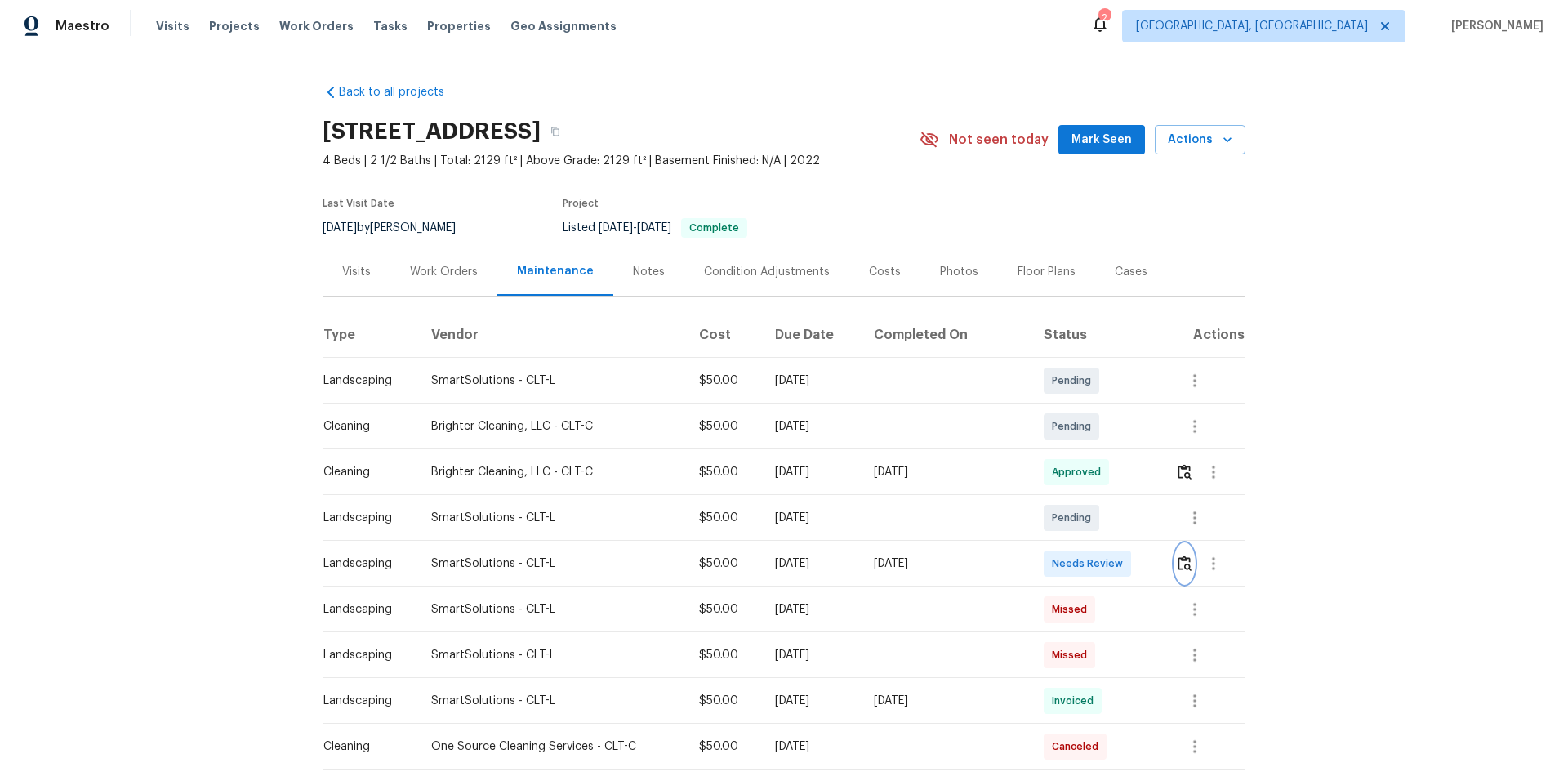
click at [1115, 516] on img "button" at bounding box center [1184, 563] width 14 height 16
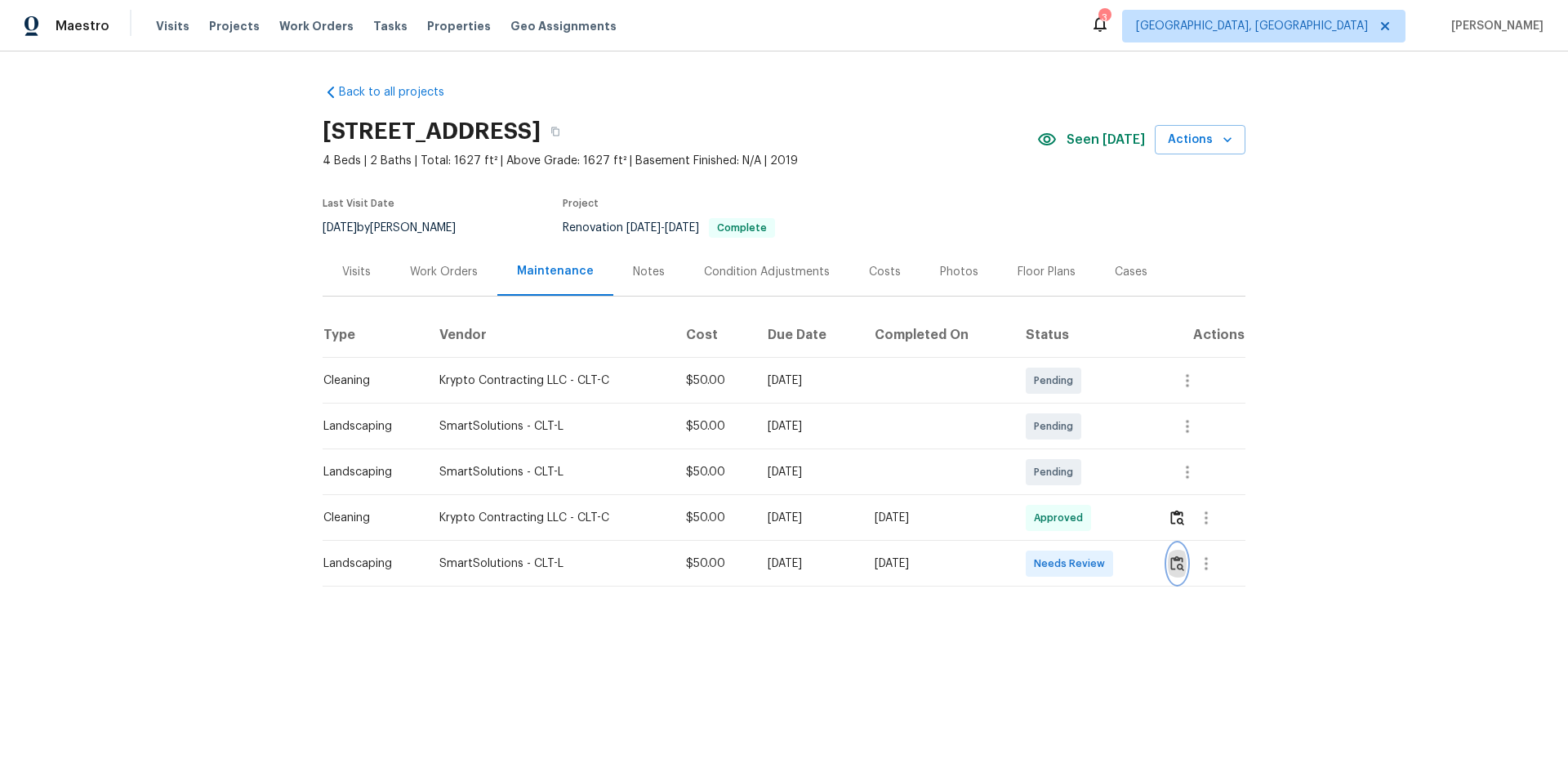
click at [1175, 568] on img "button" at bounding box center [1177, 563] width 14 height 16
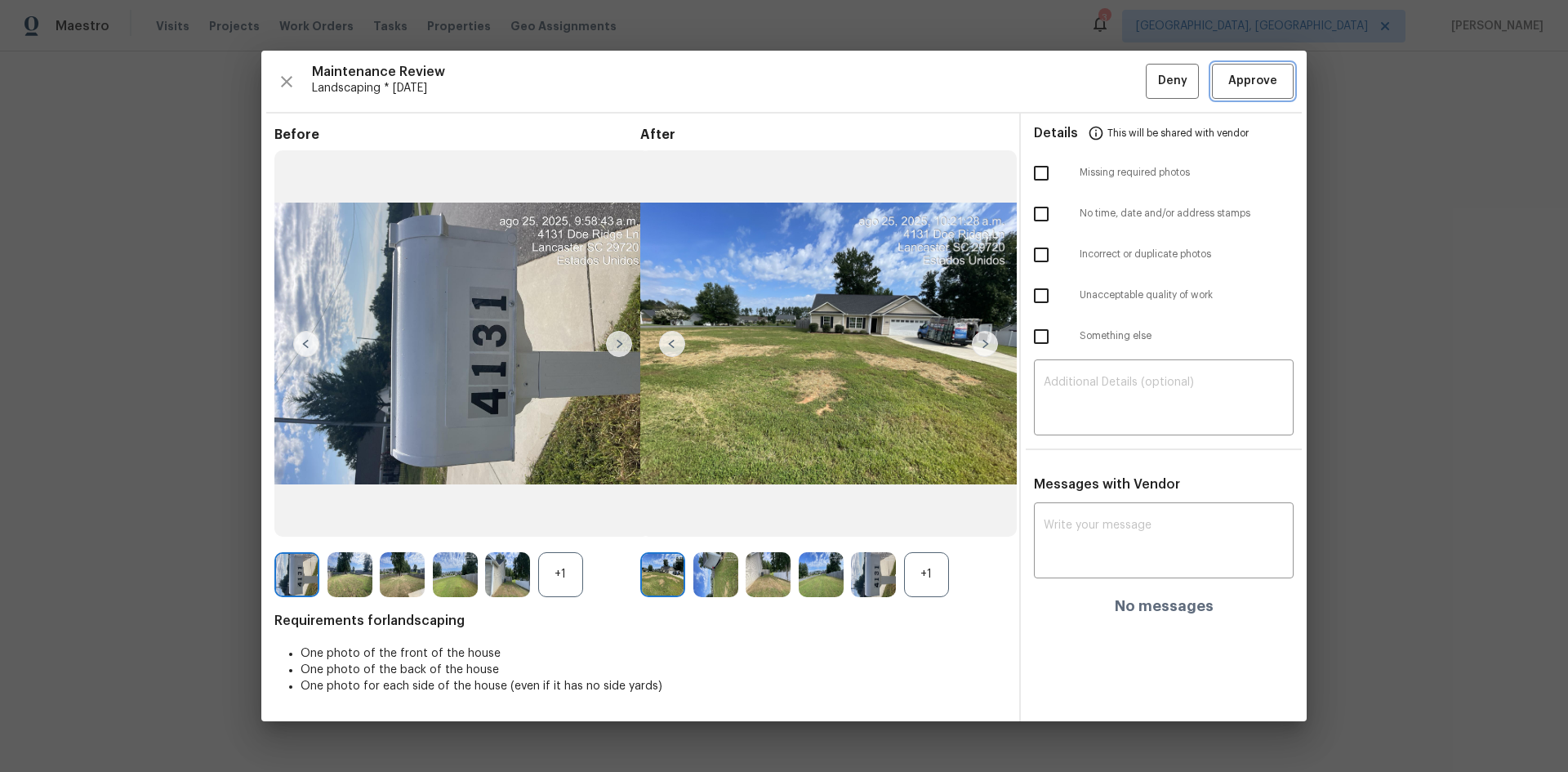
click at [1237, 75] on span "Approve" at bounding box center [1252, 81] width 49 height 21
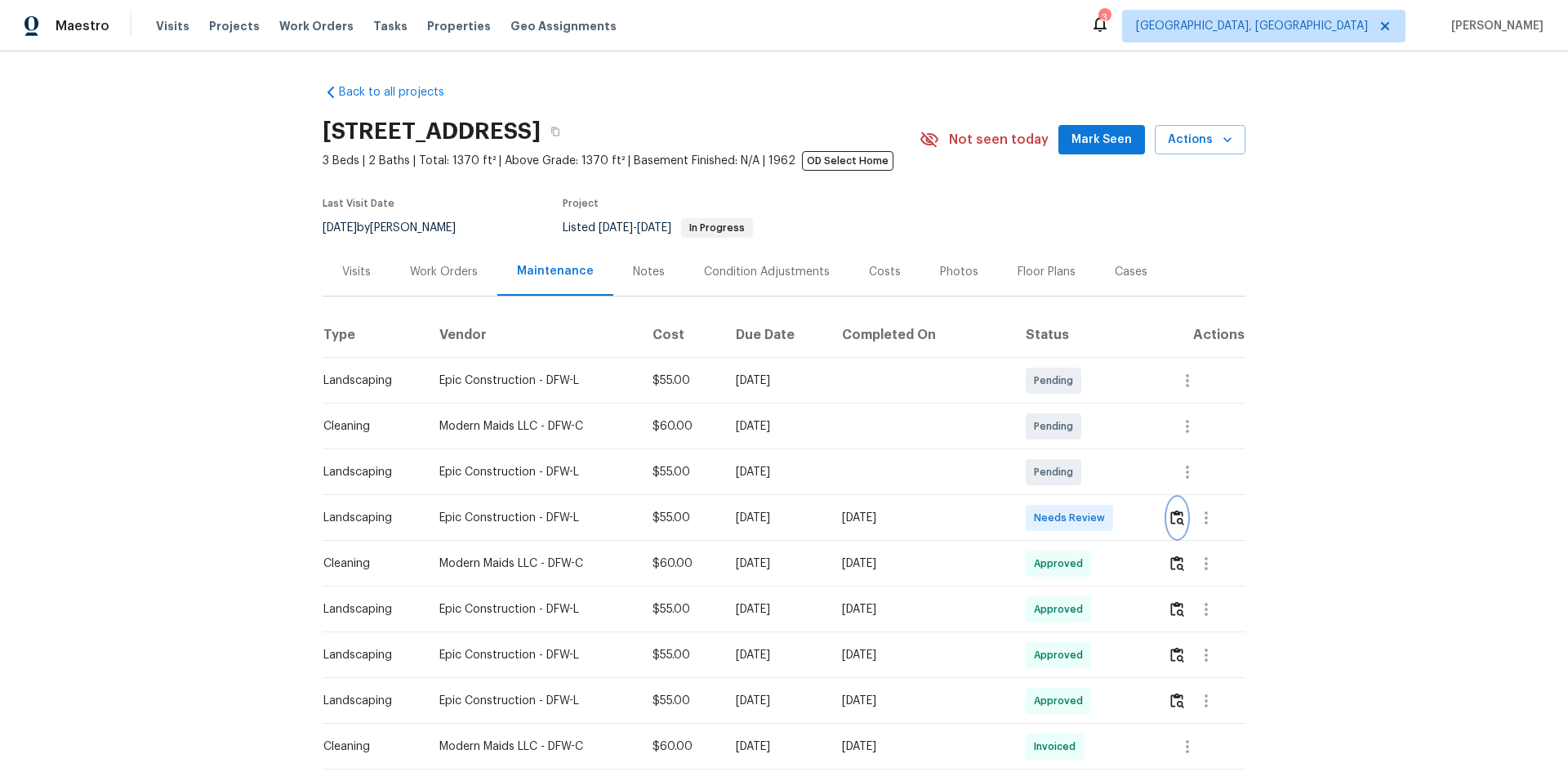
click at [1115, 509] on button "button" at bounding box center [1177, 517] width 19 height 39
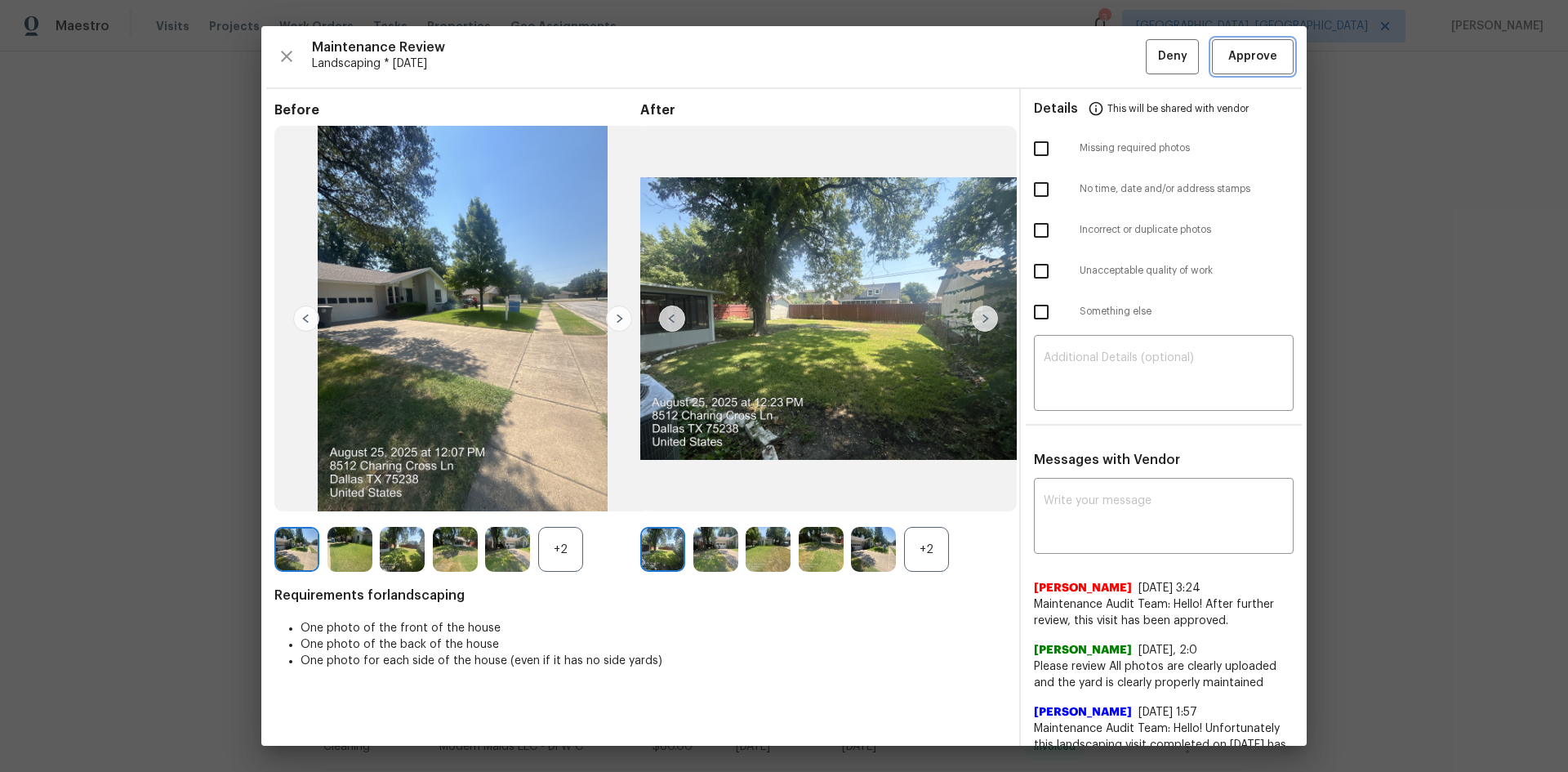
click at [1115, 63] on span "Approve" at bounding box center [1252, 56] width 49 height 21
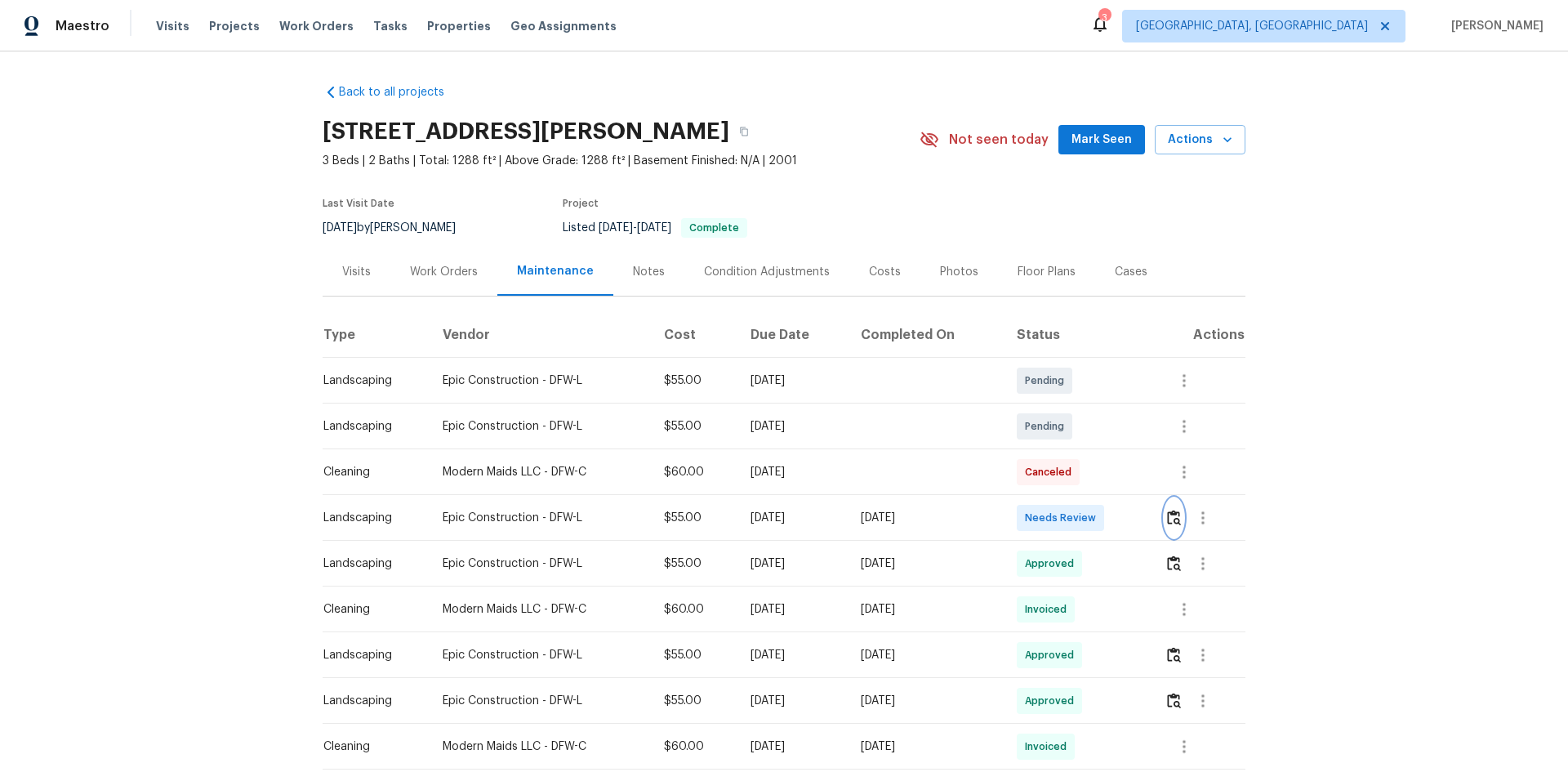
click at [1115, 516] on img "button" at bounding box center [1174, 517] width 14 height 16
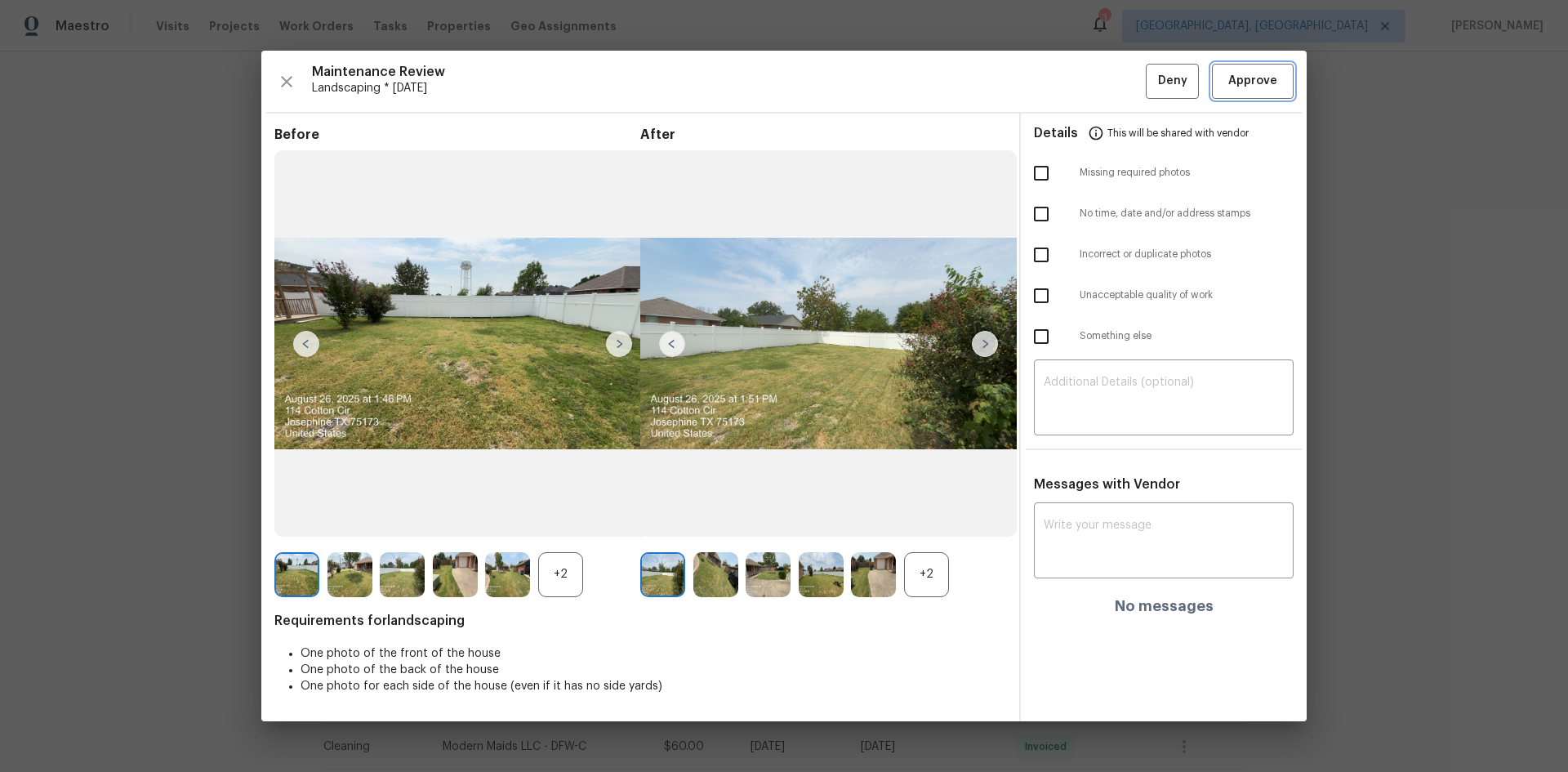
click at [1115, 86] on span "Approve" at bounding box center [1252, 81] width 49 height 21
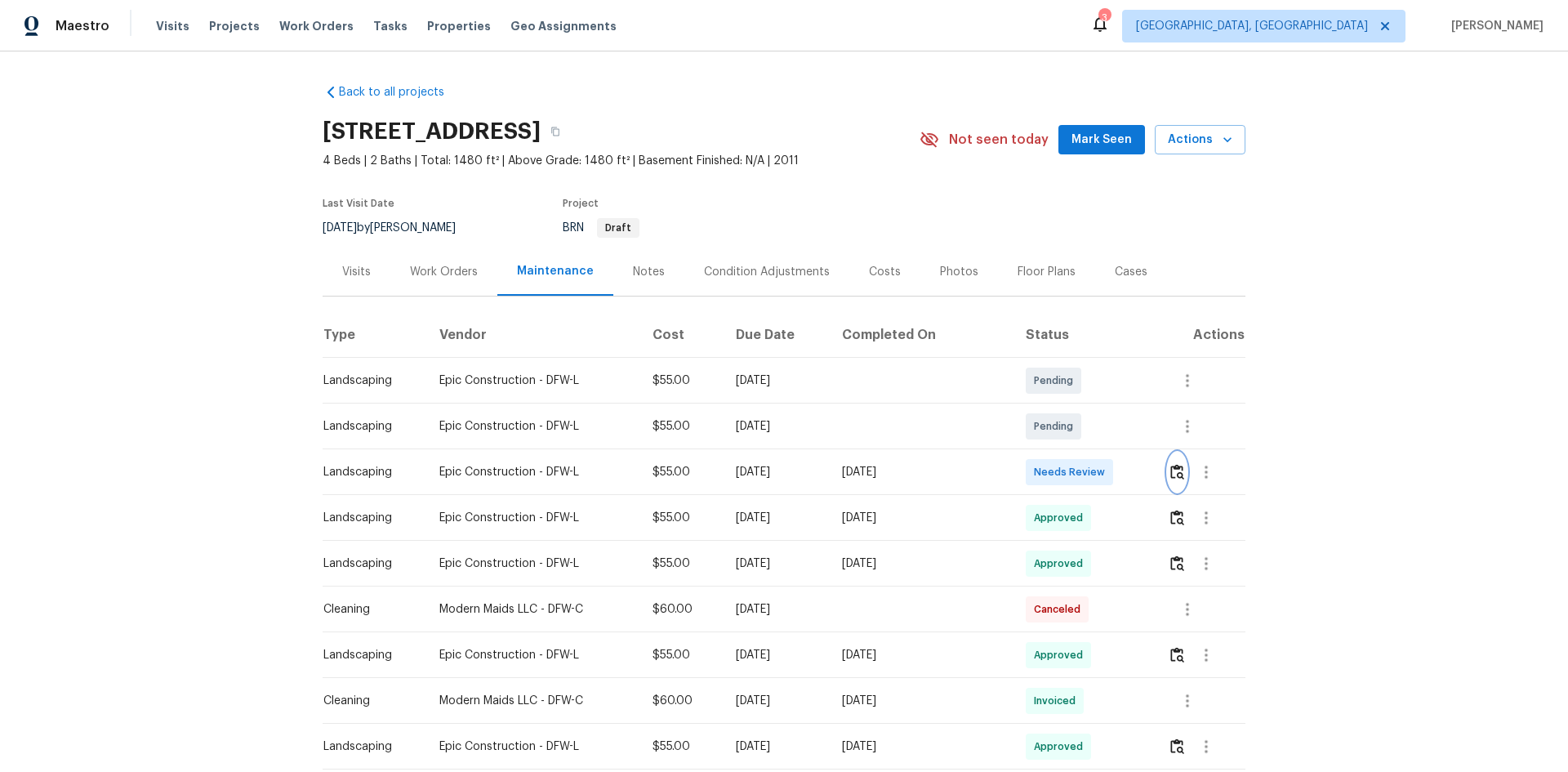
click at [1115, 469] on img "button" at bounding box center [1177, 472] width 14 height 16
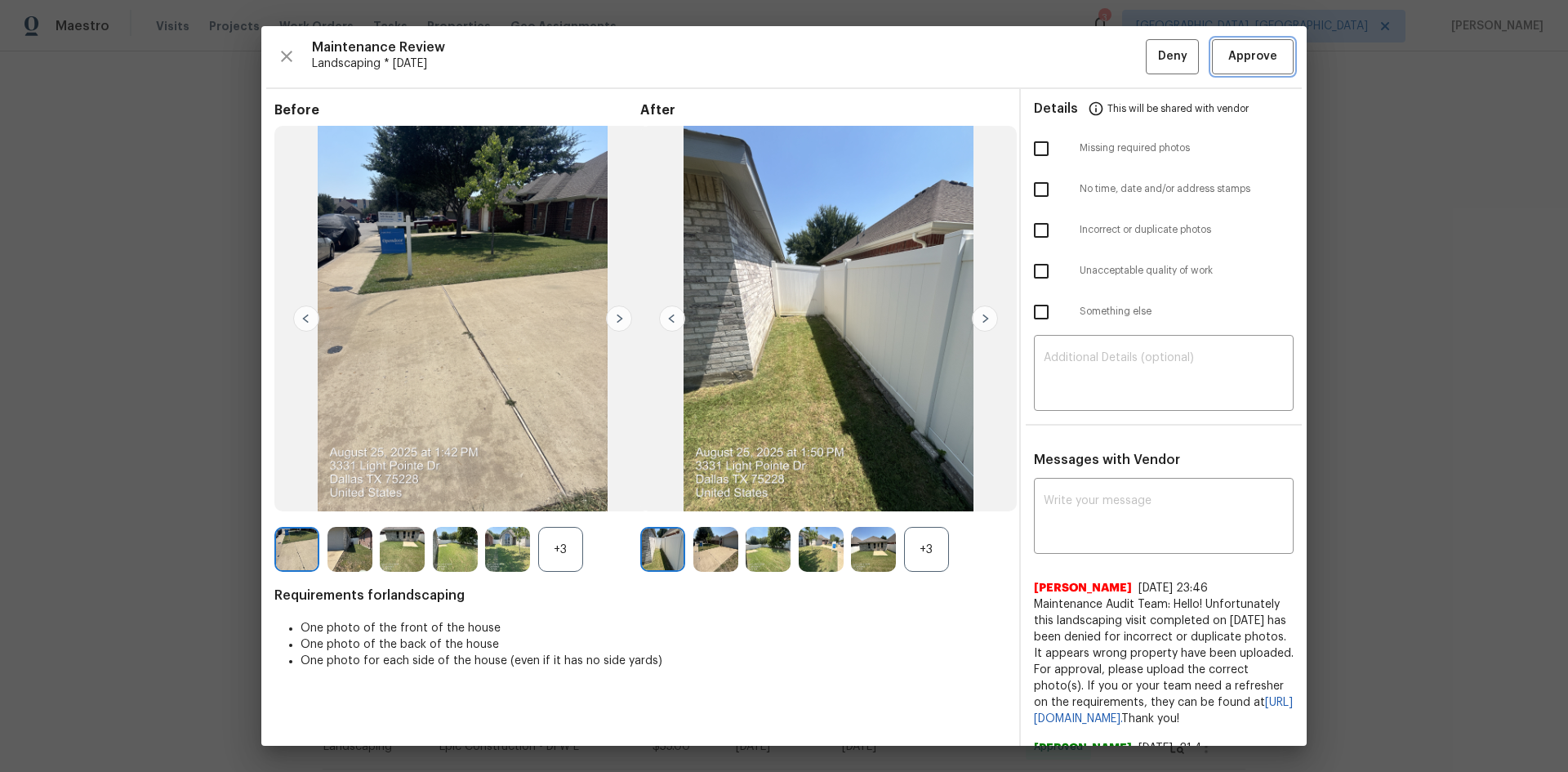
click at [1115, 56] on span "Approve" at bounding box center [1253, 56] width 56 height 21
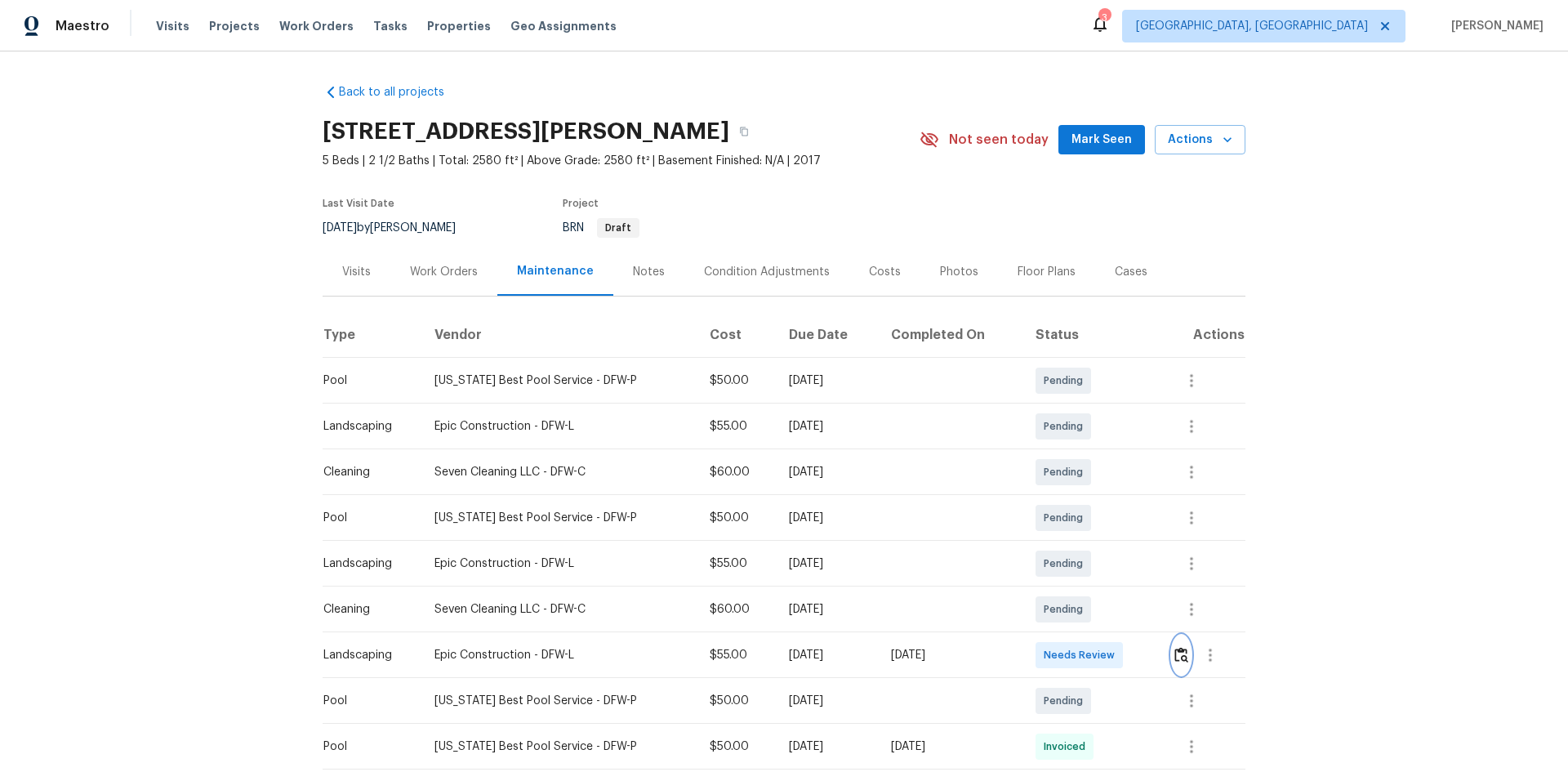
click at [1115, 516] on img "button" at bounding box center [1181, 655] width 14 height 16
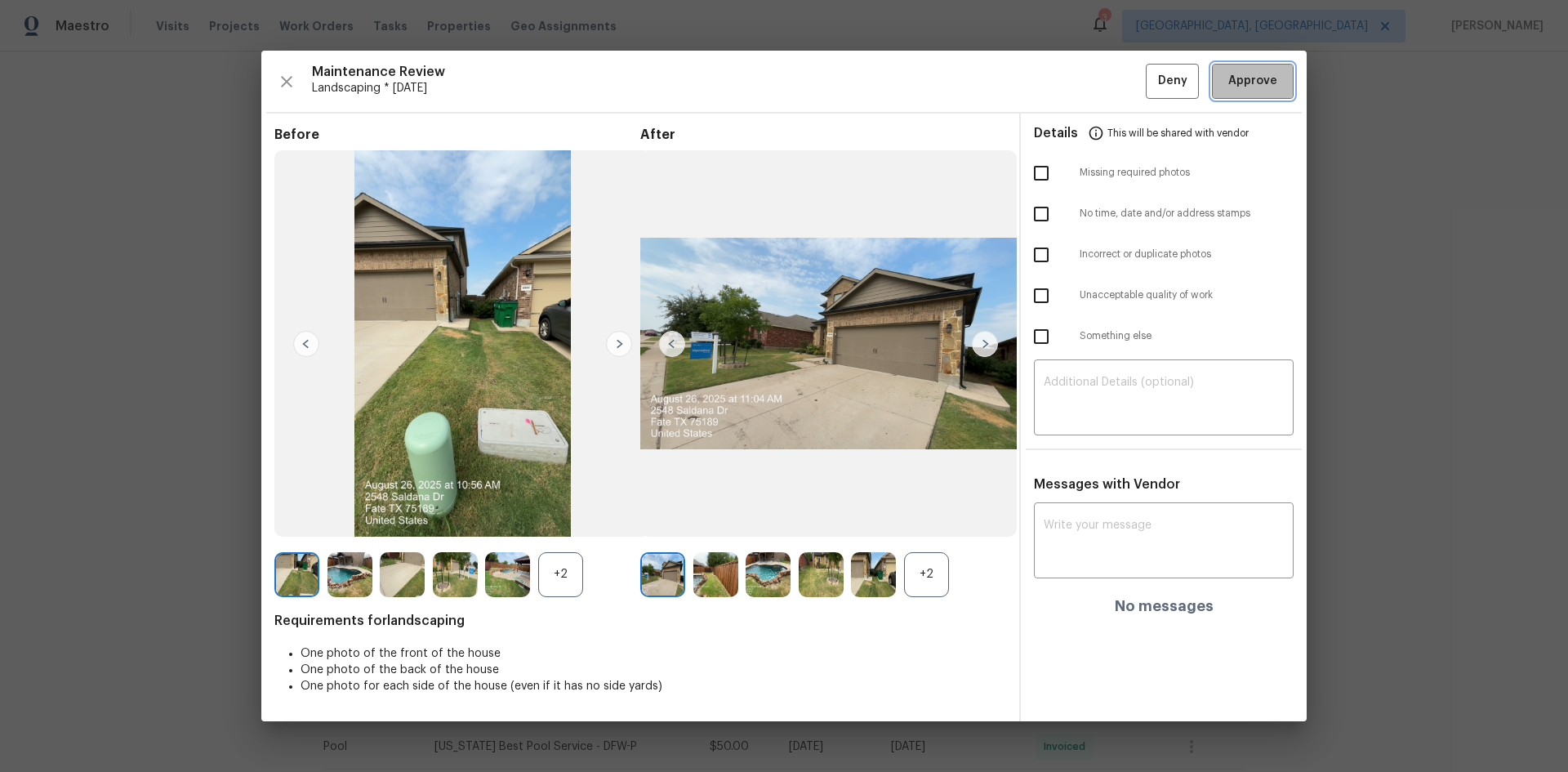
click at [1115, 79] on span "Approve" at bounding box center [1252, 81] width 49 height 21
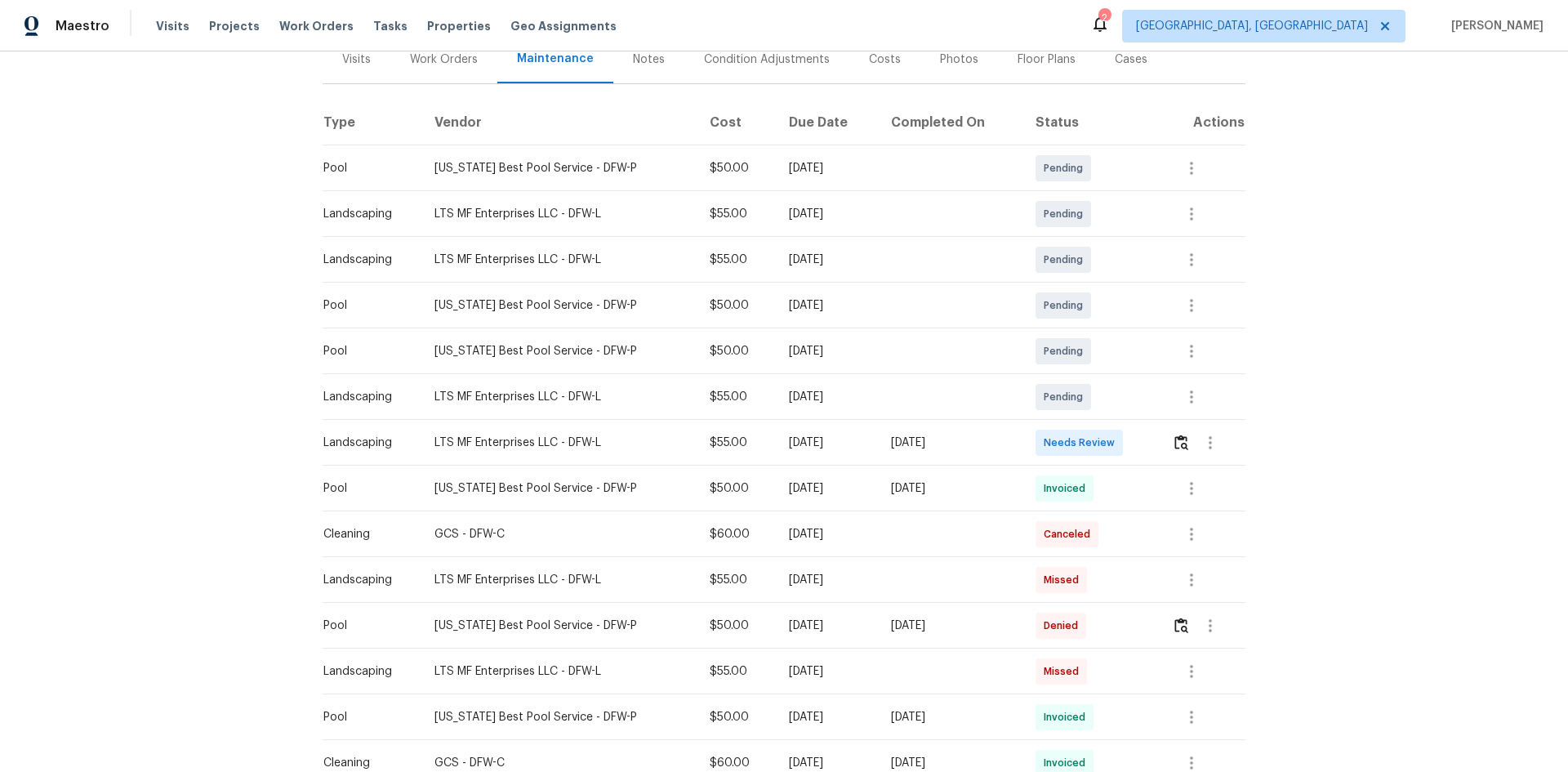
scroll to position [55, 0]
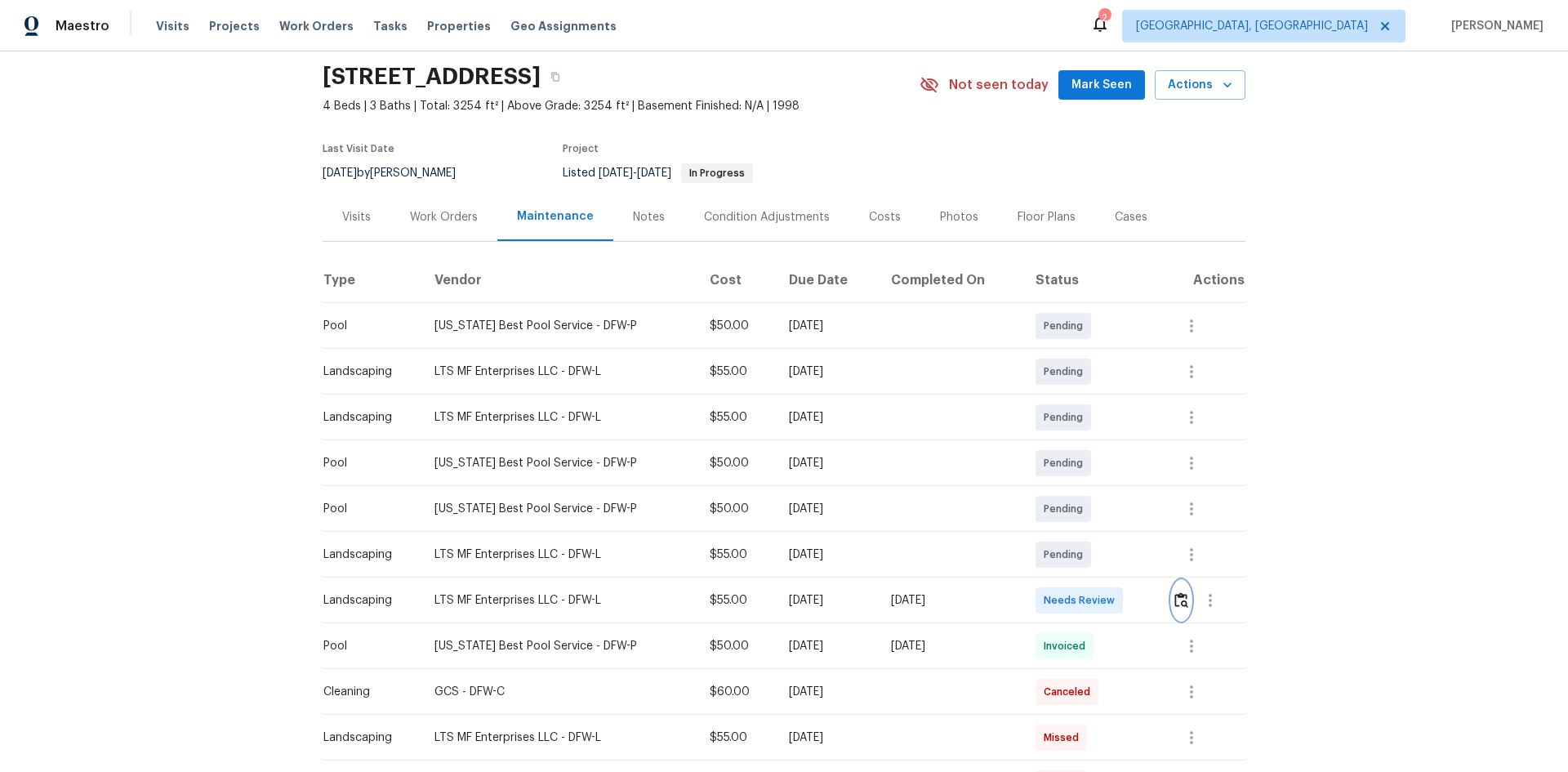
click at [1176, 597] on img "button" at bounding box center [1181, 600] width 14 height 16
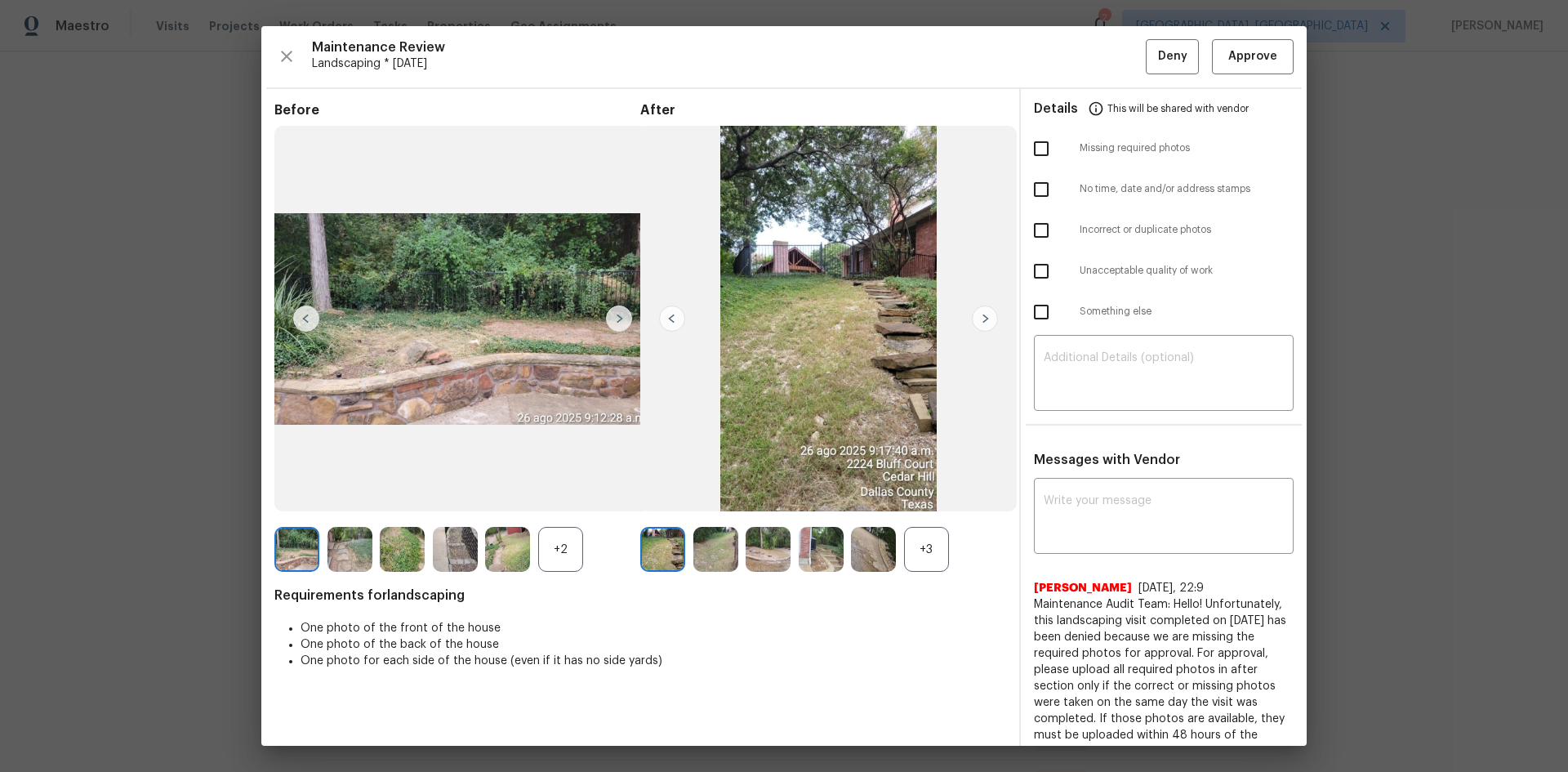
click at [931, 548] on div "+3" at bounding box center [927, 550] width 45 height 45
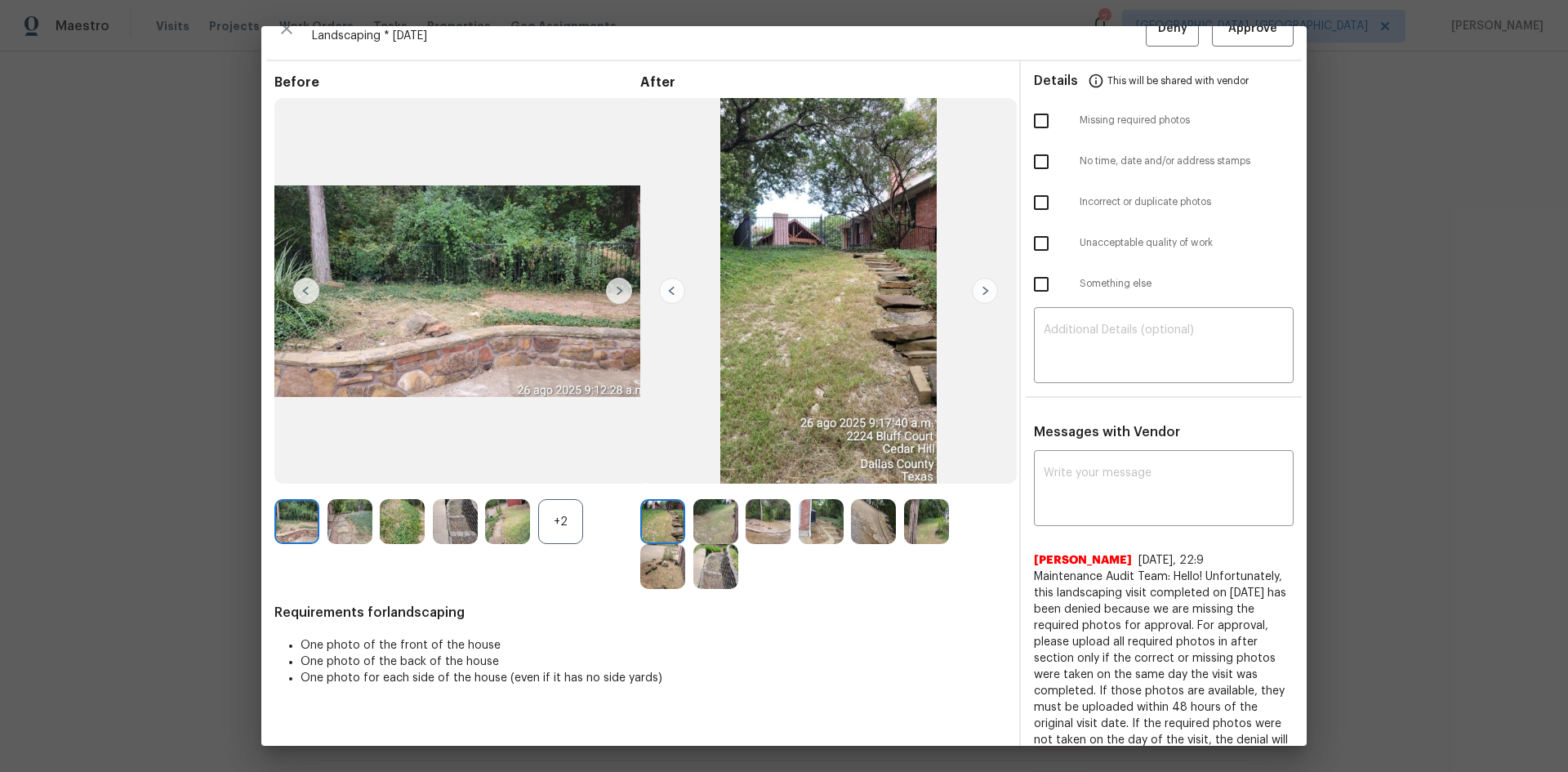
scroll to position [0, 0]
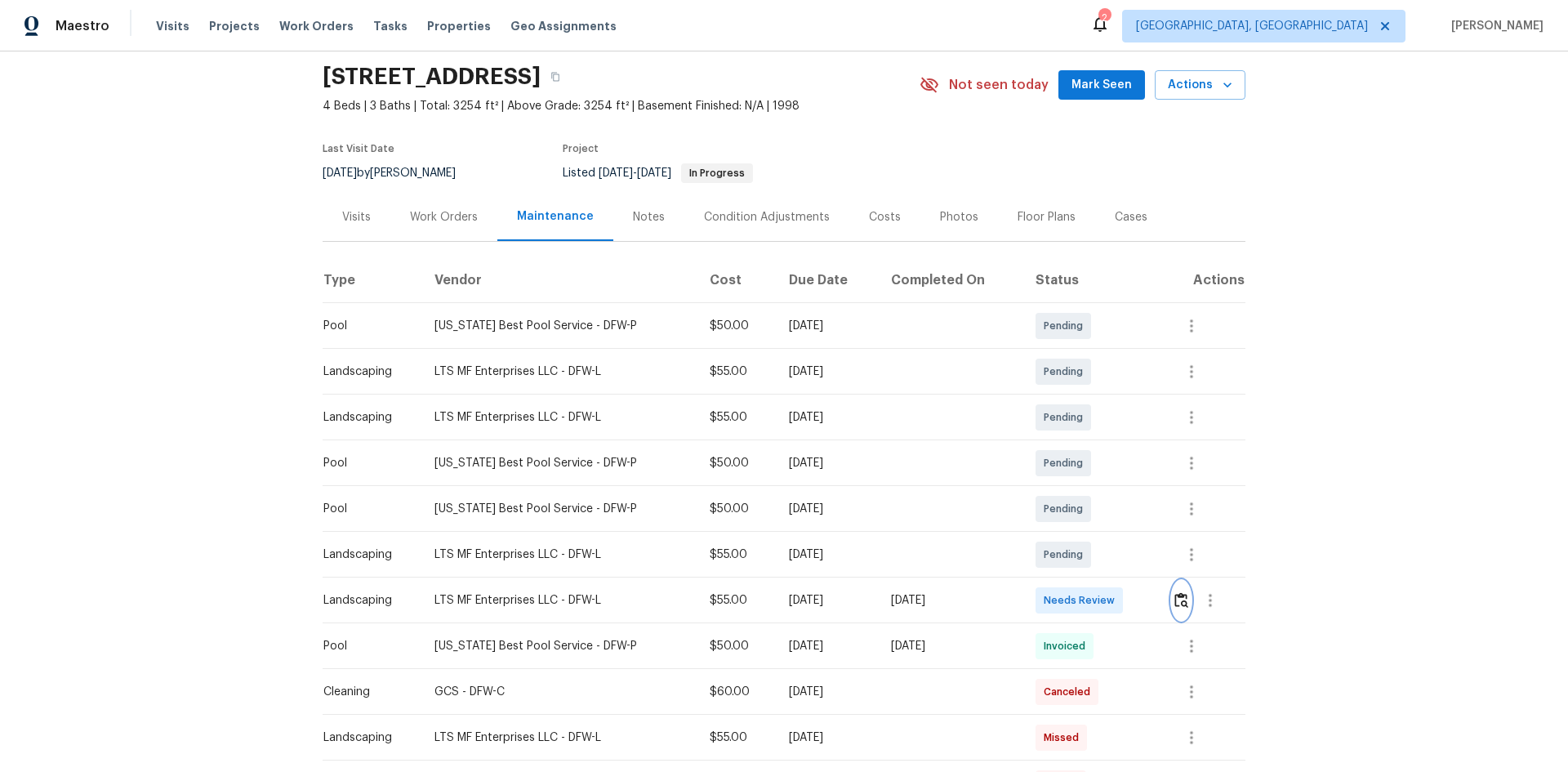
click at [1175, 600] on img "button" at bounding box center [1181, 600] width 14 height 16
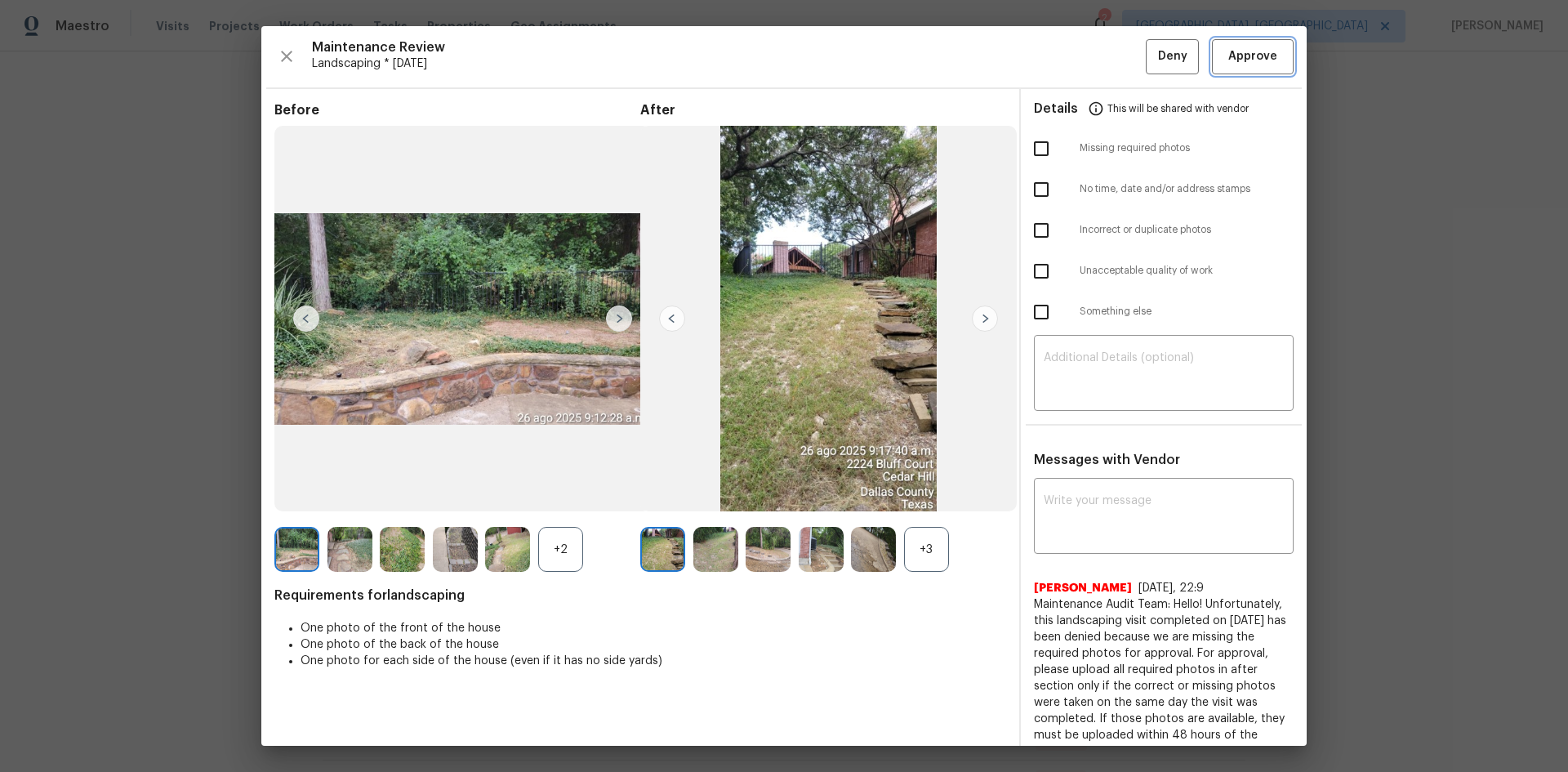
click at [1228, 60] on span "Approve" at bounding box center [1252, 56] width 49 height 21
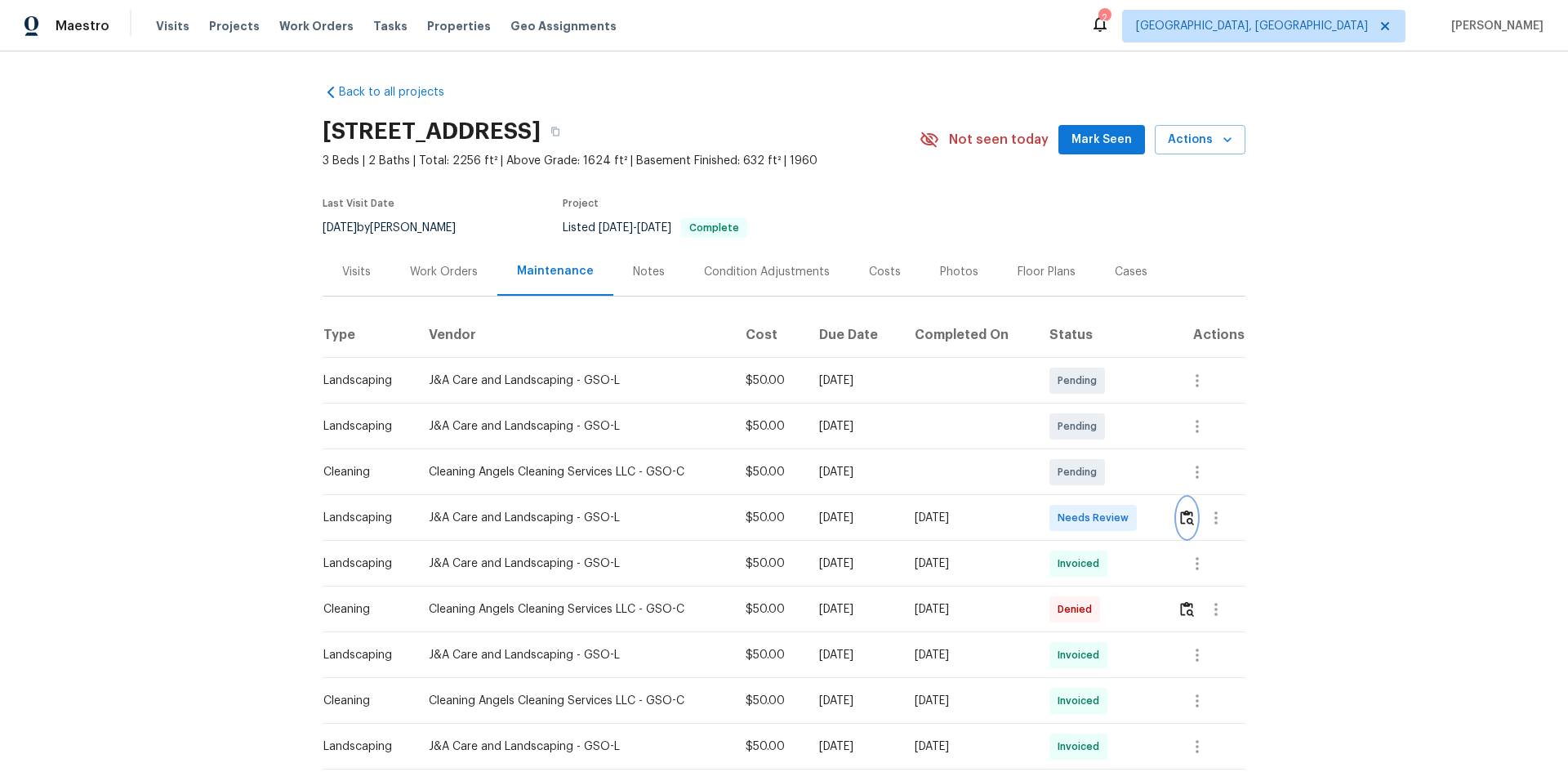
click at [1115, 516] on img "button" at bounding box center [1186, 517] width 14 height 16
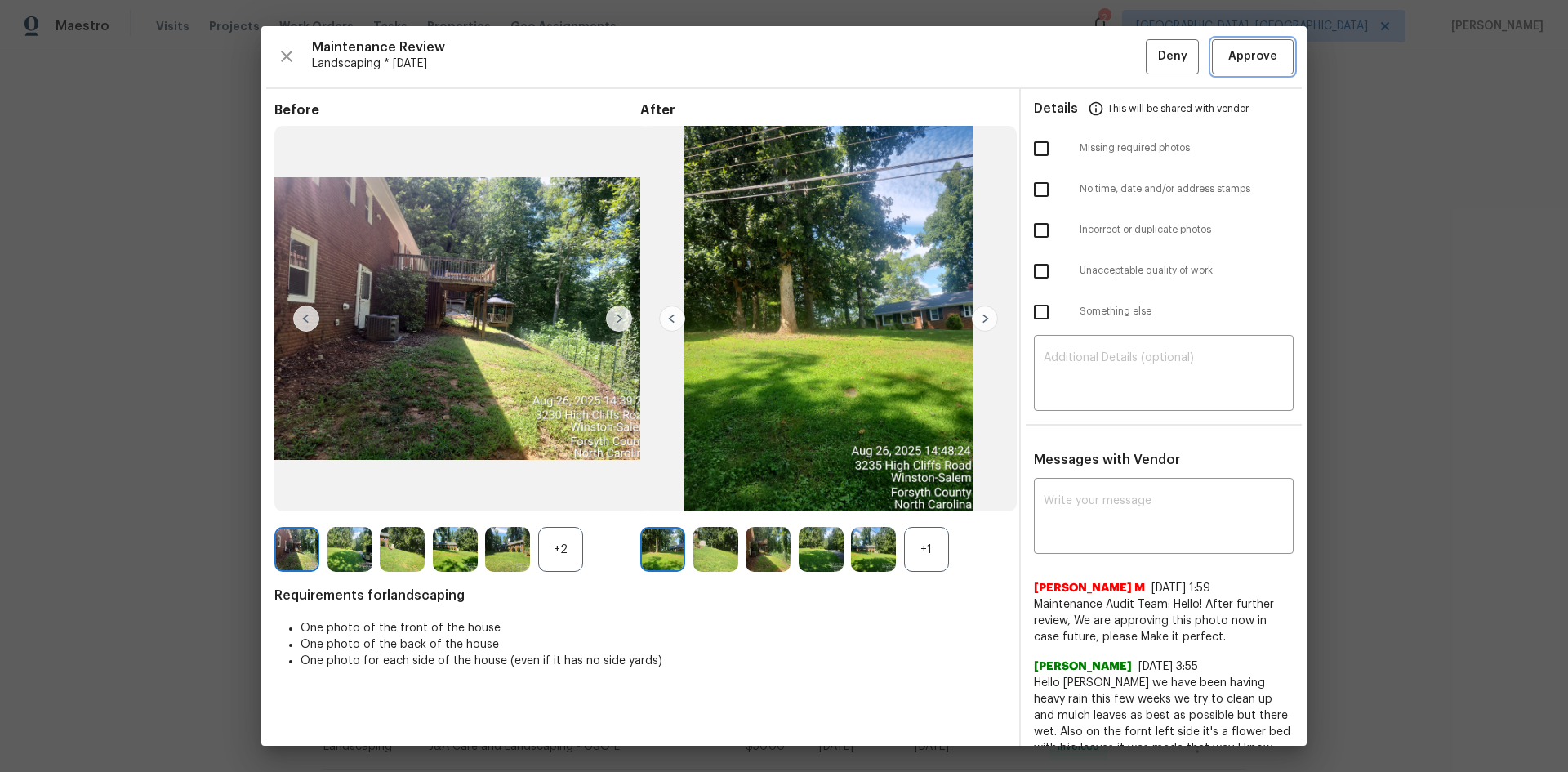
click at [1115, 68] on button "Approve" at bounding box center [1253, 56] width 81 height 35
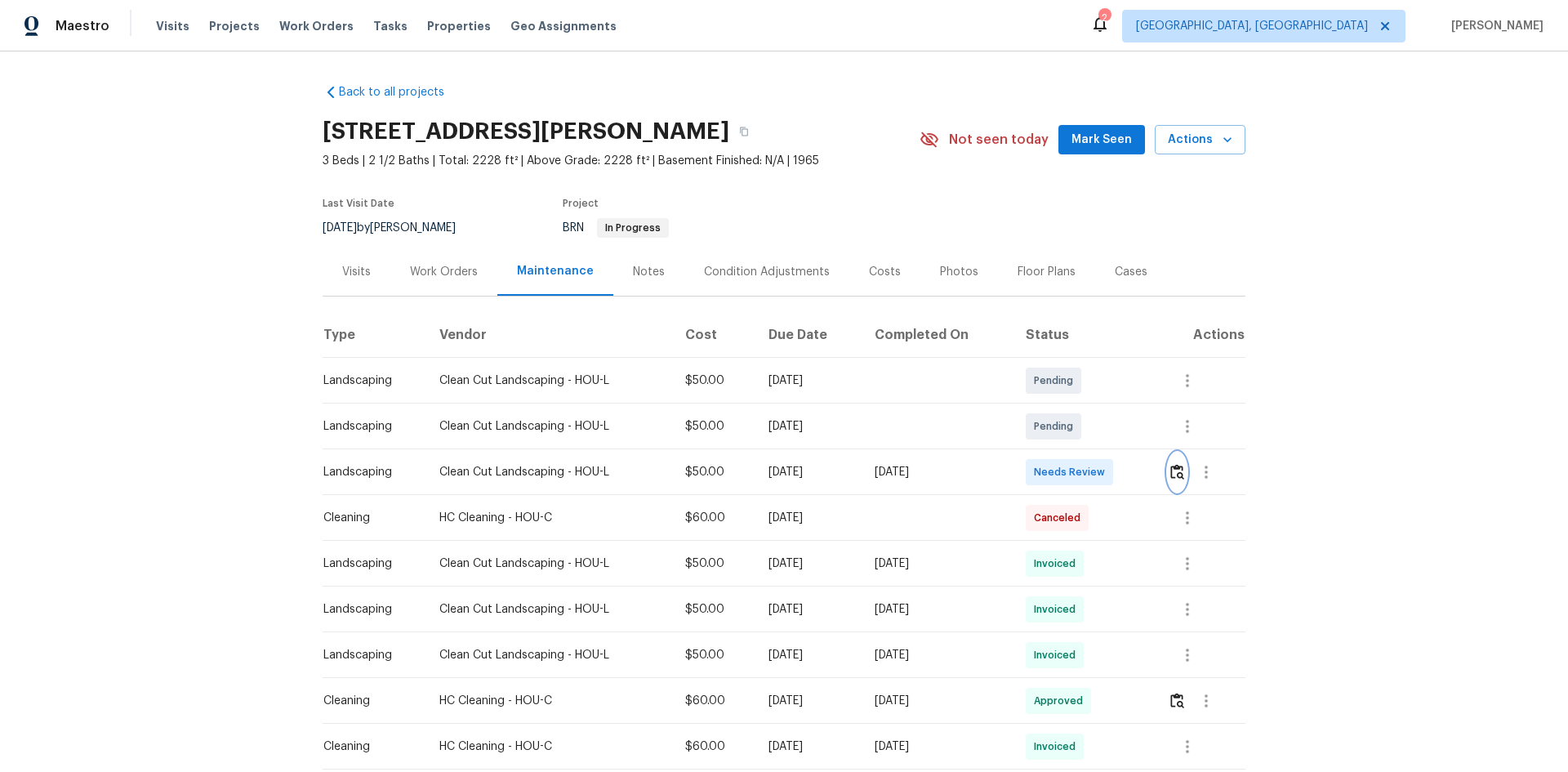
click at [1175, 471] on img "button" at bounding box center [1177, 472] width 14 height 16
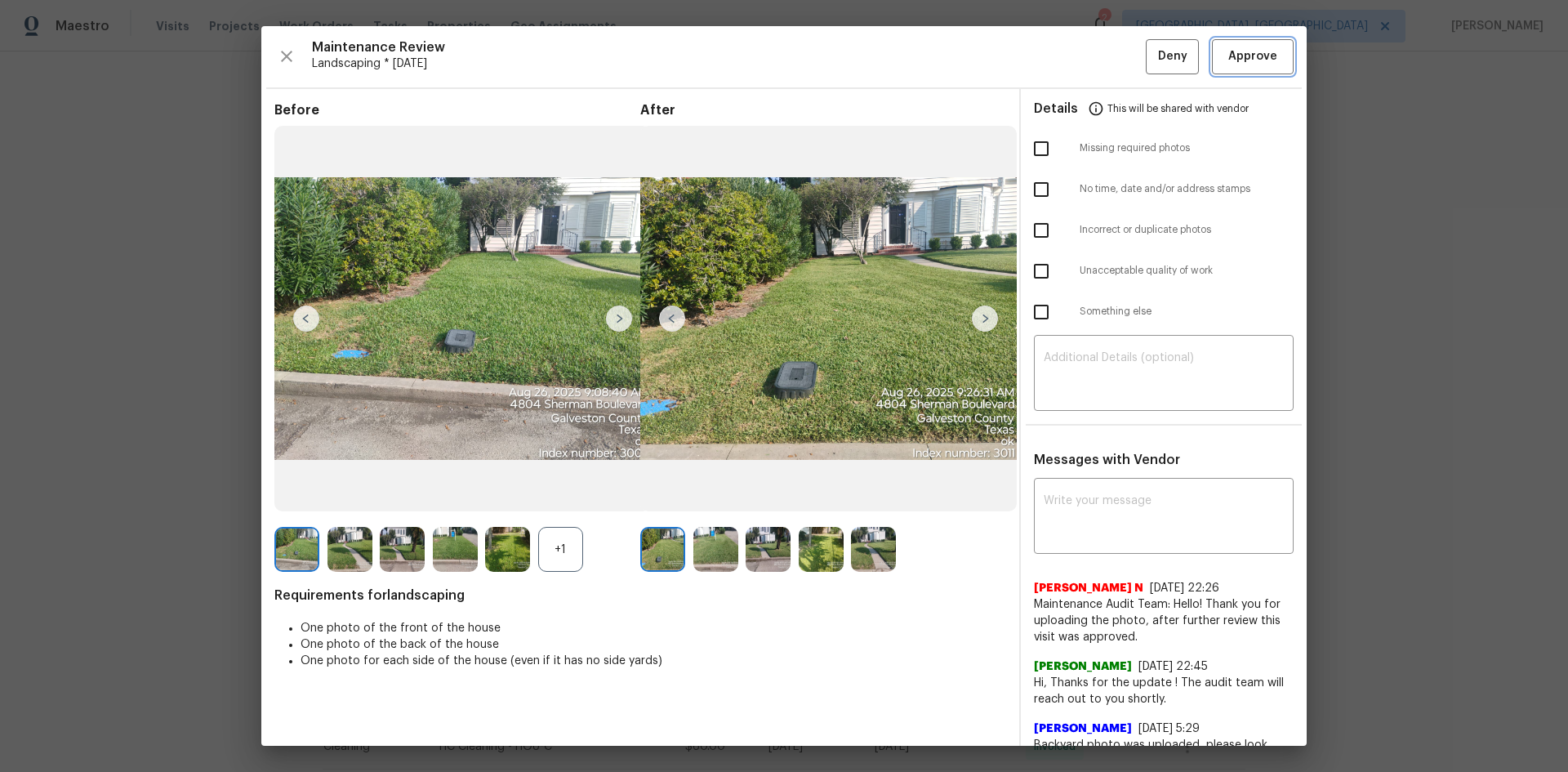
click at [1243, 60] on span "Approve" at bounding box center [1252, 56] width 49 height 21
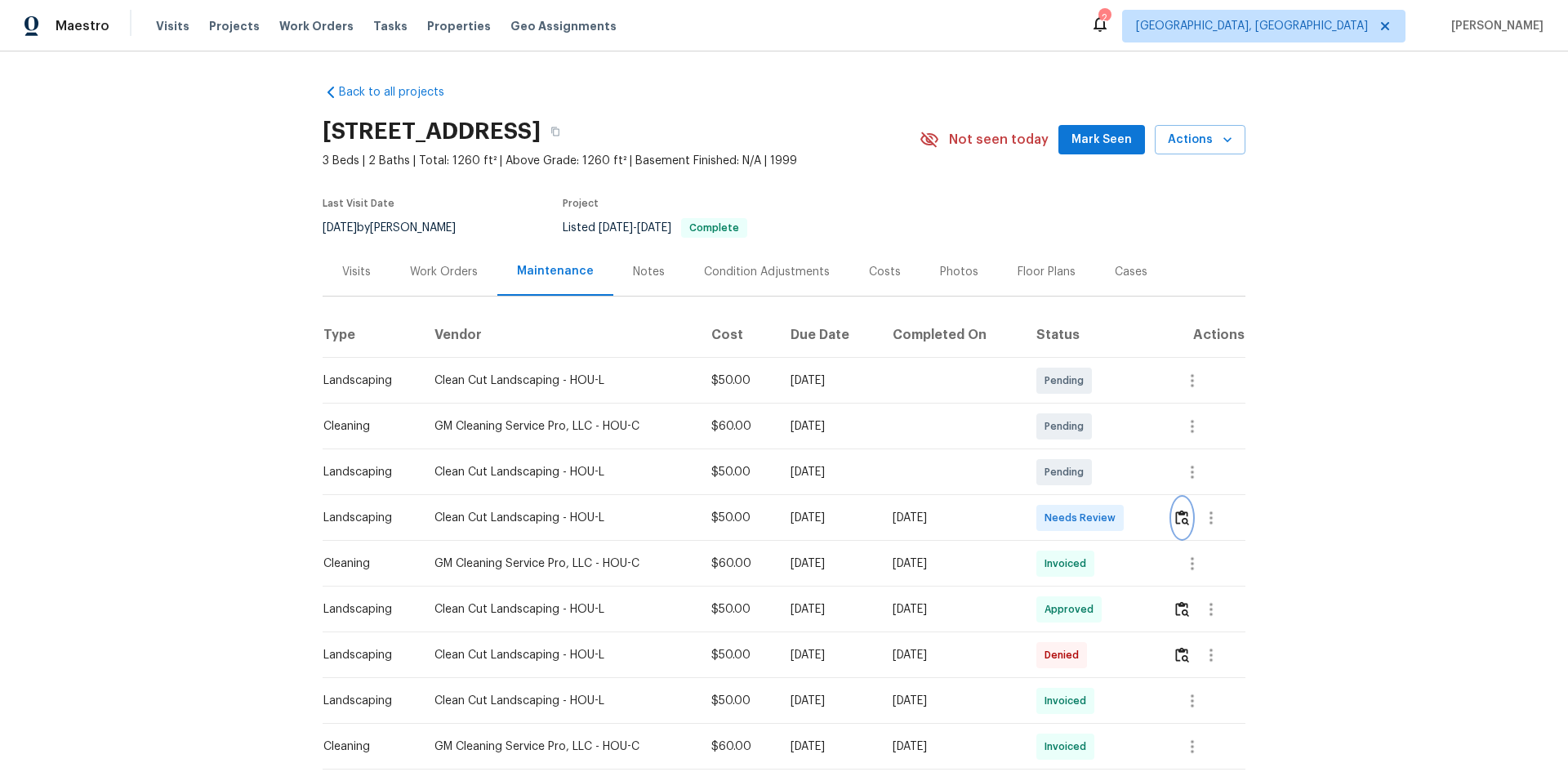
click at [1173, 519] on button "button" at bounding box center [1182, 517] width 19 height 39
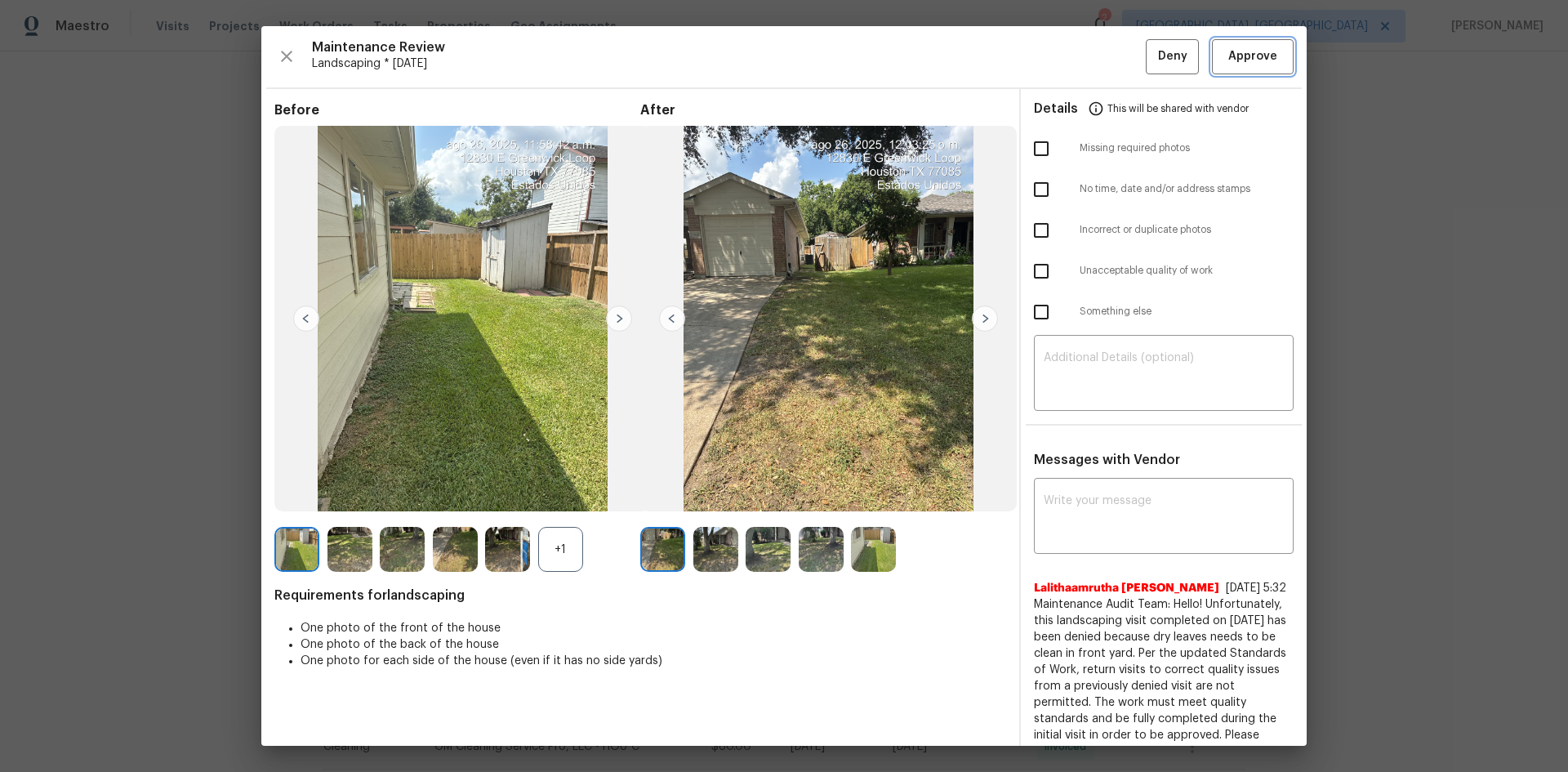
click at [1245, 61] on span "Approve" at bounding box center [1252, 56] width 49 height 21
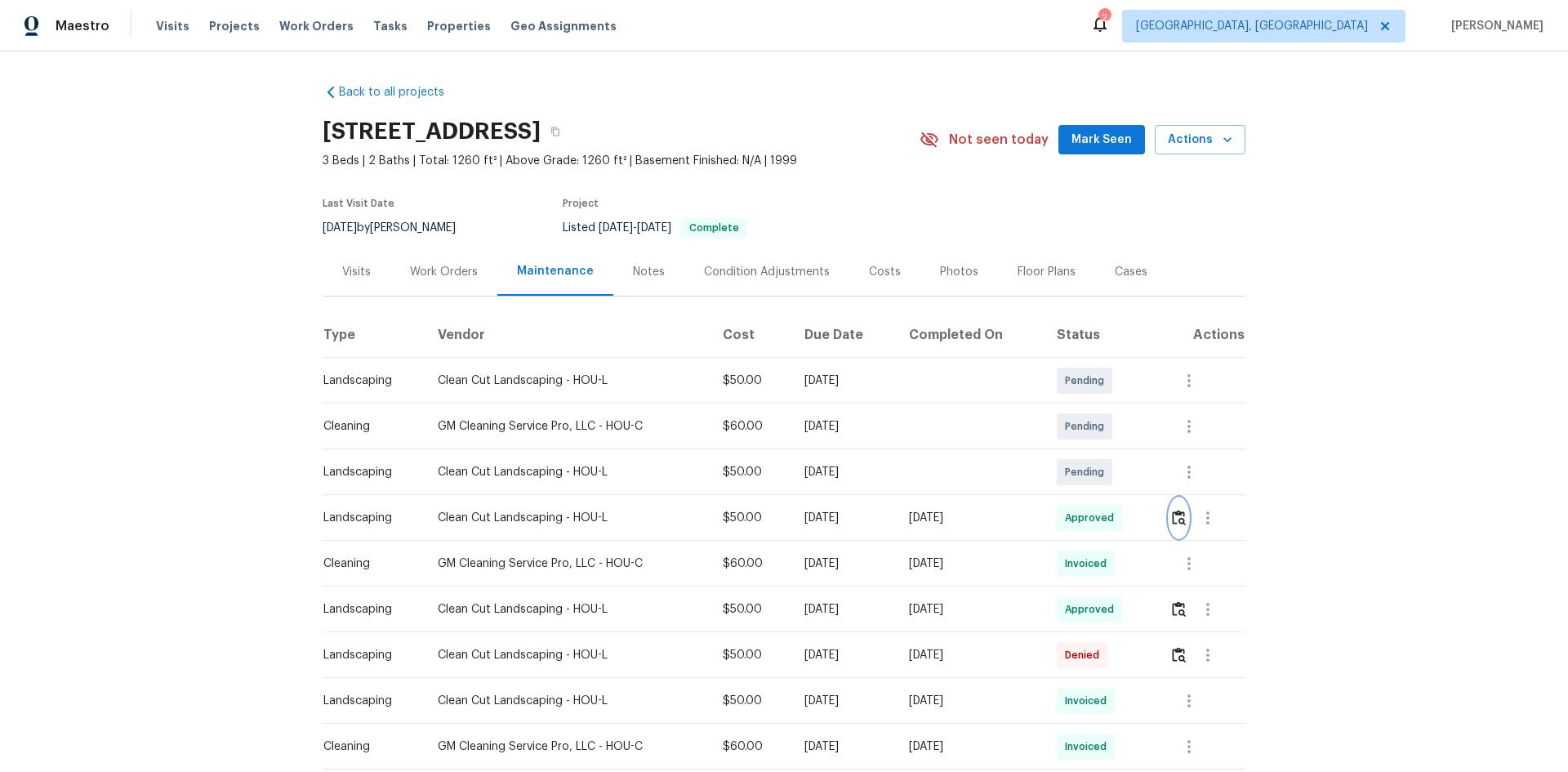
scroll to position [81, 0]
